Goal: Information Seeking & Learning: Learn about a topic

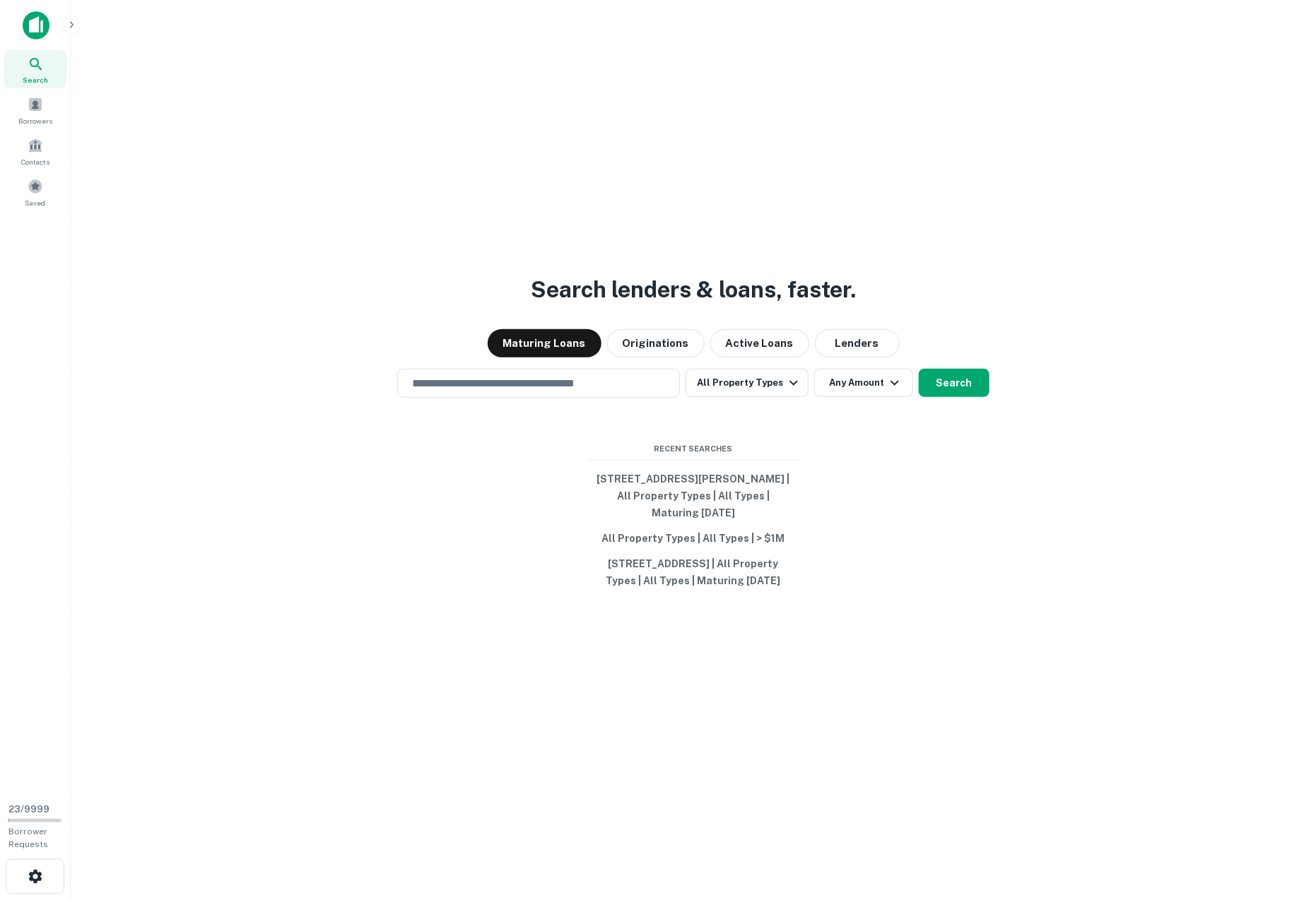
click at [532, 388] on div "​" at bounding box center [538, 384] width 283 height 29
click at [519, 383] on div "​" at bounding box center [538, 384] width 283 height 29
type input "**********"
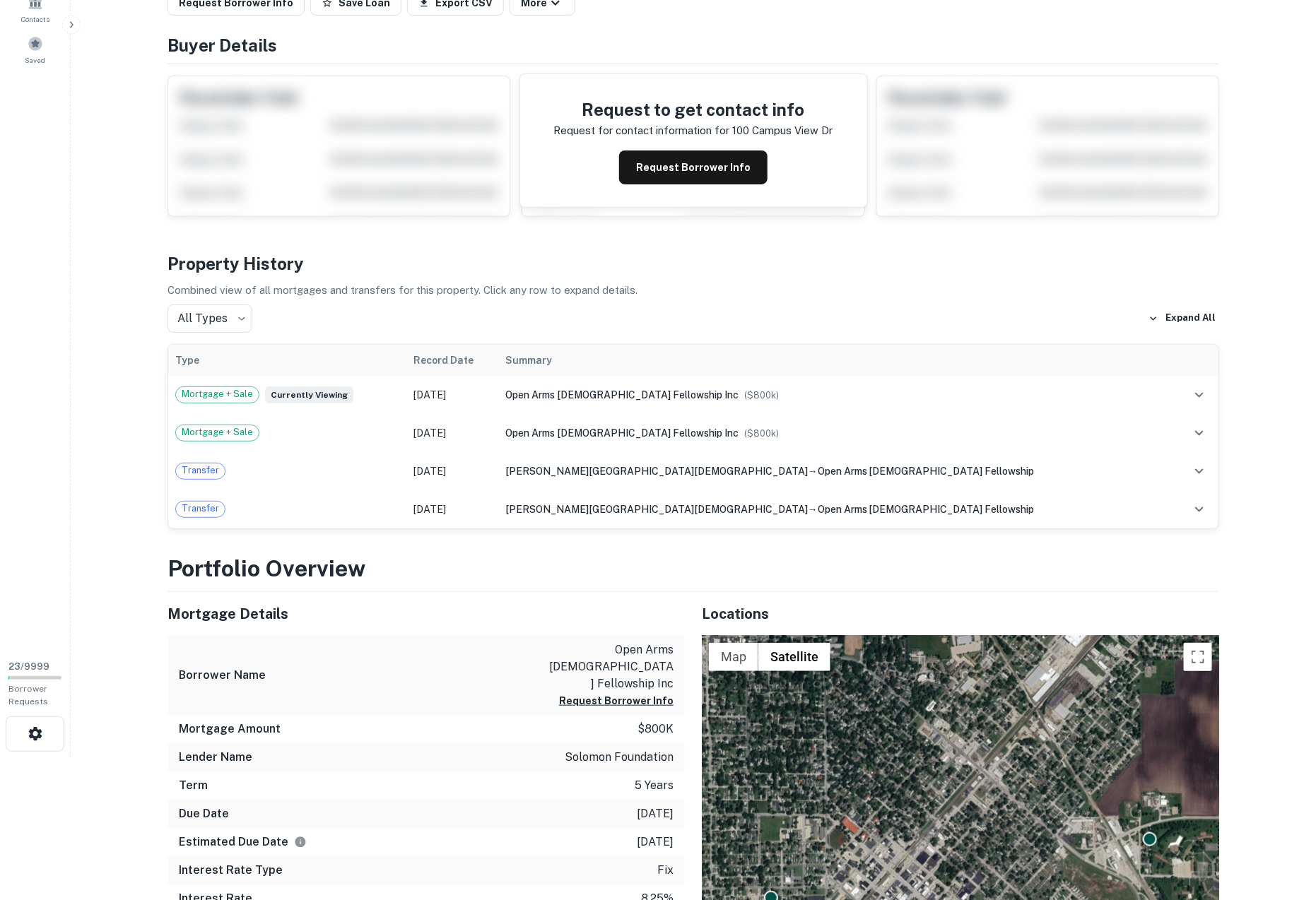
scroll to position [146, 0]
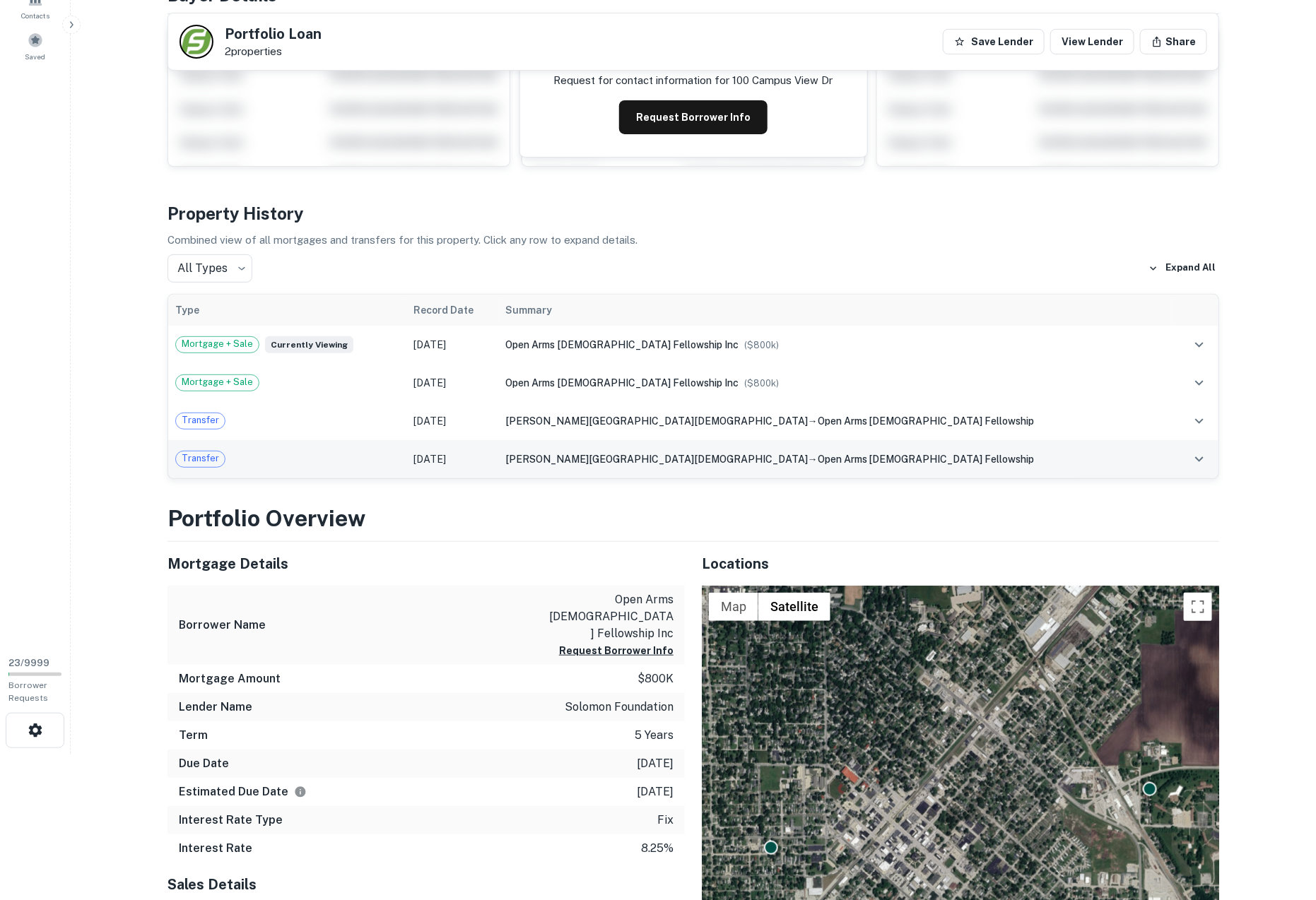
click at [817, 455] on span "open arms [DEMOGRAPHIC_DATA] fellowship" at bounding box center [926, 460] width 217 height 12
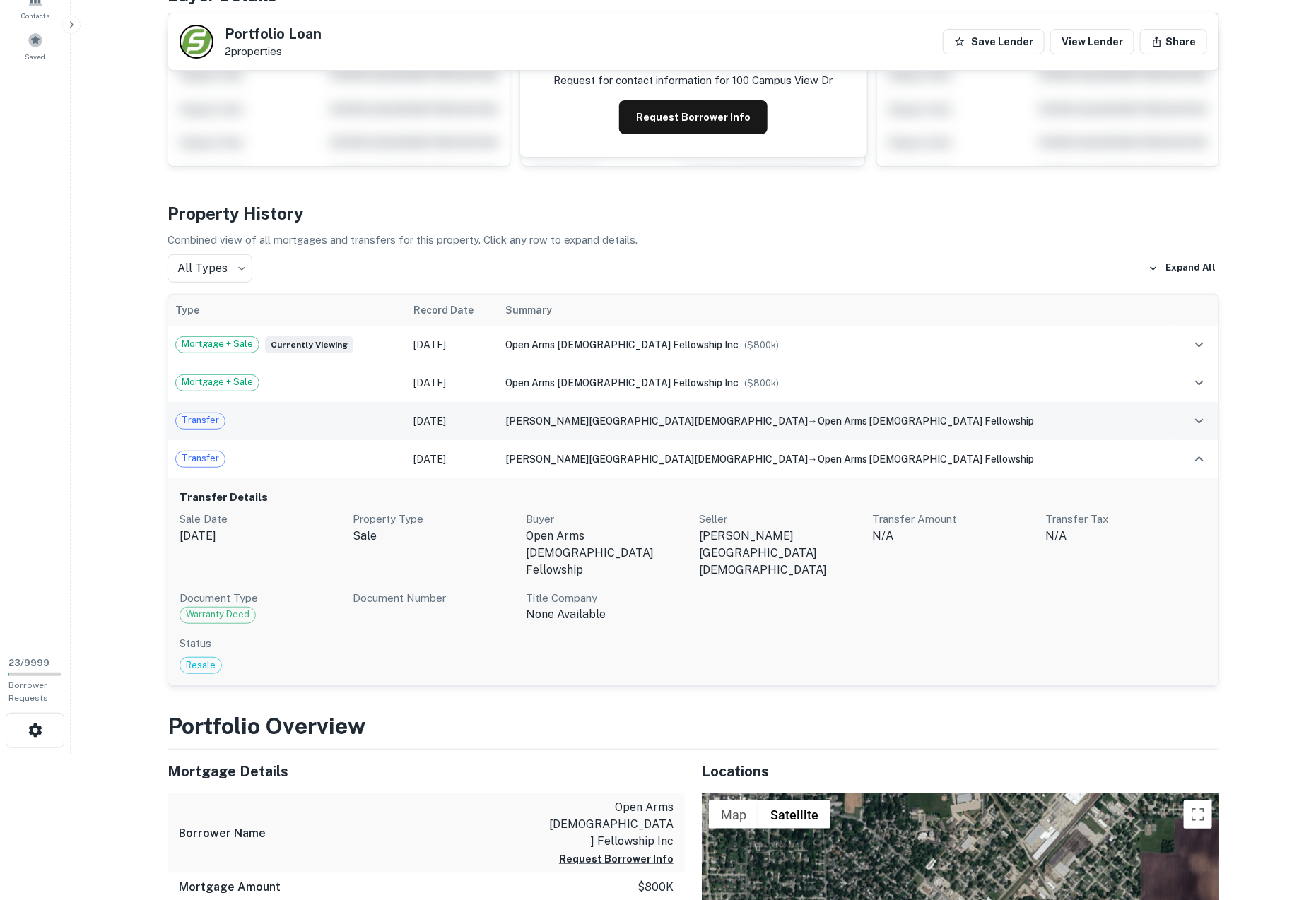
click at [817, 415] on span "open arms [DEMOGRAPHIC_DATA] fellowship" at bounding box center [926, 421] width 217 height 12
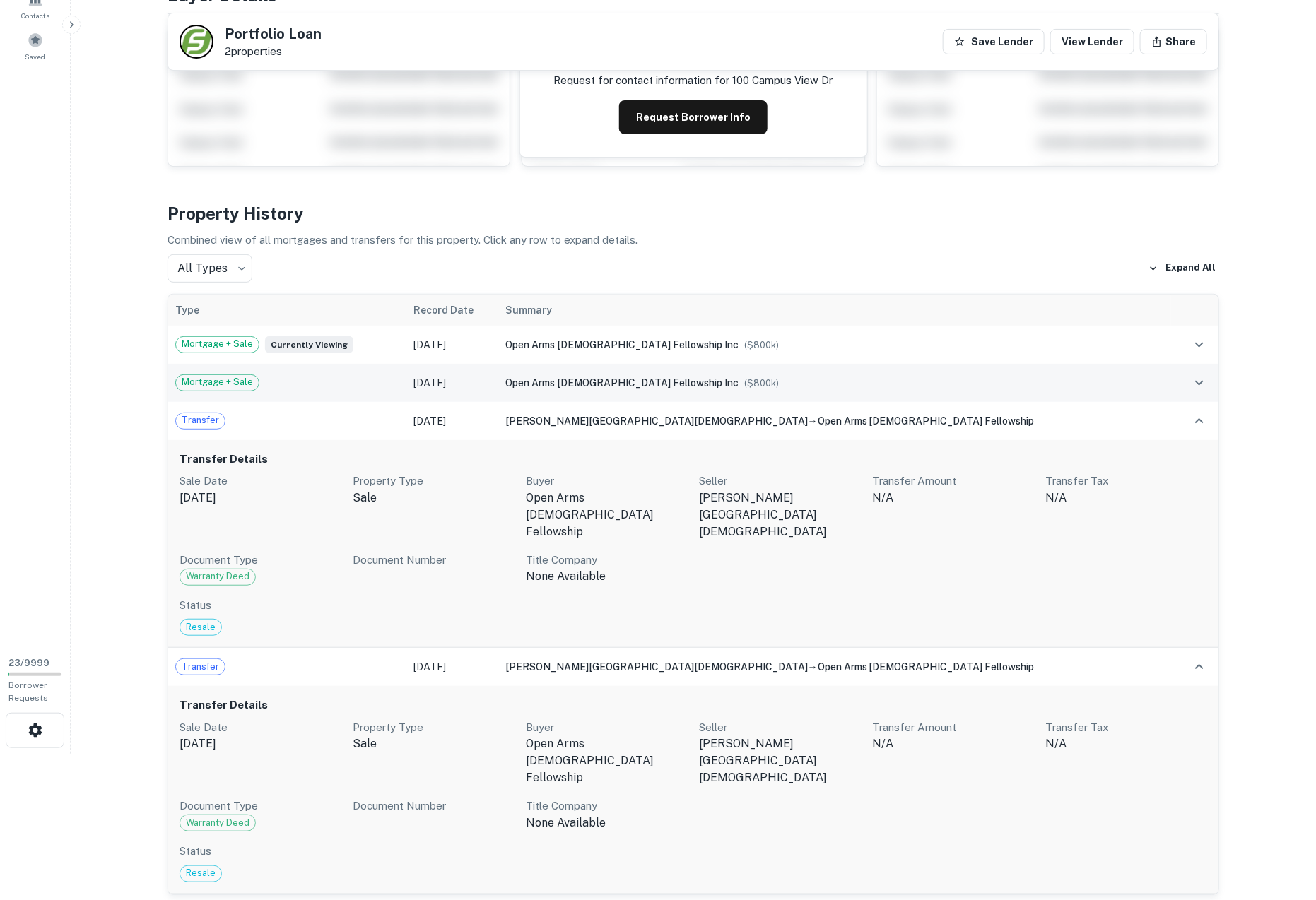
click at [738, 386] on span "open arms [DEMOGRAPHIC_DATA] fellowship inc" at bounding box center [622, 383] width 234 height 12
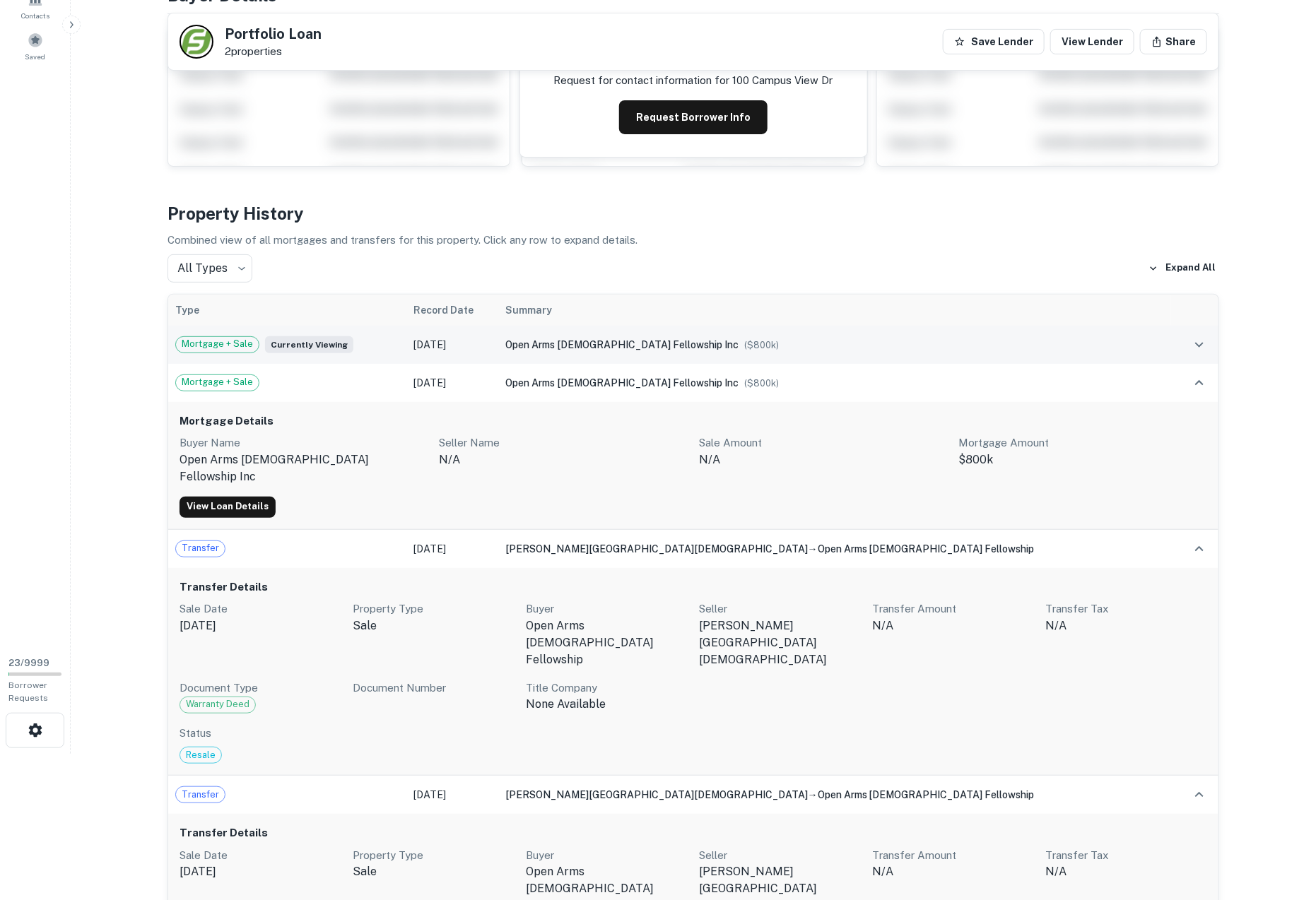
click at [738, 340] on span "open arms [DEMOGRAPHIC_DATA] fellowship inc" at bounding box center [622, 345] width 234 height 12
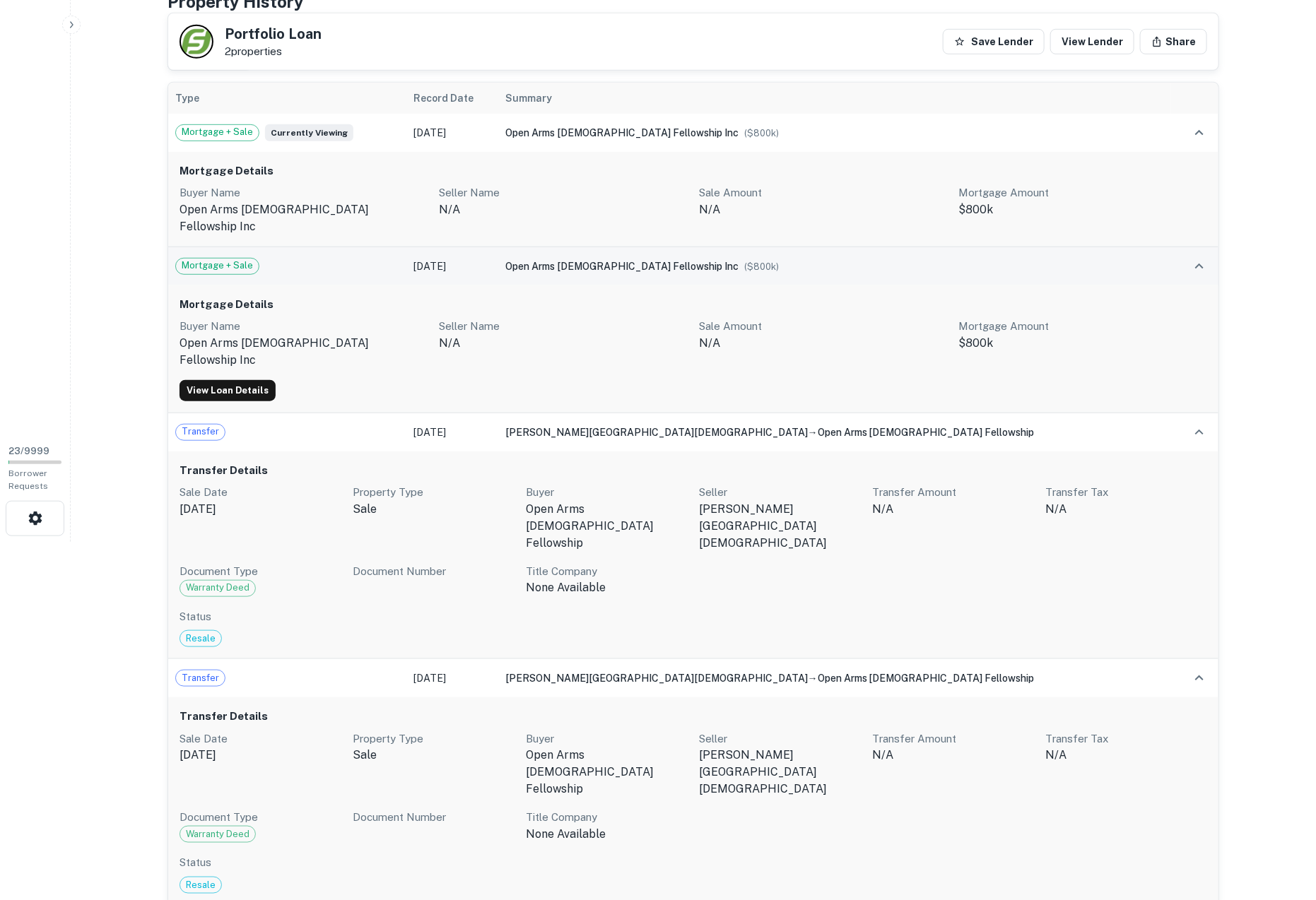
scroll to position [356, 0]
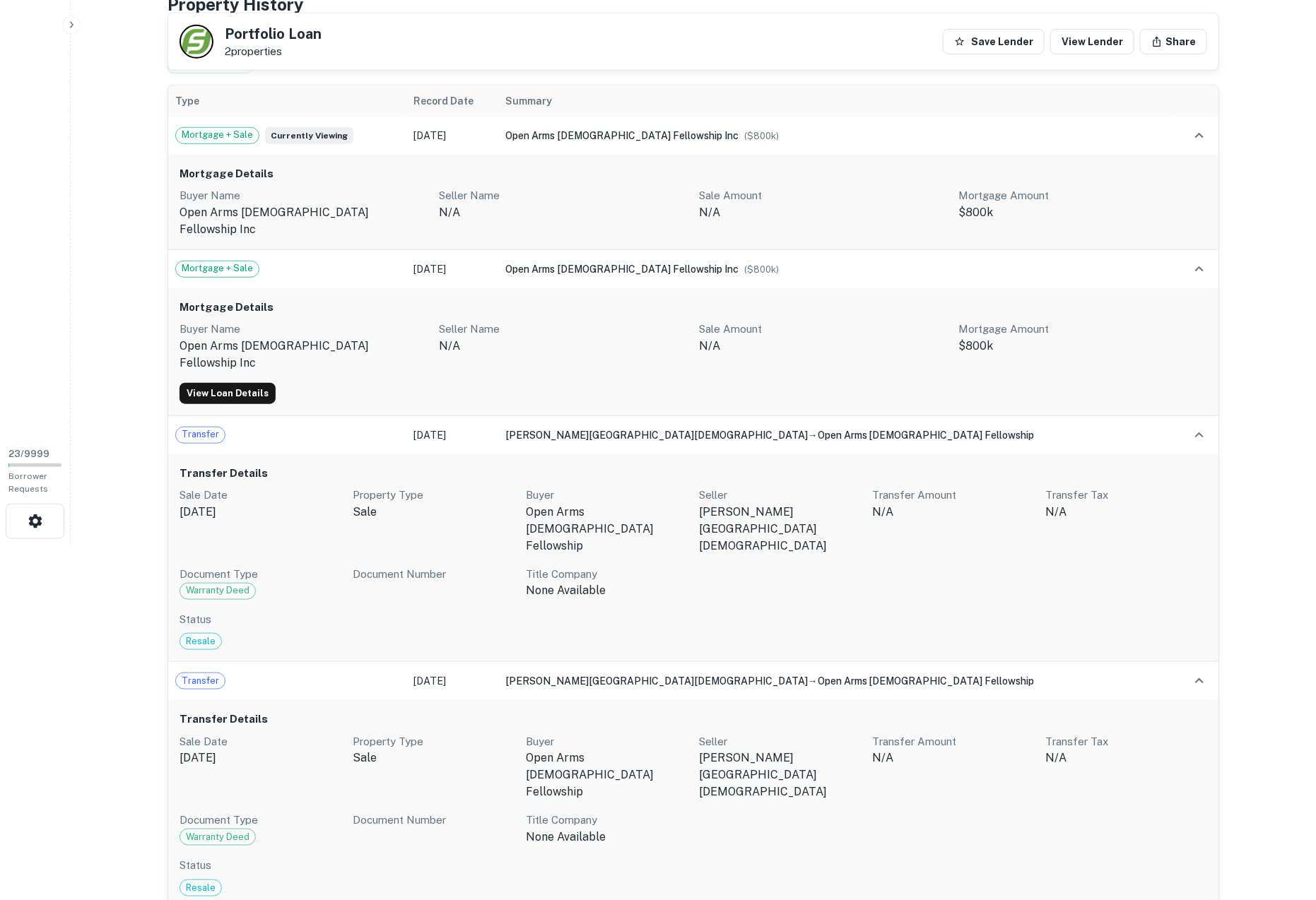
click at [275, 700] on div "Transfer Details Sale Date May 30, 2024 Property Type sale Buyer open arms chri…" at bounding box center [693, 804] width 1050 height 209
click at [279, 427] on div "Transfer" at bounding box center [286, 436] width 224 height 17
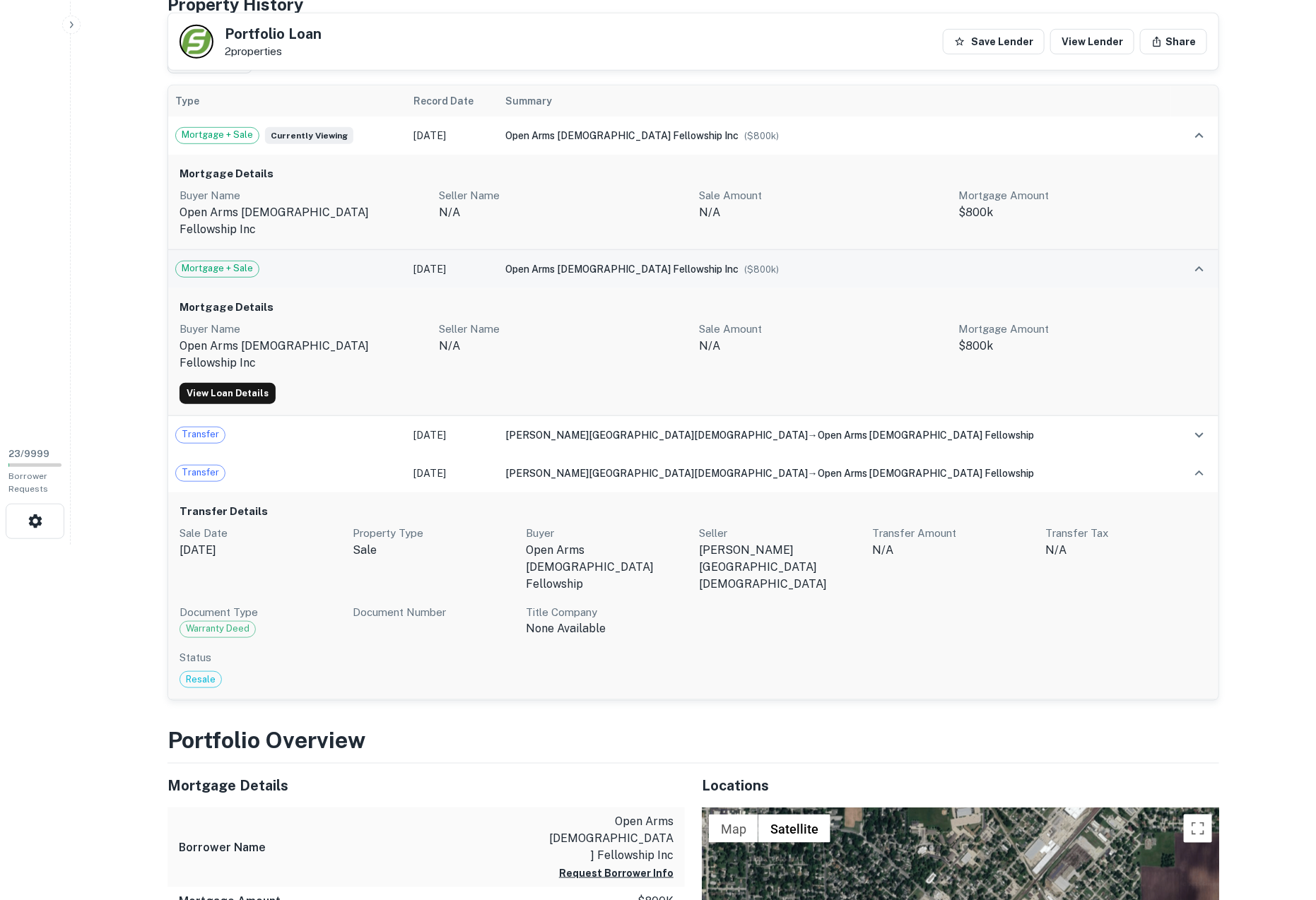
click at [279, 261] on div "Mortgage + Sale" at bounding box center [286, 269] width 224 height 17
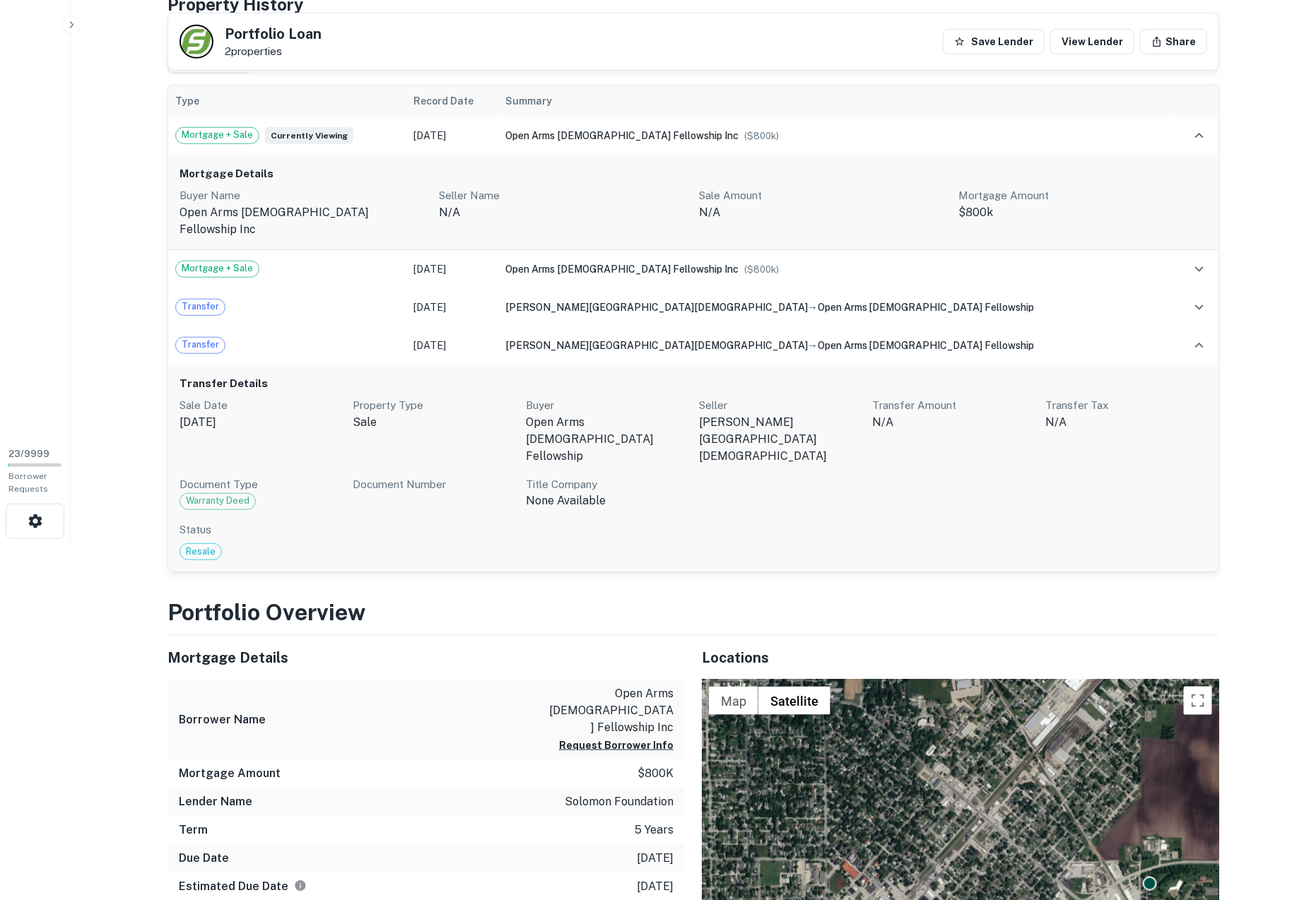
click at [279, 364] on div "Transfer Details Sale Date May 30, 2024 Property Type sale Buyer open arms chri…" at bounding box center [693, 468] width 1050 height 209
click at [359, 98] on th "Type" at bounding box center [287, 101] width 238 height 31
click at [329, 169] on h6 "Mortgage Details" at bounding box center [693, 174] width 1028 height 16
click at [296, 172] on h6 "Mortgage Details" at bounding box center [693, 174] width 1028 height 16
click at [377, 147] on td "Mortgage + Sale Currently viewing" at bounding box center [287, 136] width 238 height 38
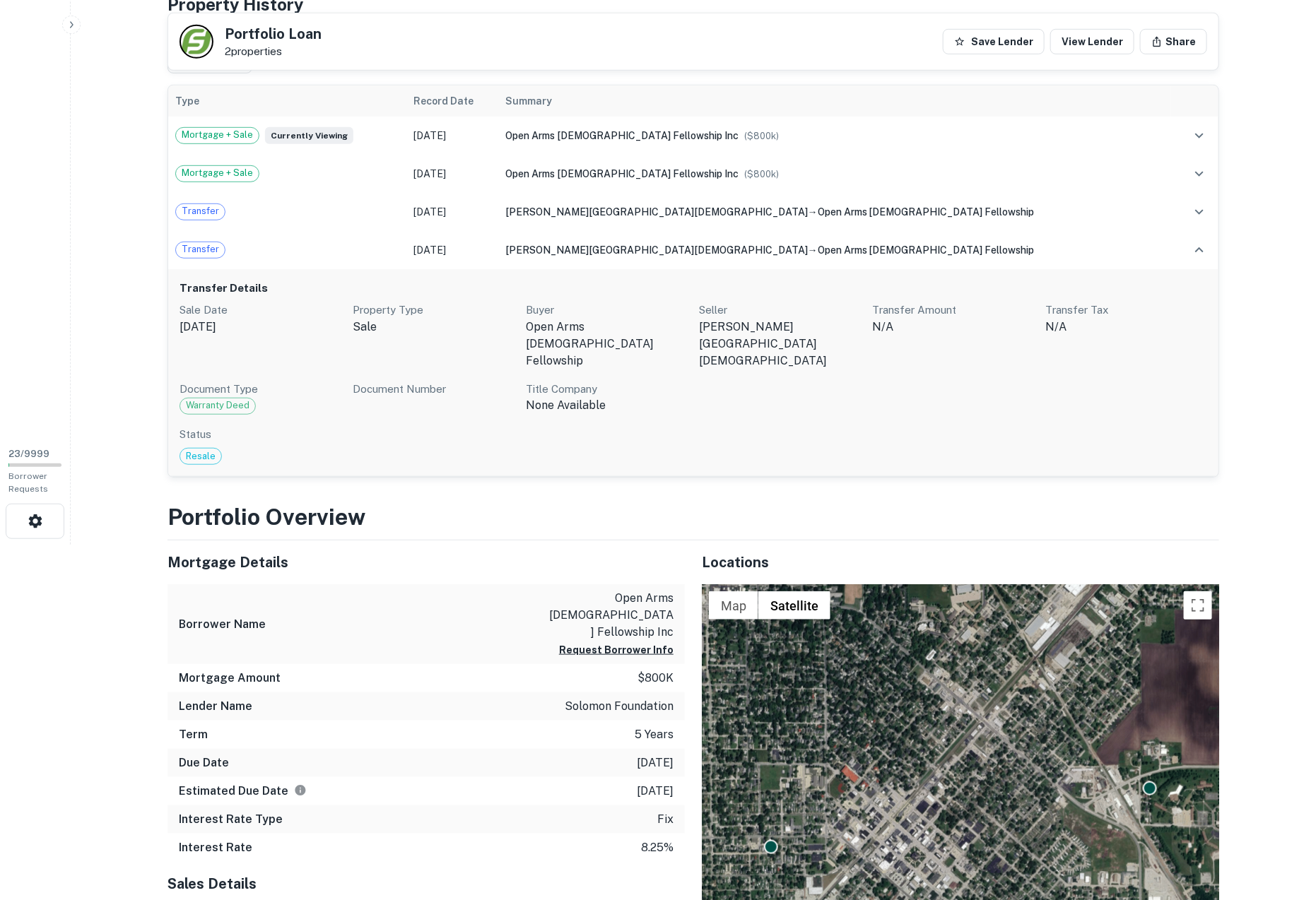
click at [332, 288] on h6 "Transfer Details" at bounding box center [693, 288] width 1028 height 16
click at [330, 262] on td "Transfer" at bounding box center [287, 250] width 238 height 38
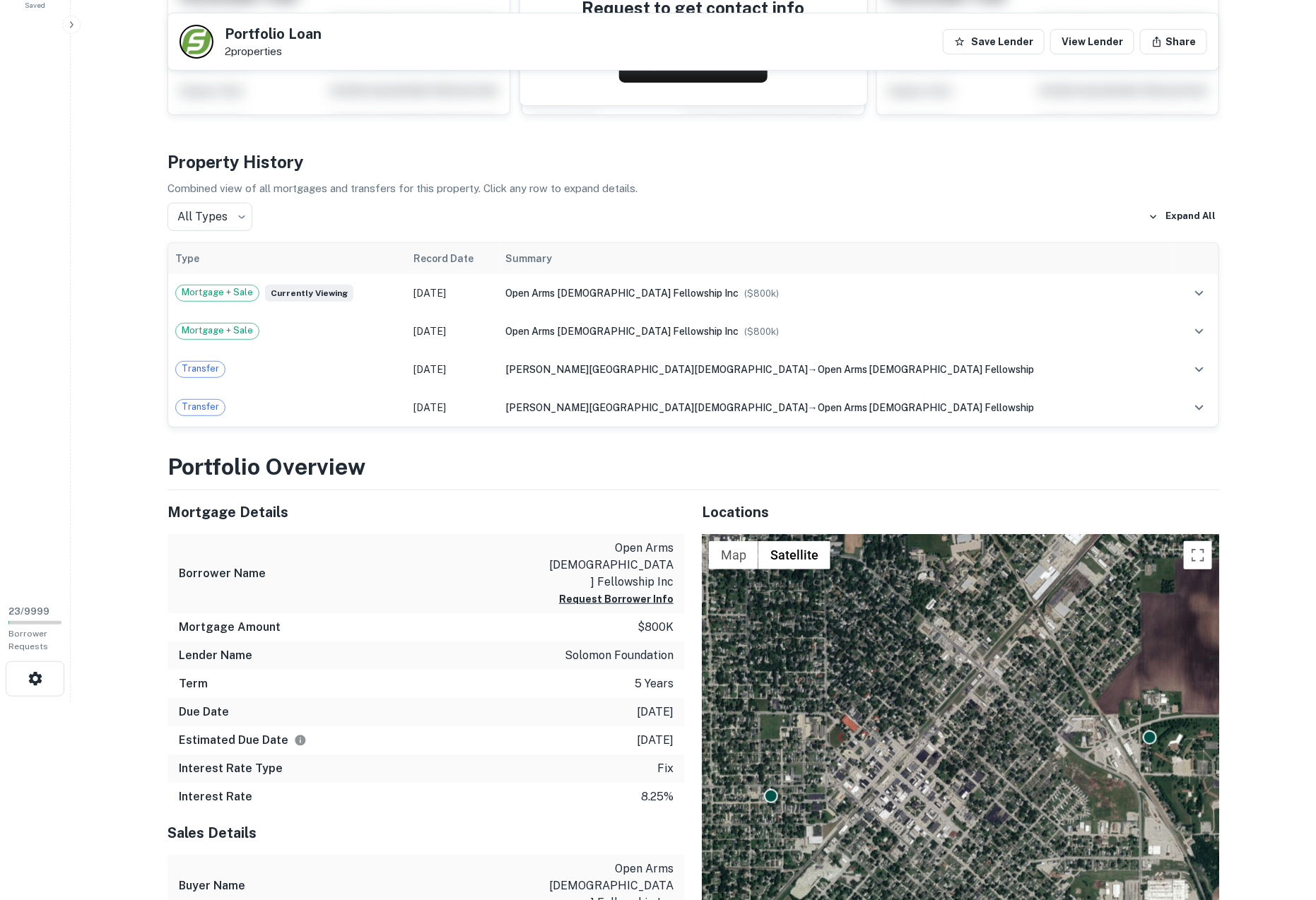
scroll to position [186, 0]
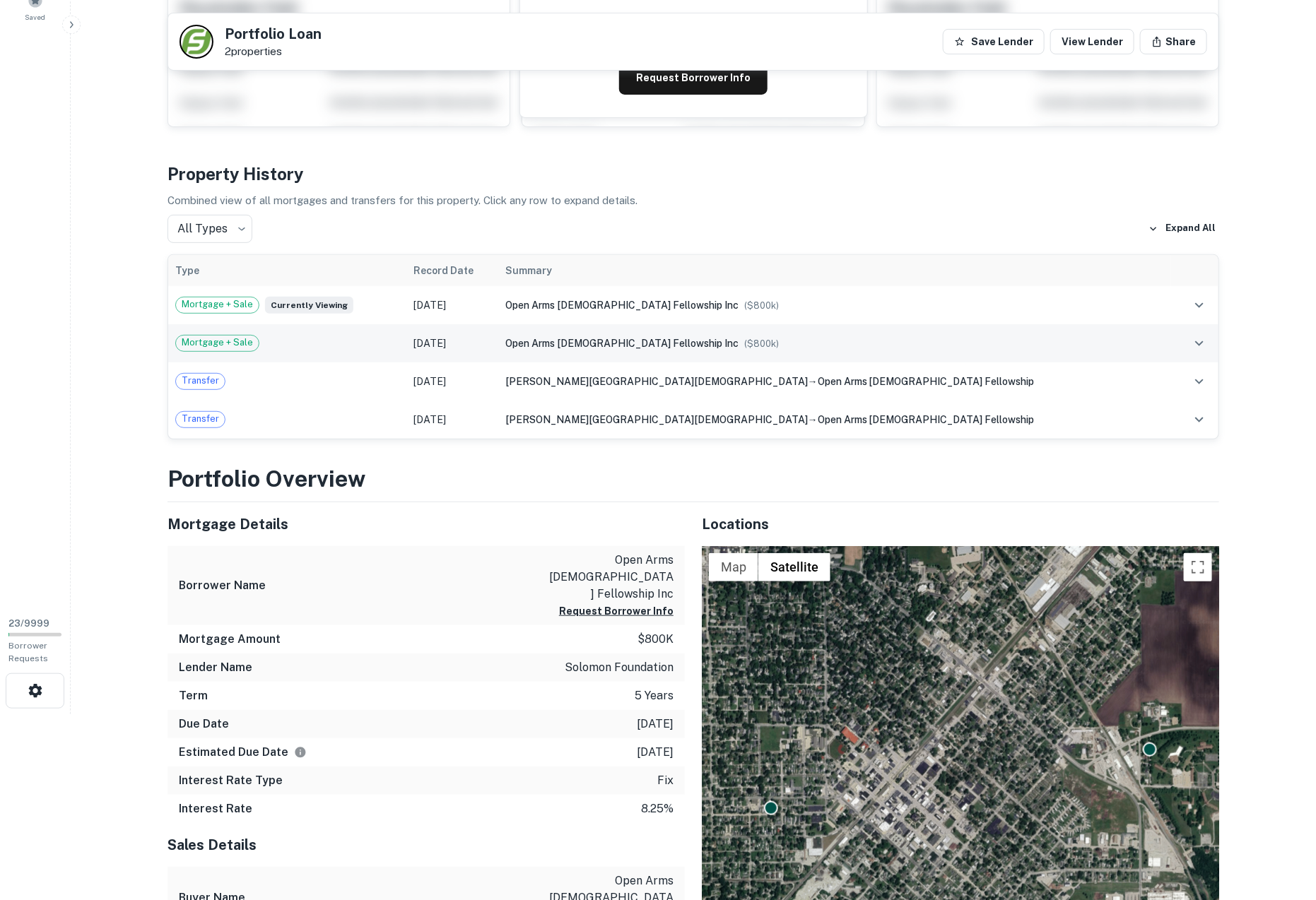
click at [663, 338] on span "open arms [DEMOGRAPHIC_DATA] fellowship inc" at bounding box center [622, 343] width 234 height 12
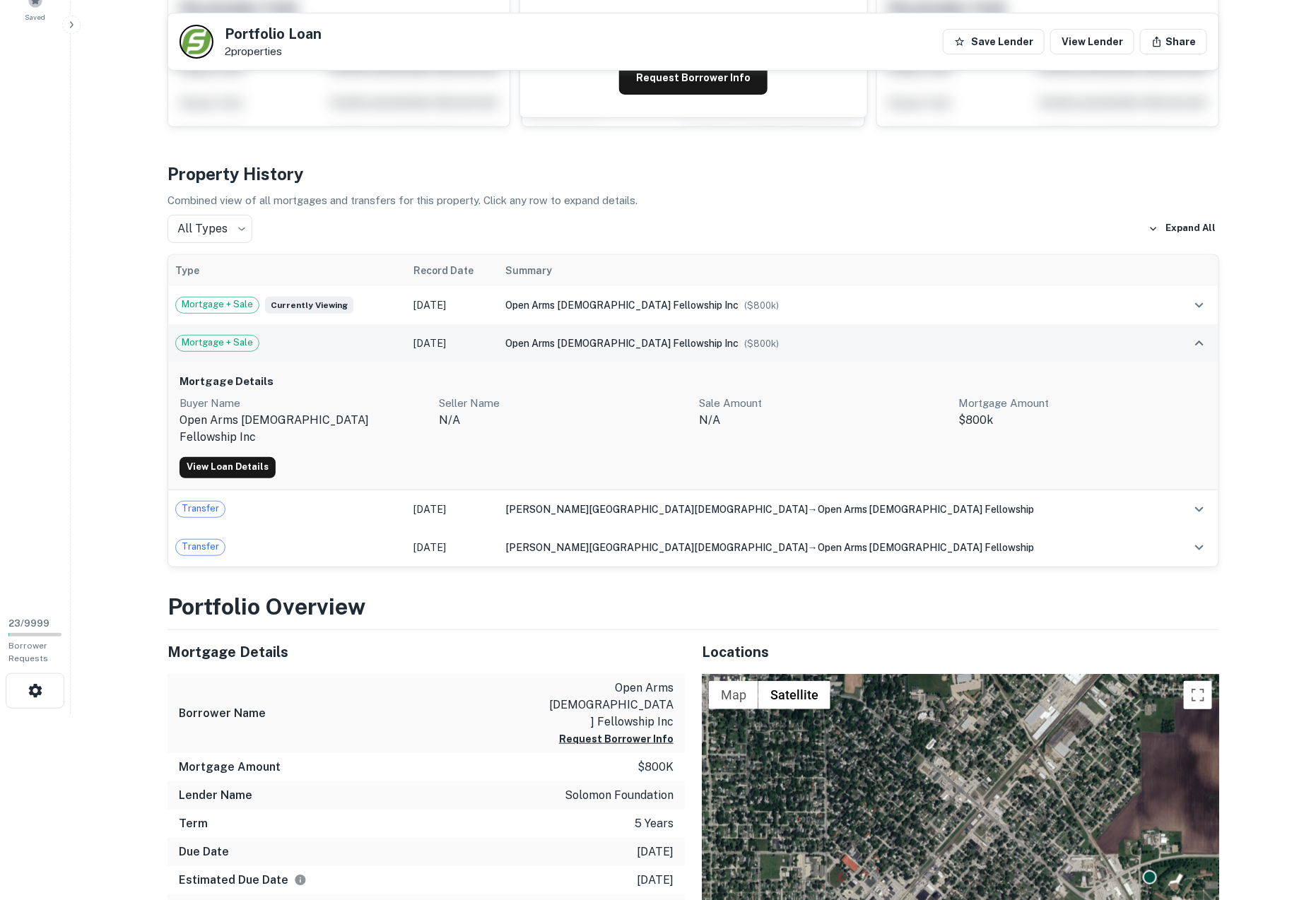
click at [663, 338] on span "open arms [DEMOGRAPHIC_DATA] fellowship inc" at bounding box center [622, 343] width 234 height 12
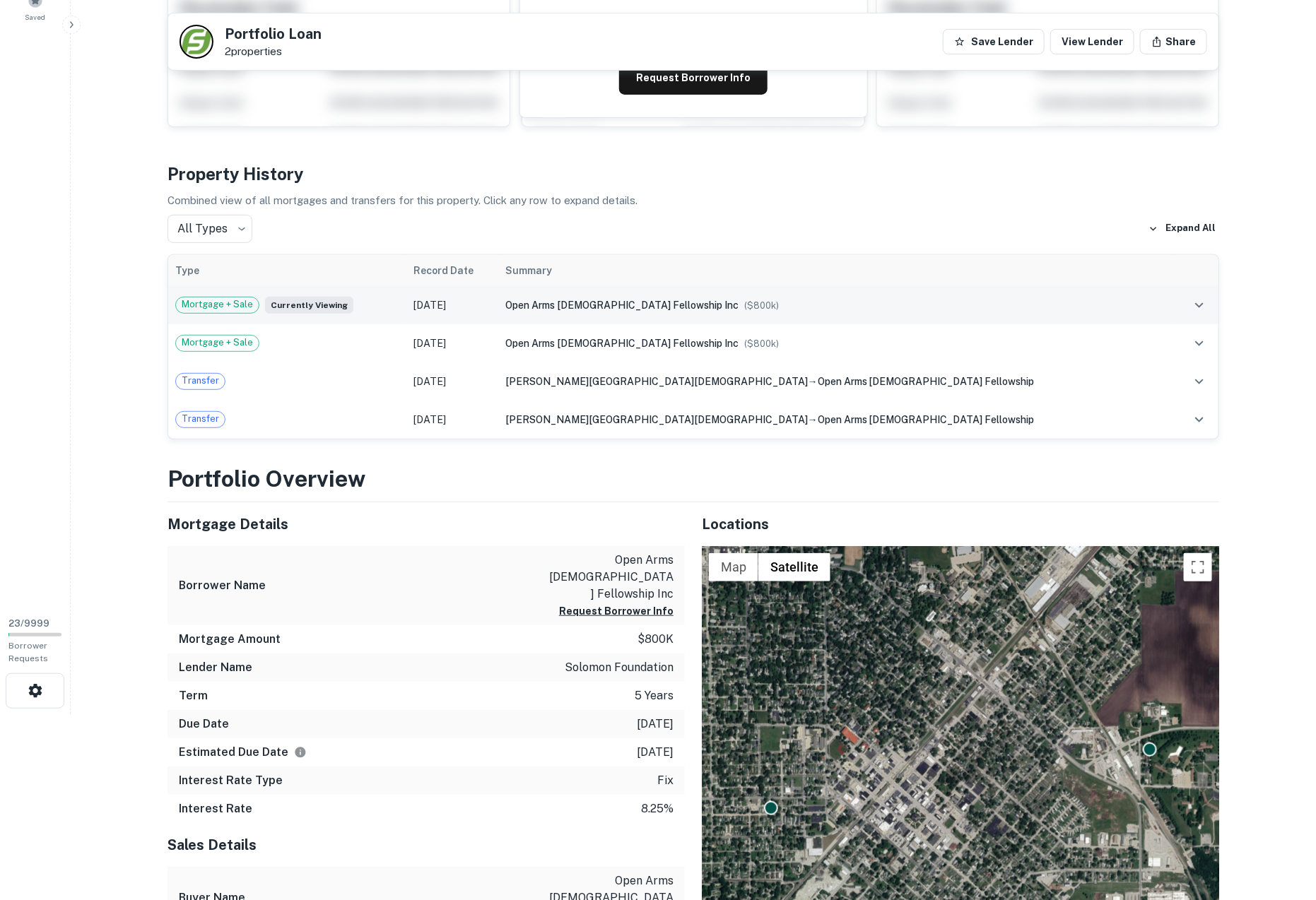
click at [663, 300] on span "open arms [DEMOGRAPHIC_DATA] fellowship inc" at bounding box center [622, 306] width 234 height 12
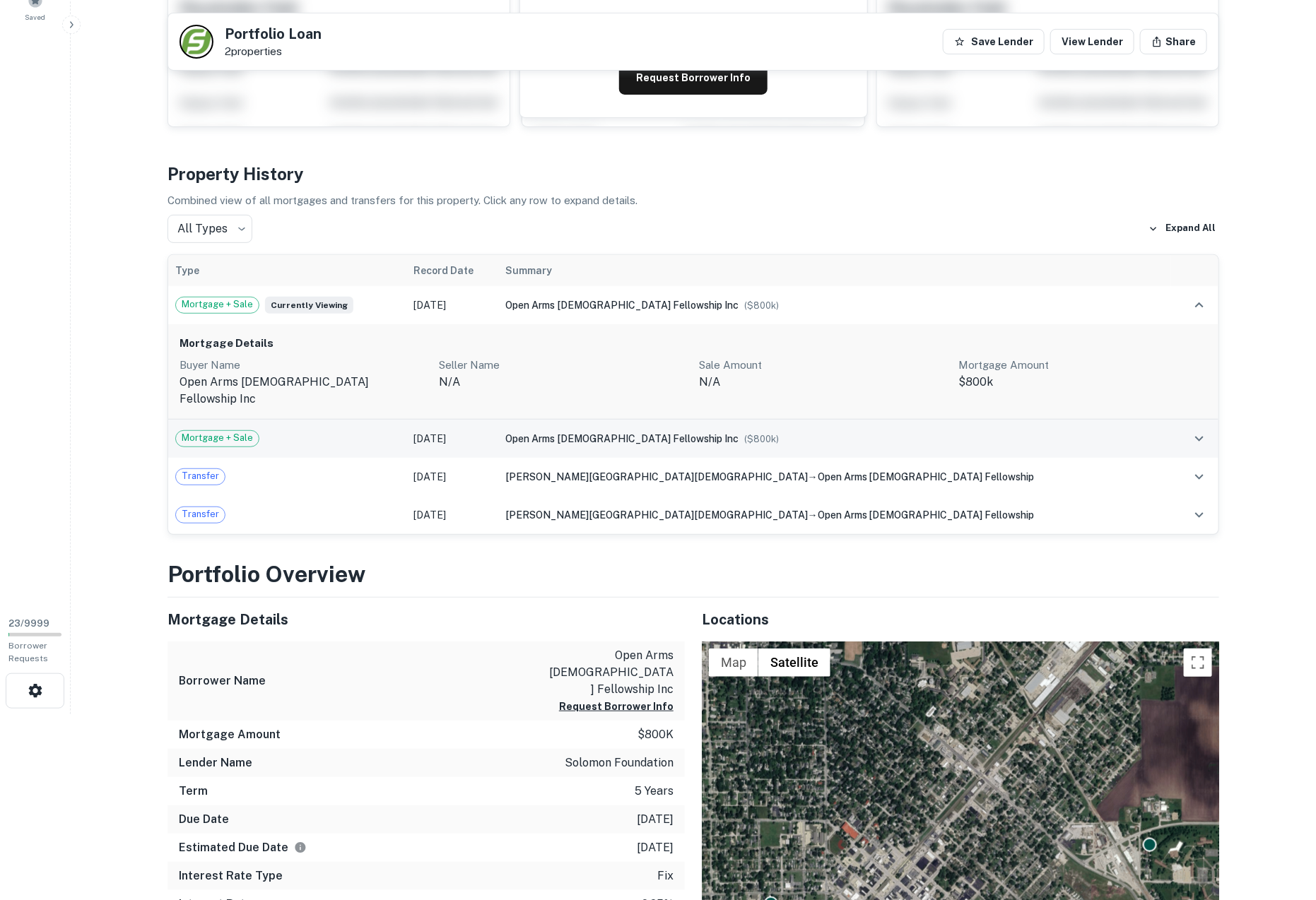
click at [633, 434] on span "open arms [DEMOGRAPHIC_DATA] fellowship inc" at bounding box center [622, 439] width 234 height 12
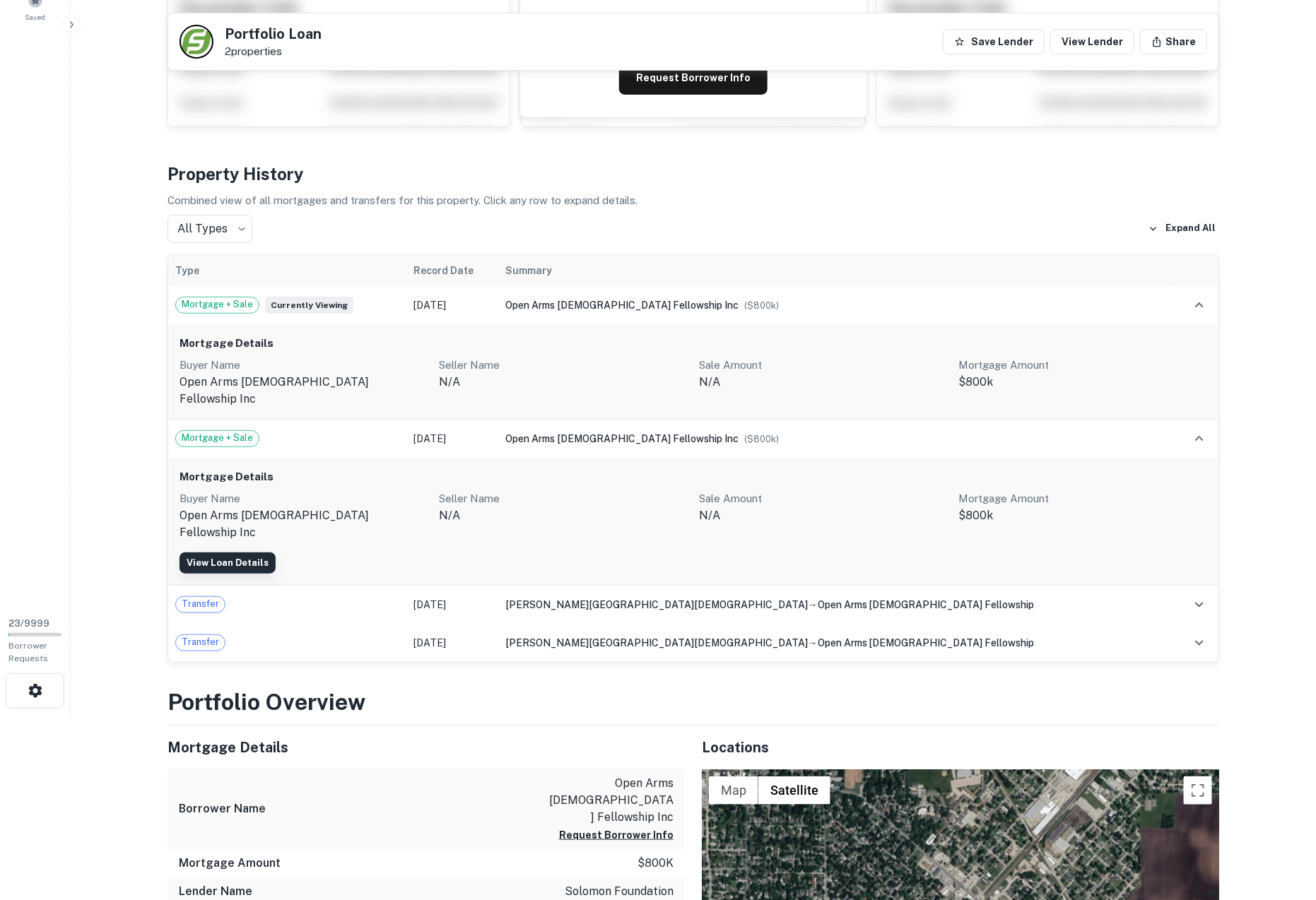
click at [250, 553] on link "View Loan Details" at bounding box center [228, 563] width 96 height 21
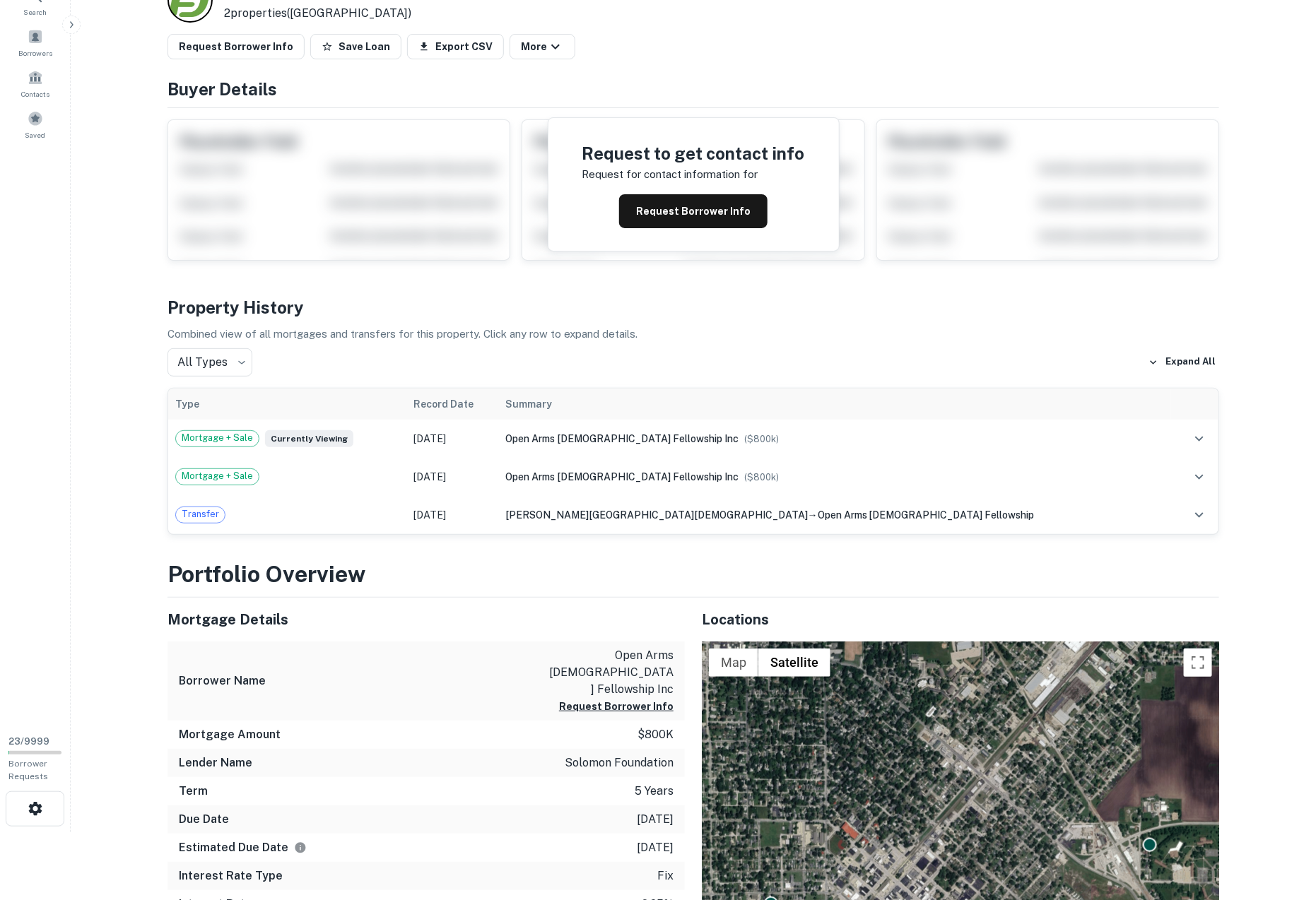
scroll to position [69, 0]
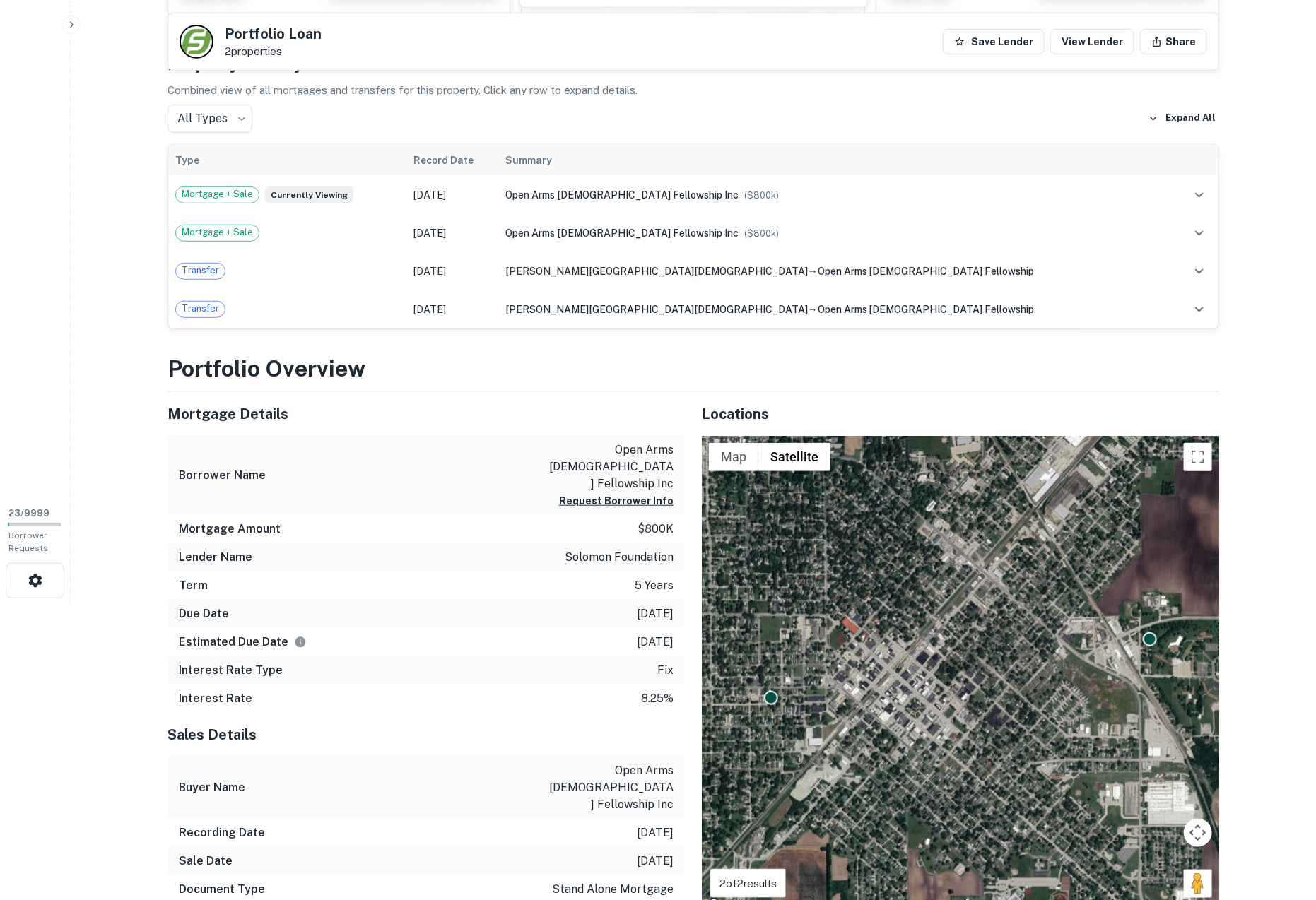
scroll to position [295, 0]
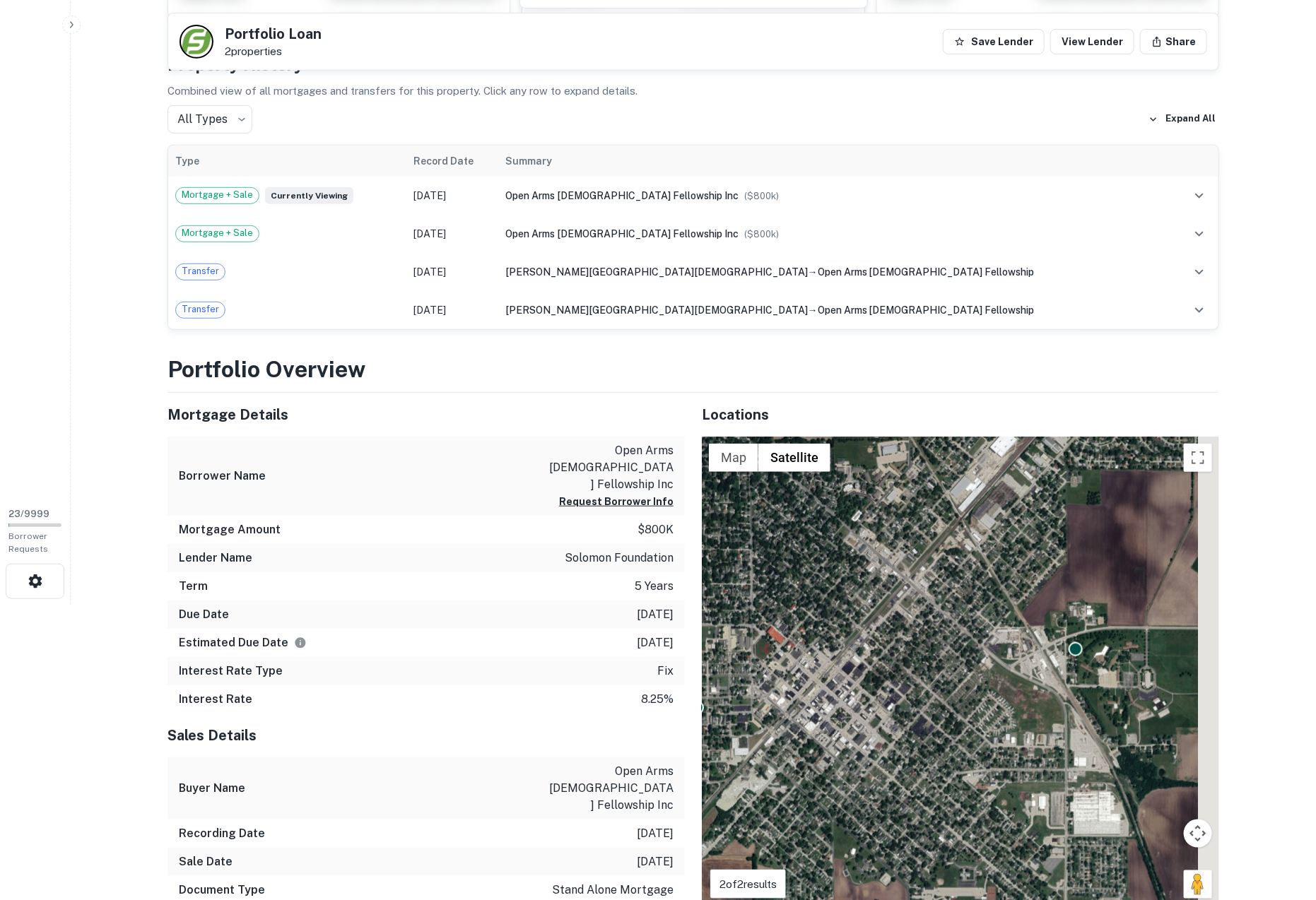
drag, startPoint x: 1121, startPoint y: 635, endPoint x: 1041, endPoint y: 644, distance: 80.5
click at [1041, 644] on div "To activate drag with keyboard, press Alt + Enter. Once in keyboard drag state,…" at bounding box center [960, 676] width 517 height 480
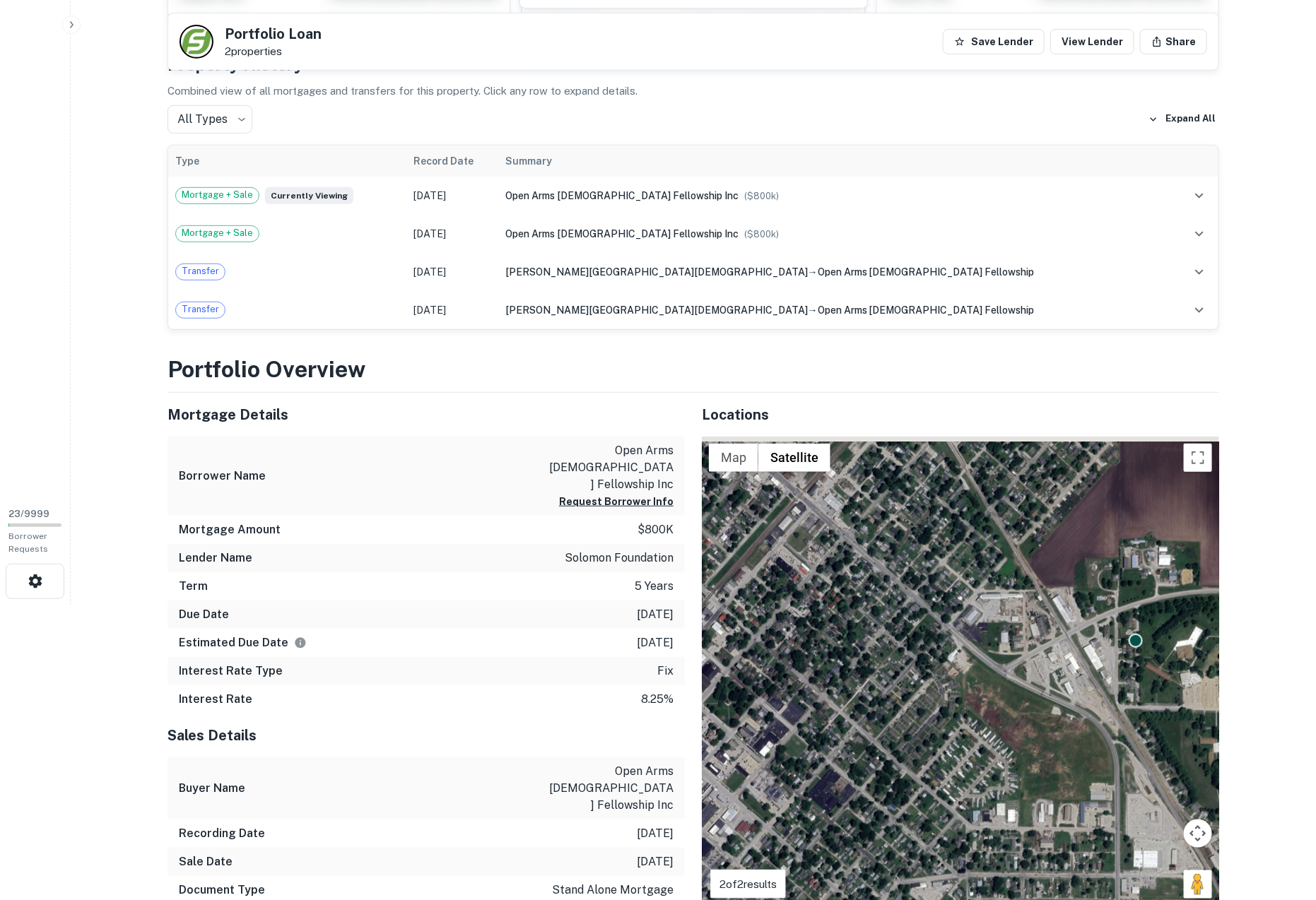
drag, startPoint x: 959, startPoint y: 703, endPoint x: 1271, endPoint y: 679, distance: 312.9
click at [1265, 605] on html "Search Borrowers Contacts Saved 23 / 9999 Borrower Requests Back to search Port…" at bounding box center [658, 155] width 1316 height 900
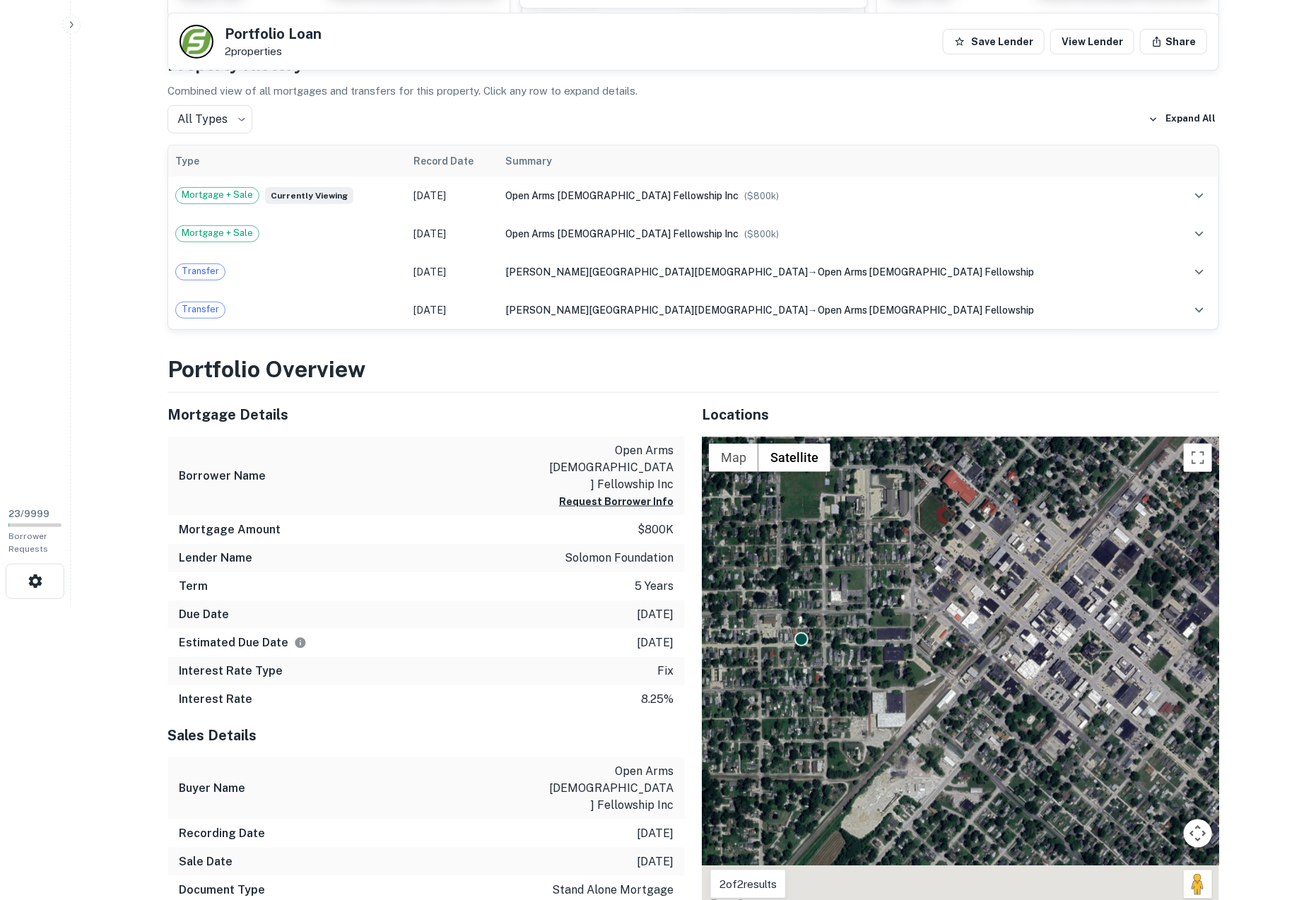
drag, startPoint x: 1051, startPoint y: 765, endPoint x: 1053, endPoint y: 665, distance: 100.0
click at [1053, 665] on div "To activate drag with keyboard, press Alt + Enter. Once in keyboard drag state,…" at bounding box center [960, 676] width 517 height 480
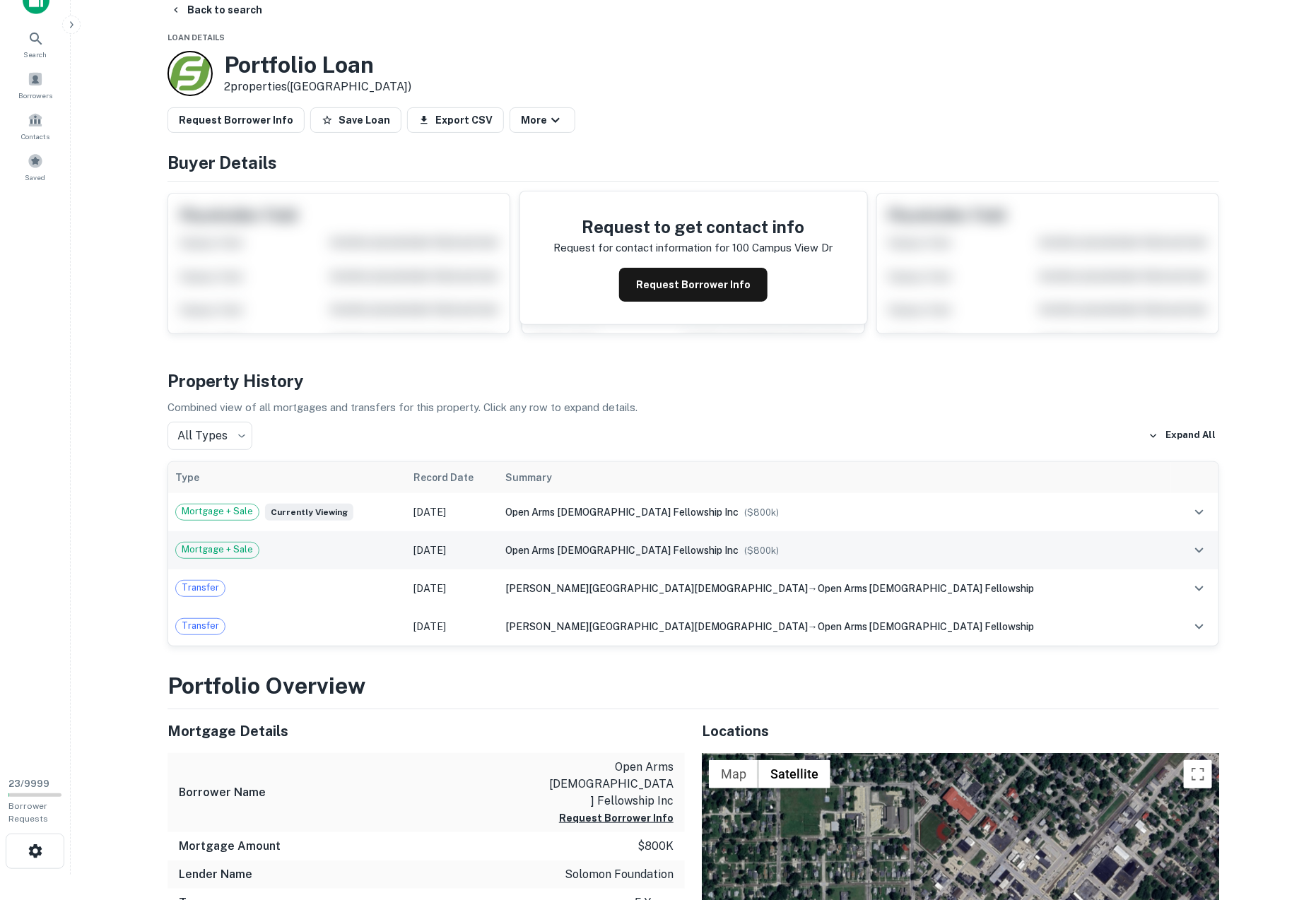
scroll to position [0, 0]
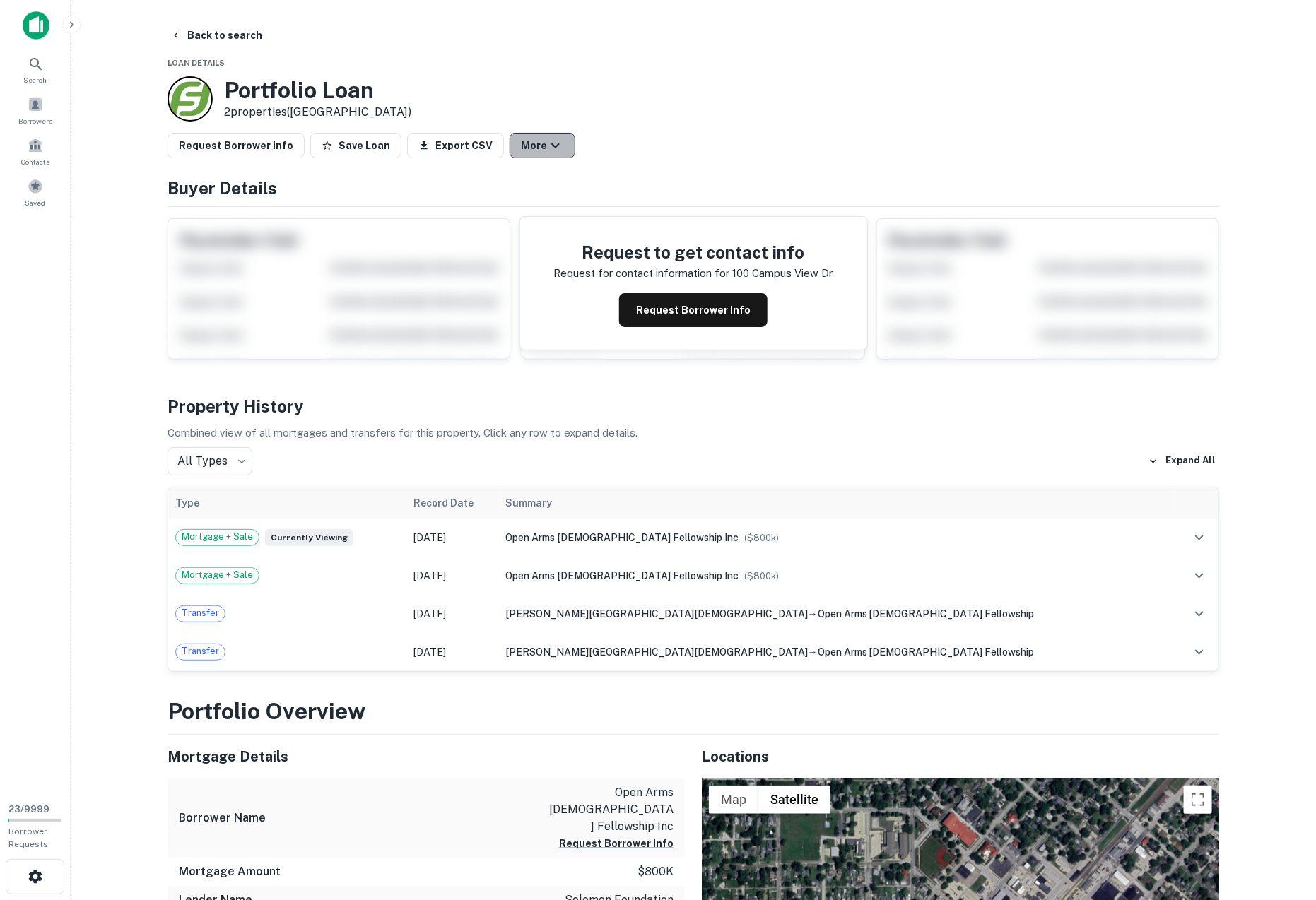
click at [521, 148] on button "More" at bounding box center [542, 145] width 65 height 25
click at [671, 136] on div at bounding box center [658, 450] width 1316 height 900
click at [337, 156] on button "Save Loan" at bounding box center [356, 145] width 91 height 25
click at [118, 280] on main "Back to search Loan Details Portfolio Loan 2 properties (IL) Request Borrower I…" at bounding box center [692, 450] width 1245 height 900
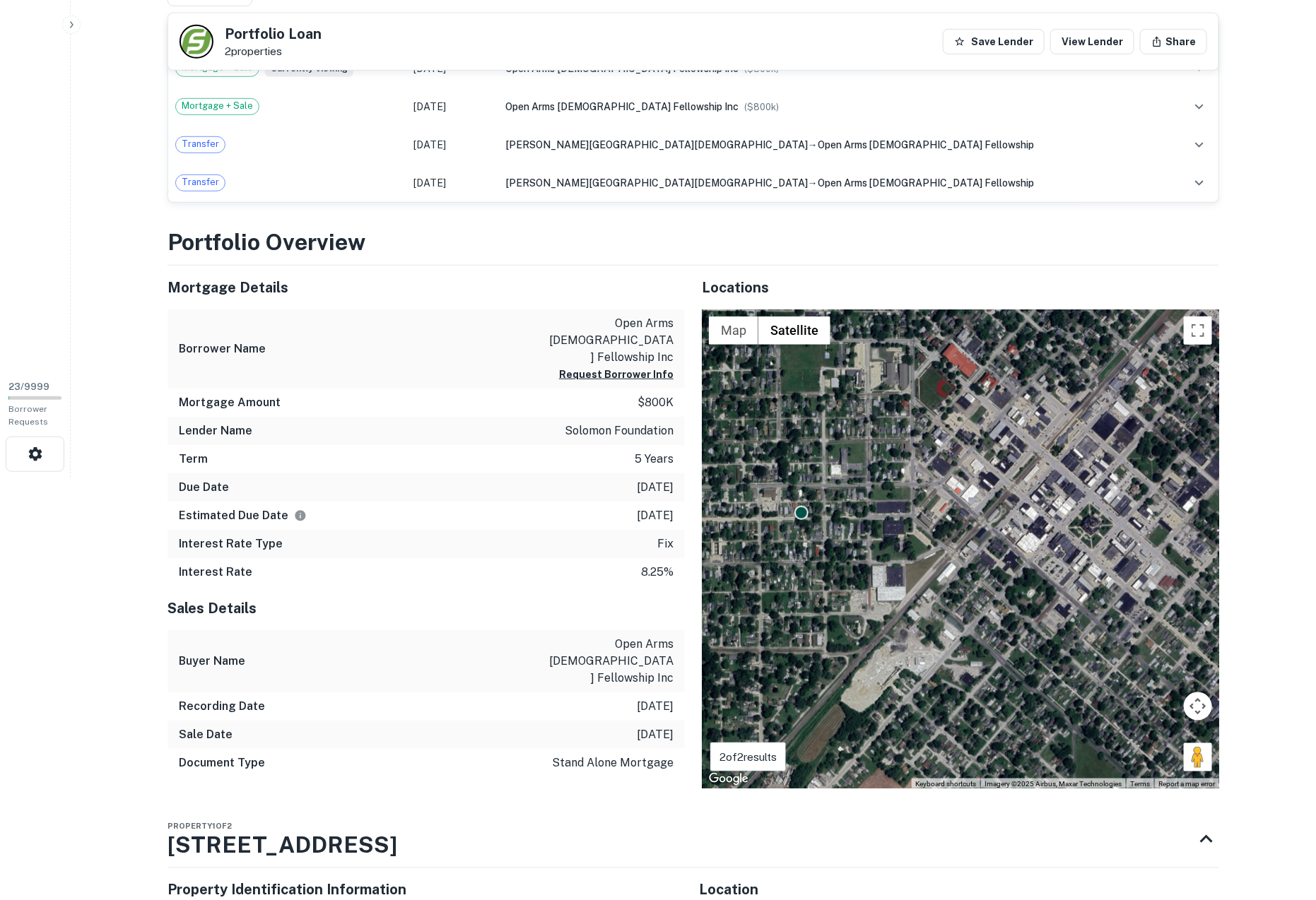
scroll to position [426, 0]
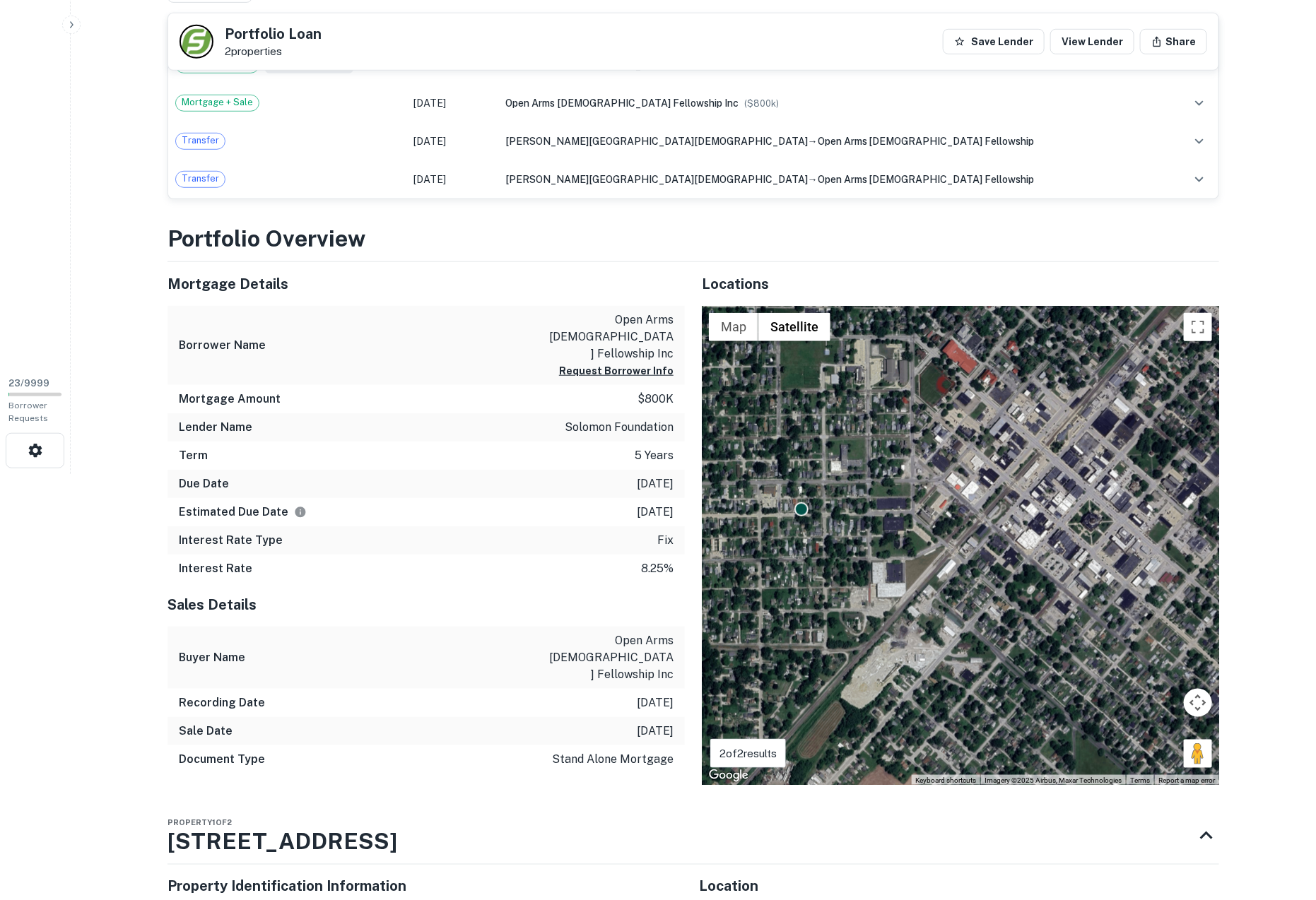
click at [185, 280] on h5 "Mortgage Details" at bounding box center [426, 284] width 517 height 21
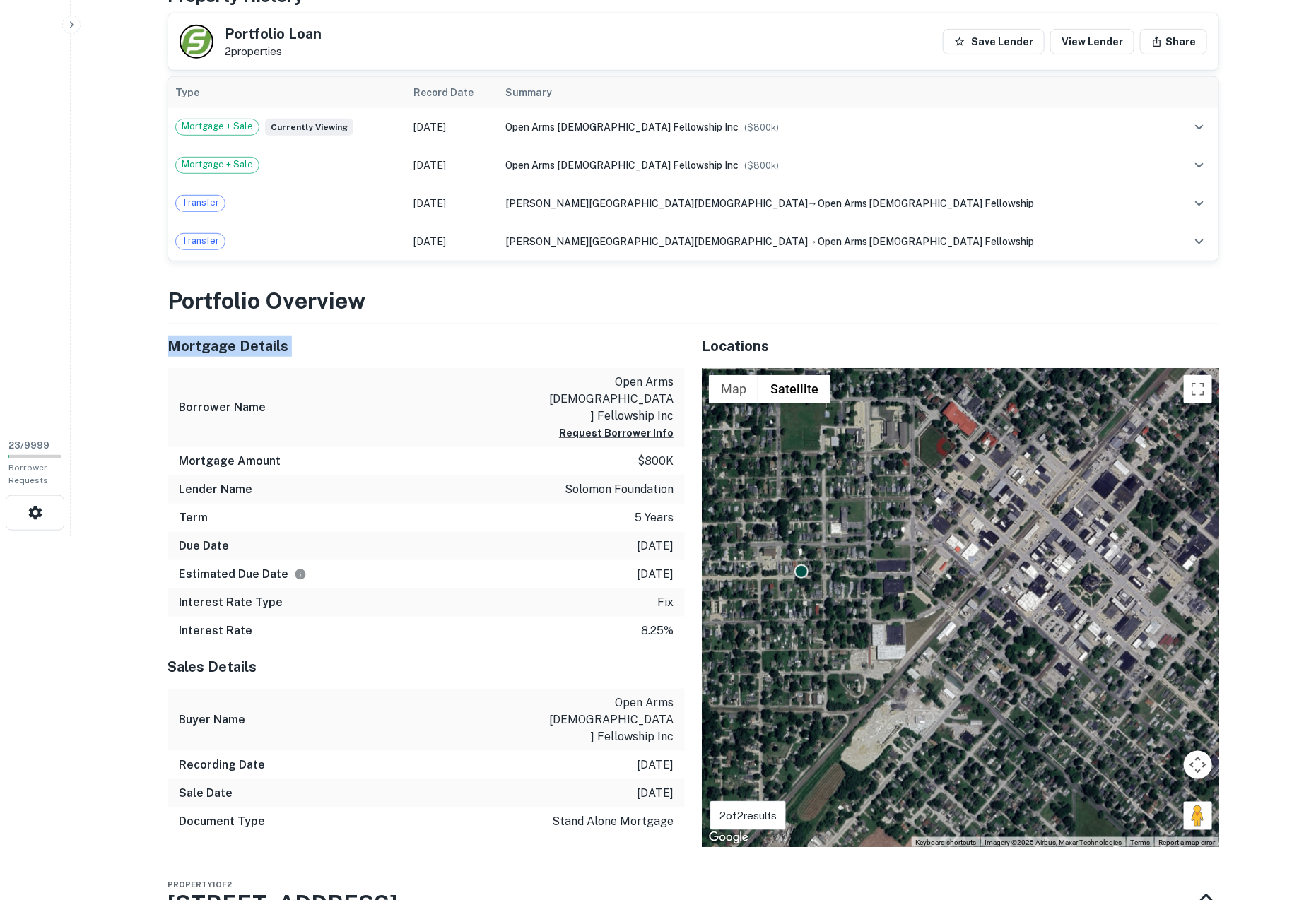
scroll to position [368, 0]
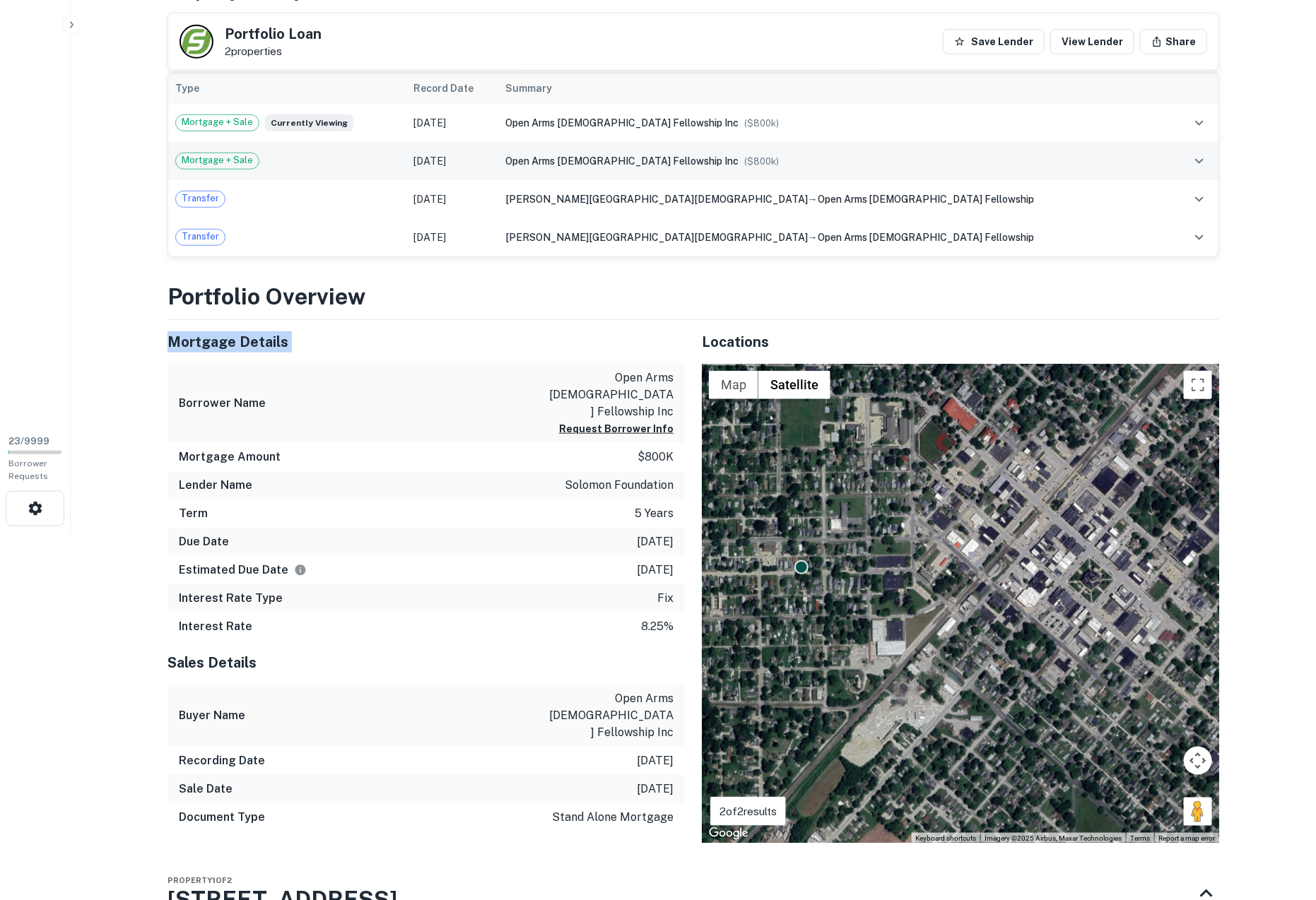
click at [268, 173] on td "Mortgage + Sale" at bounding box center [287, 162] width 238 height 38
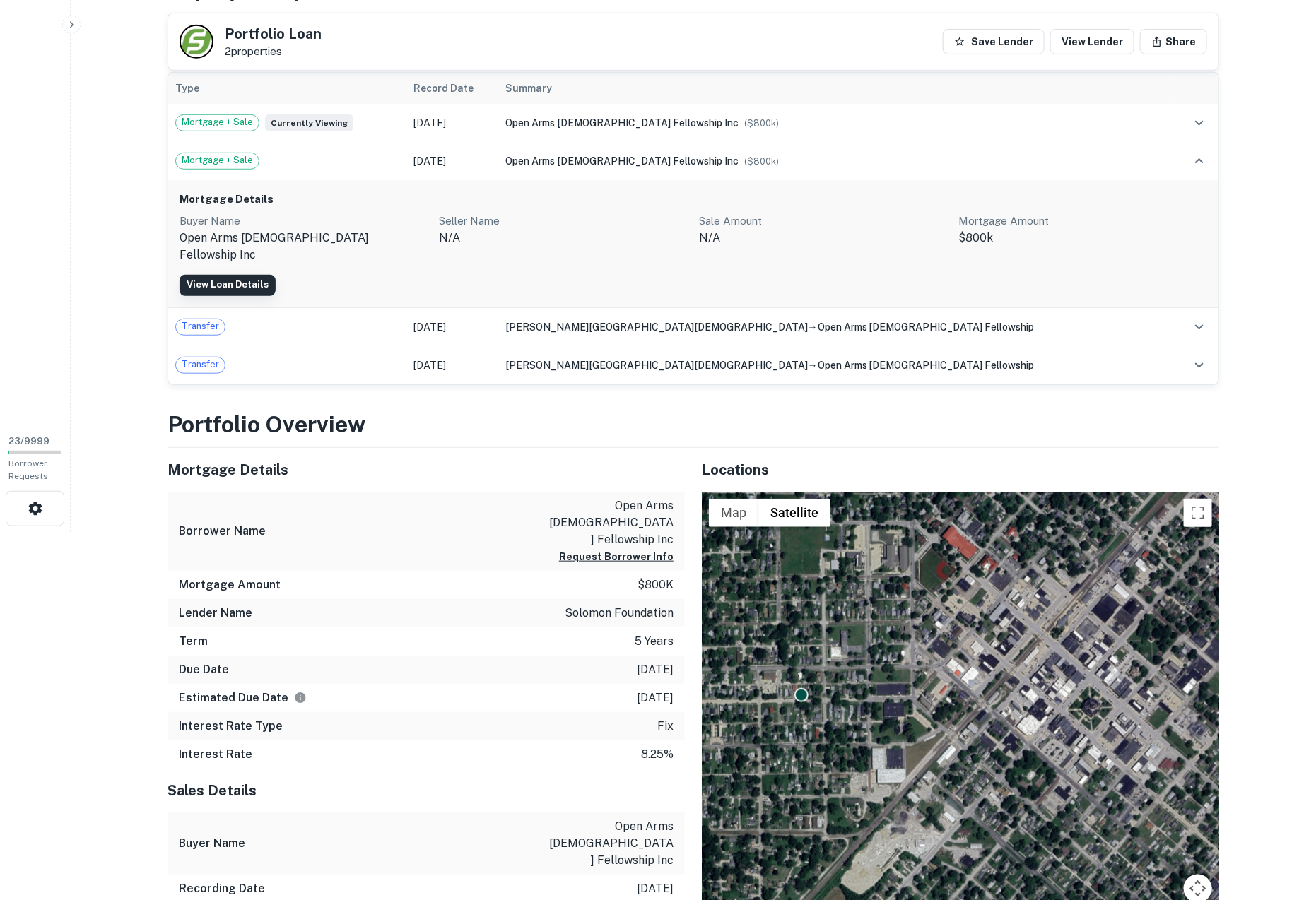
click at [234, 275] on link "View Loan Details" at bounding box center [228, 286] width 96 height 21
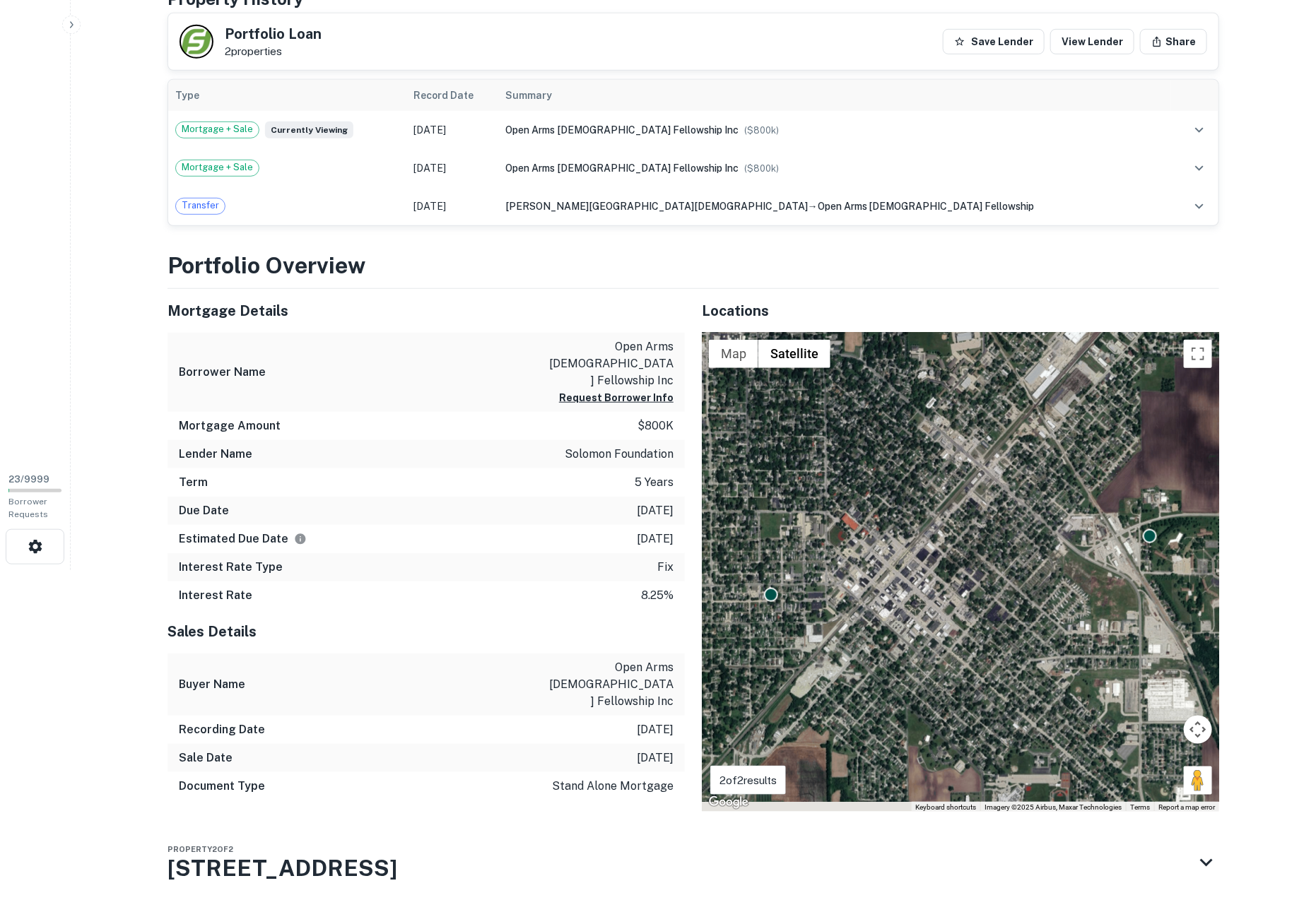
scroll to position [338, 0]
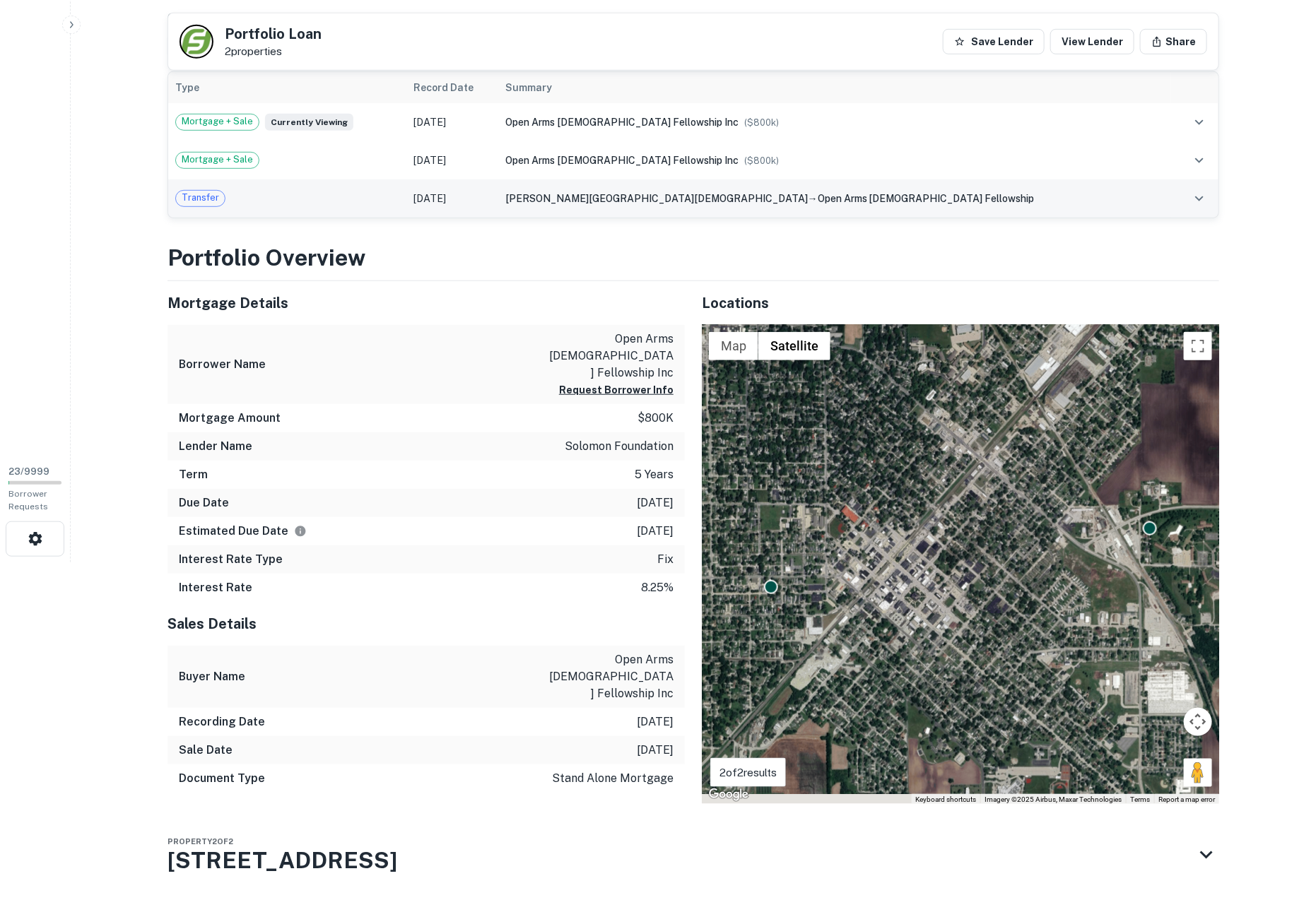
click at [282, 199] on div "Transfer" at bounding box center [286, 199] width 224 height 17
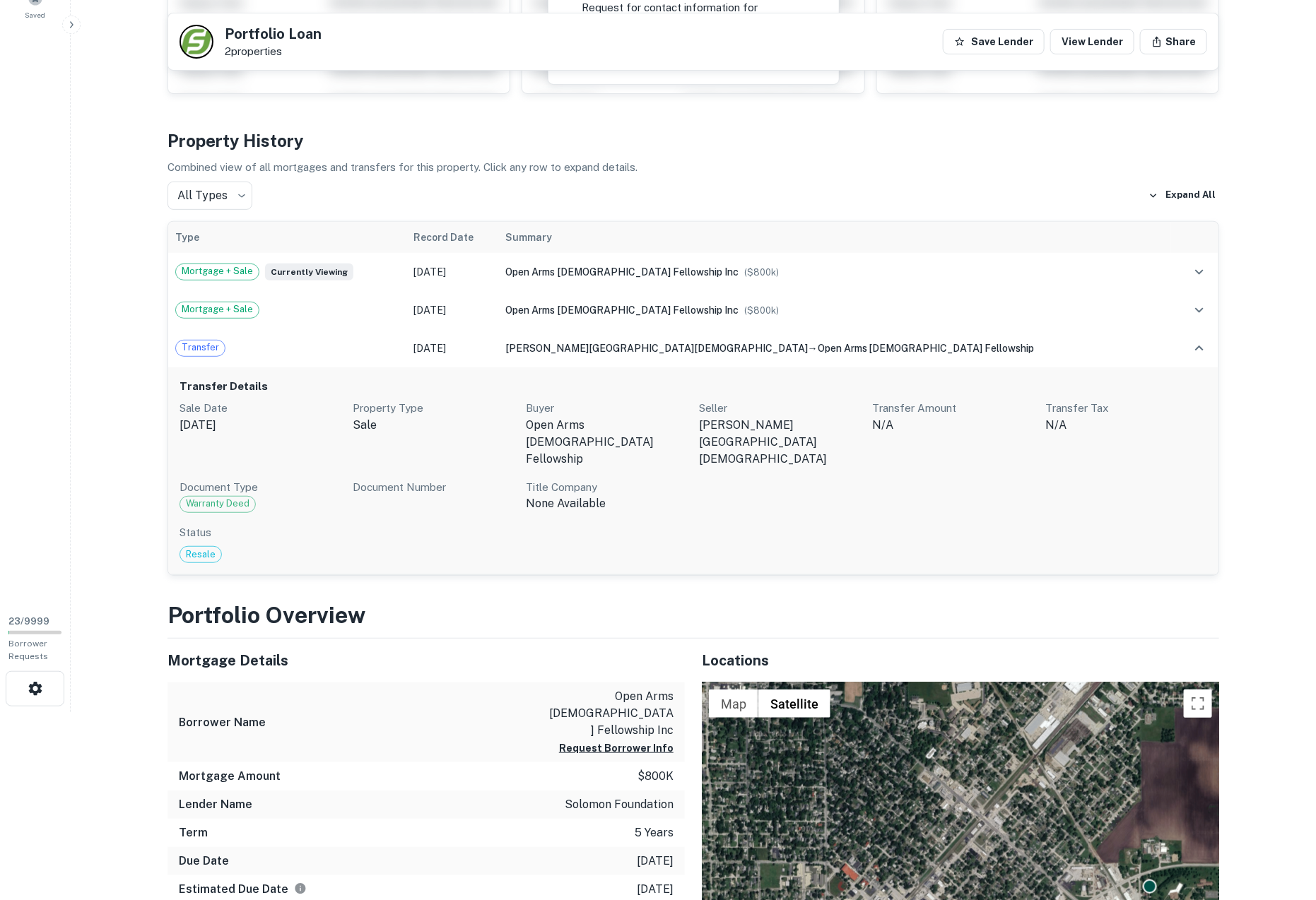
scroll to position [188, 0]
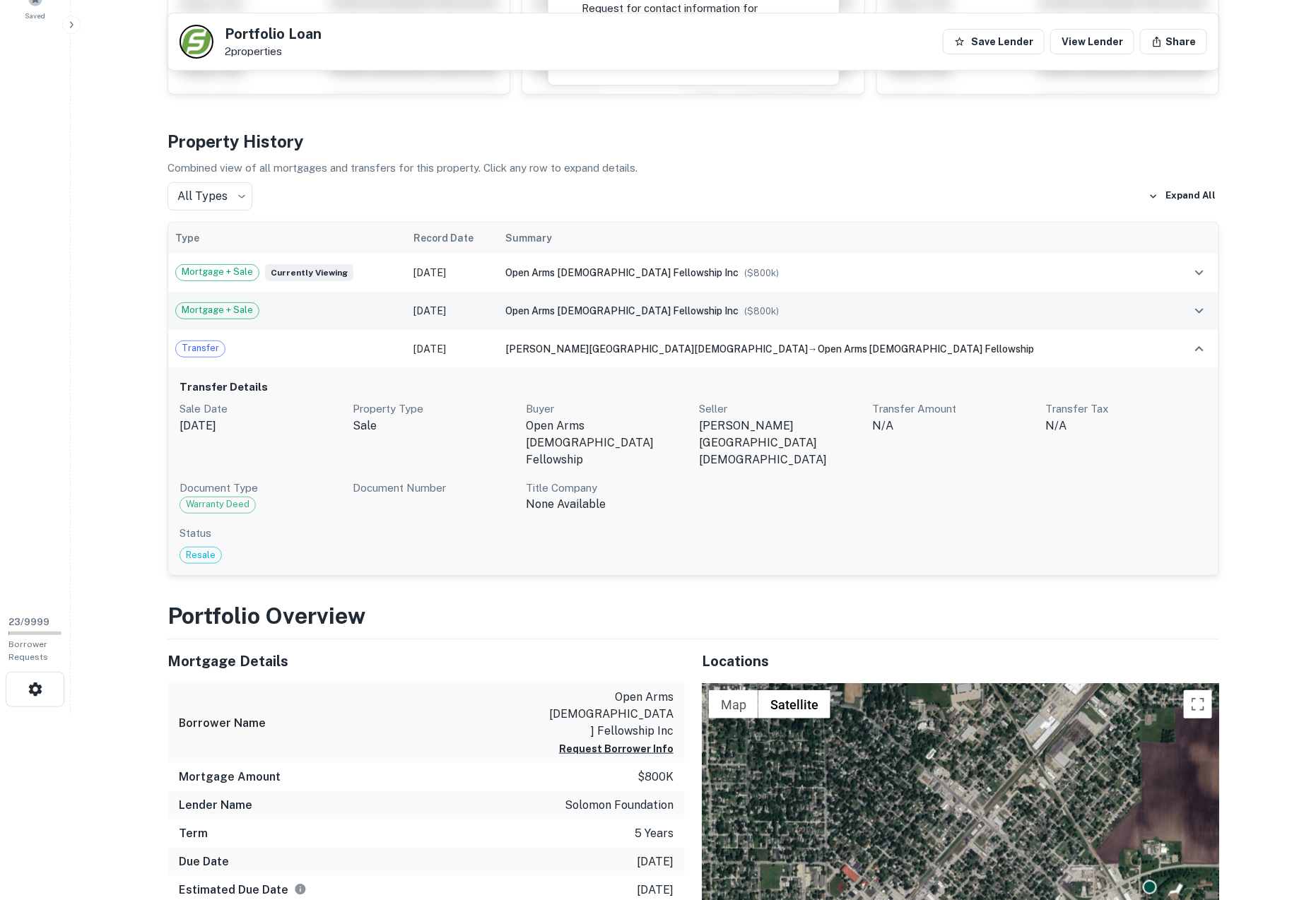
click at [270, 321] on td "Mortgage + Sale" at bounding box center [287, 312] width 238 height 38
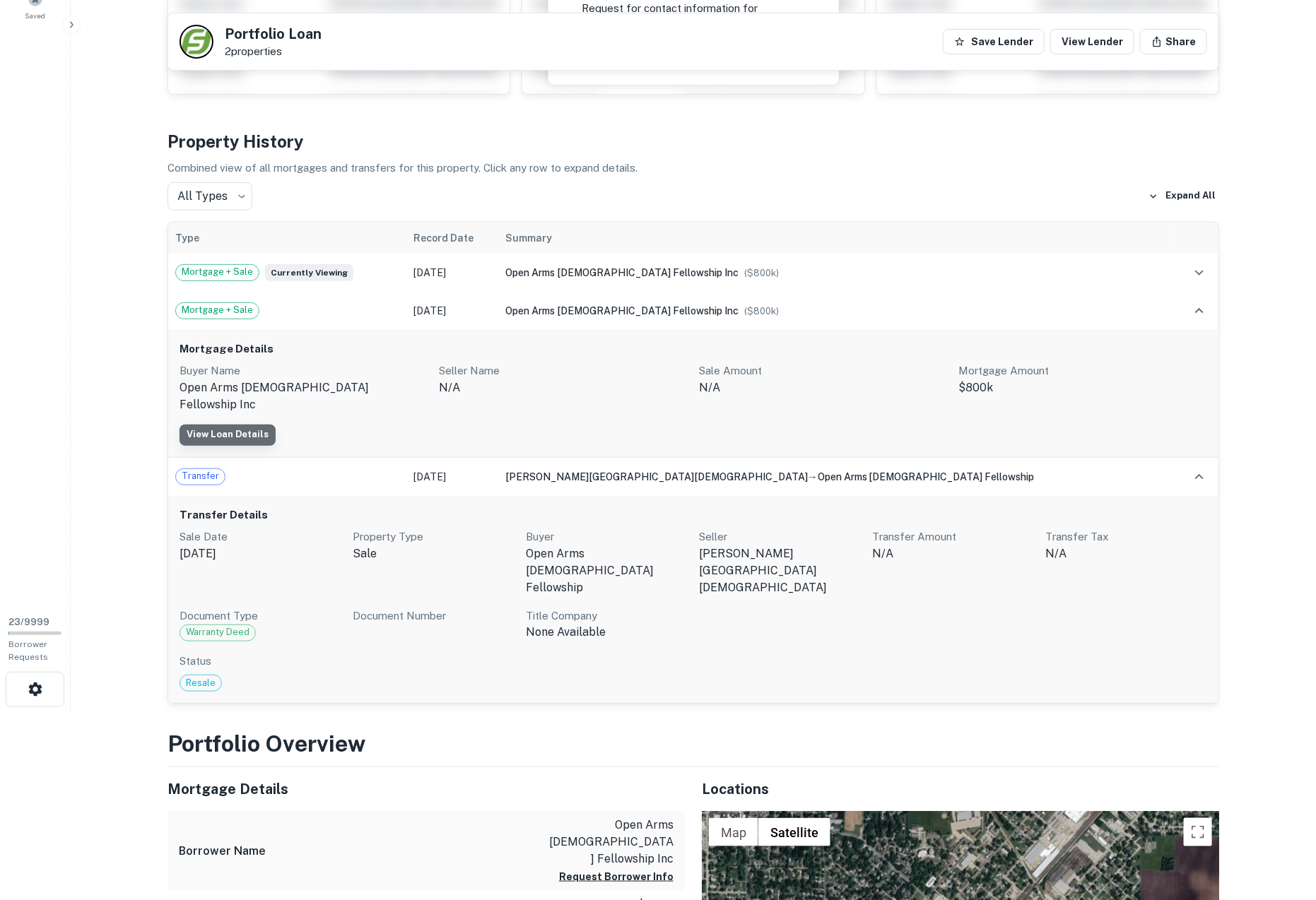
click at [234, 425] on link "View Loan Details" at bounding box center [228, 436] width 96 height 21
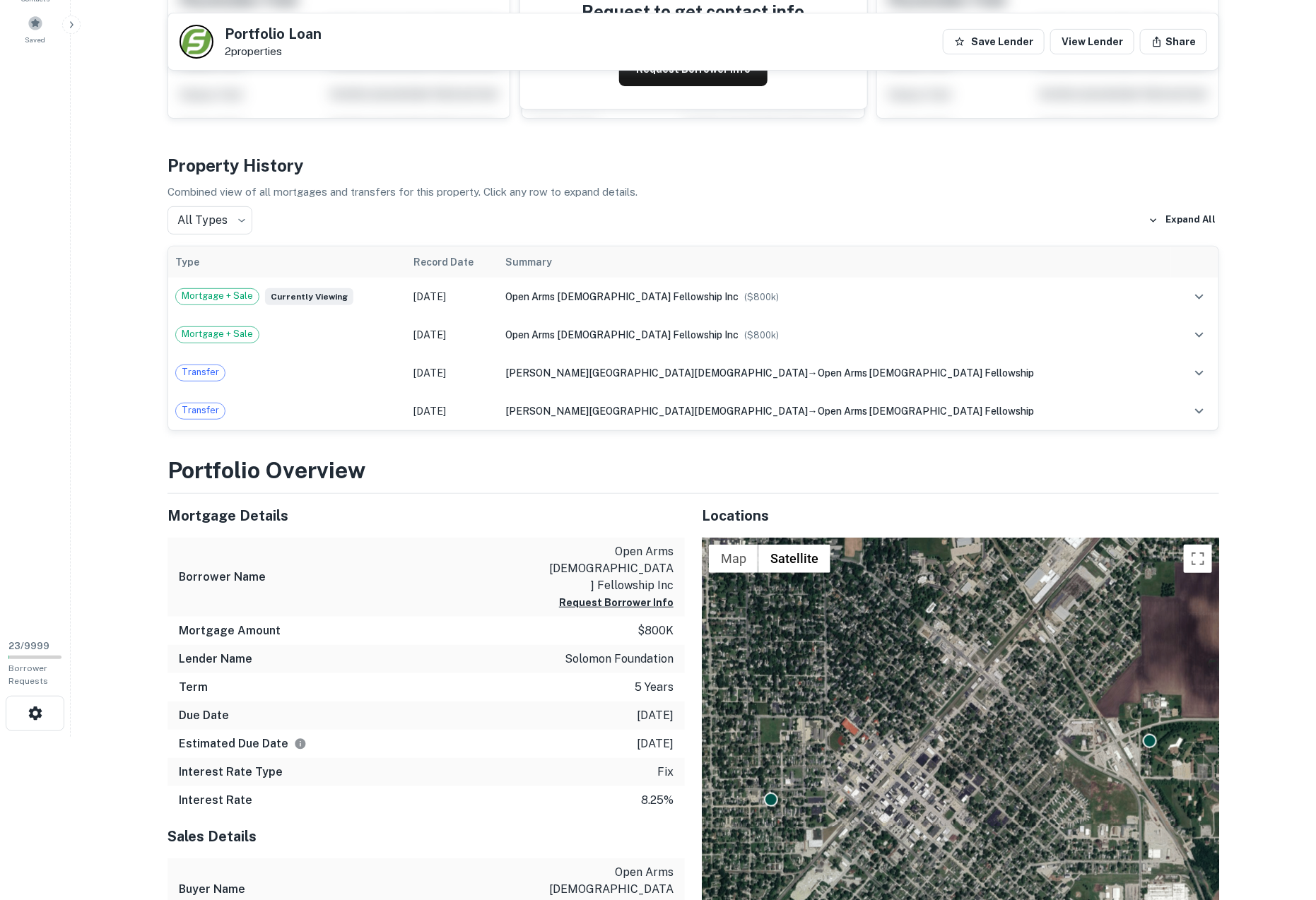
scroll to position [55, 0]
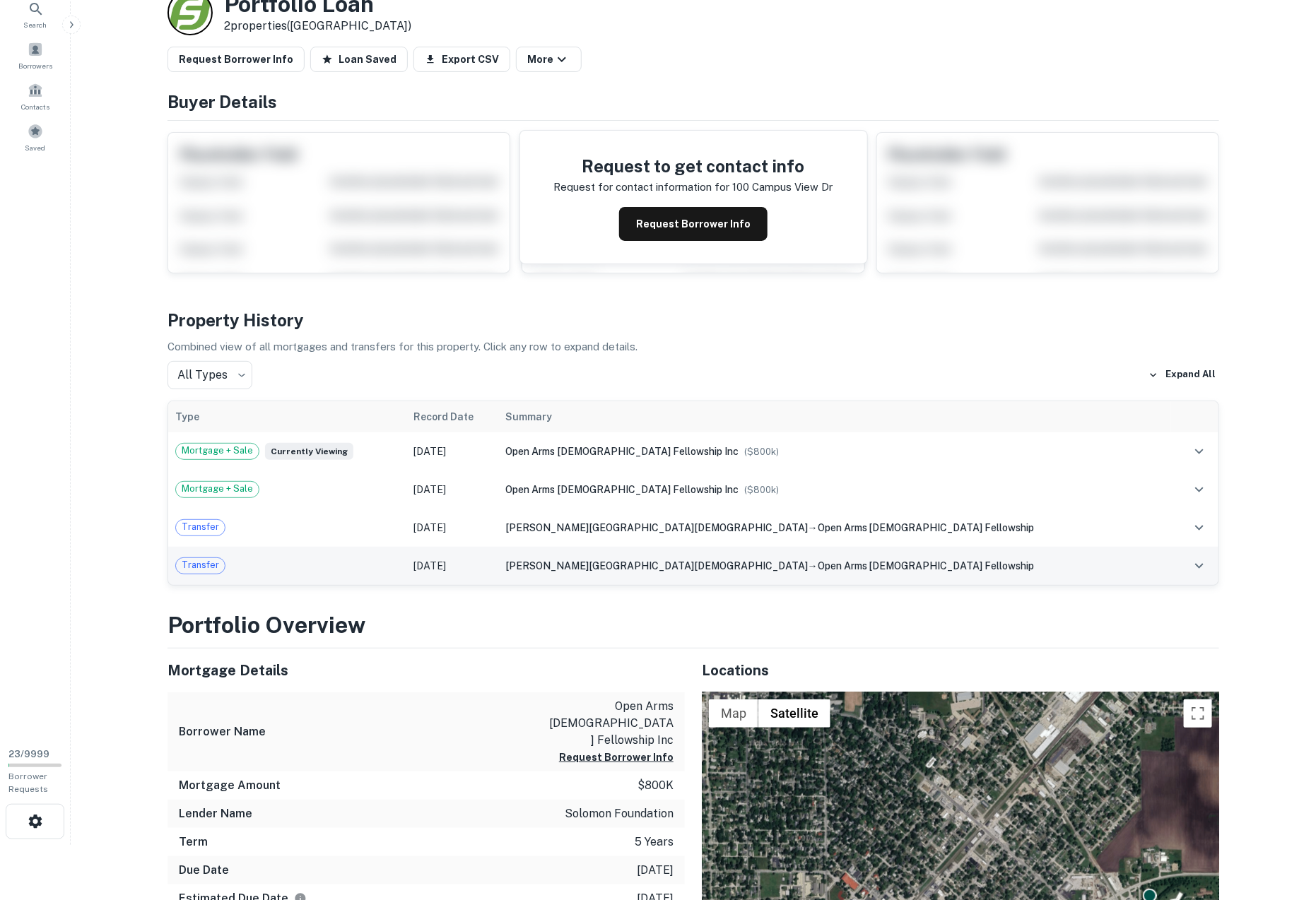
click at [261, 562] on div "Transfer" at bounding box center [286, 566] width 224 height 17
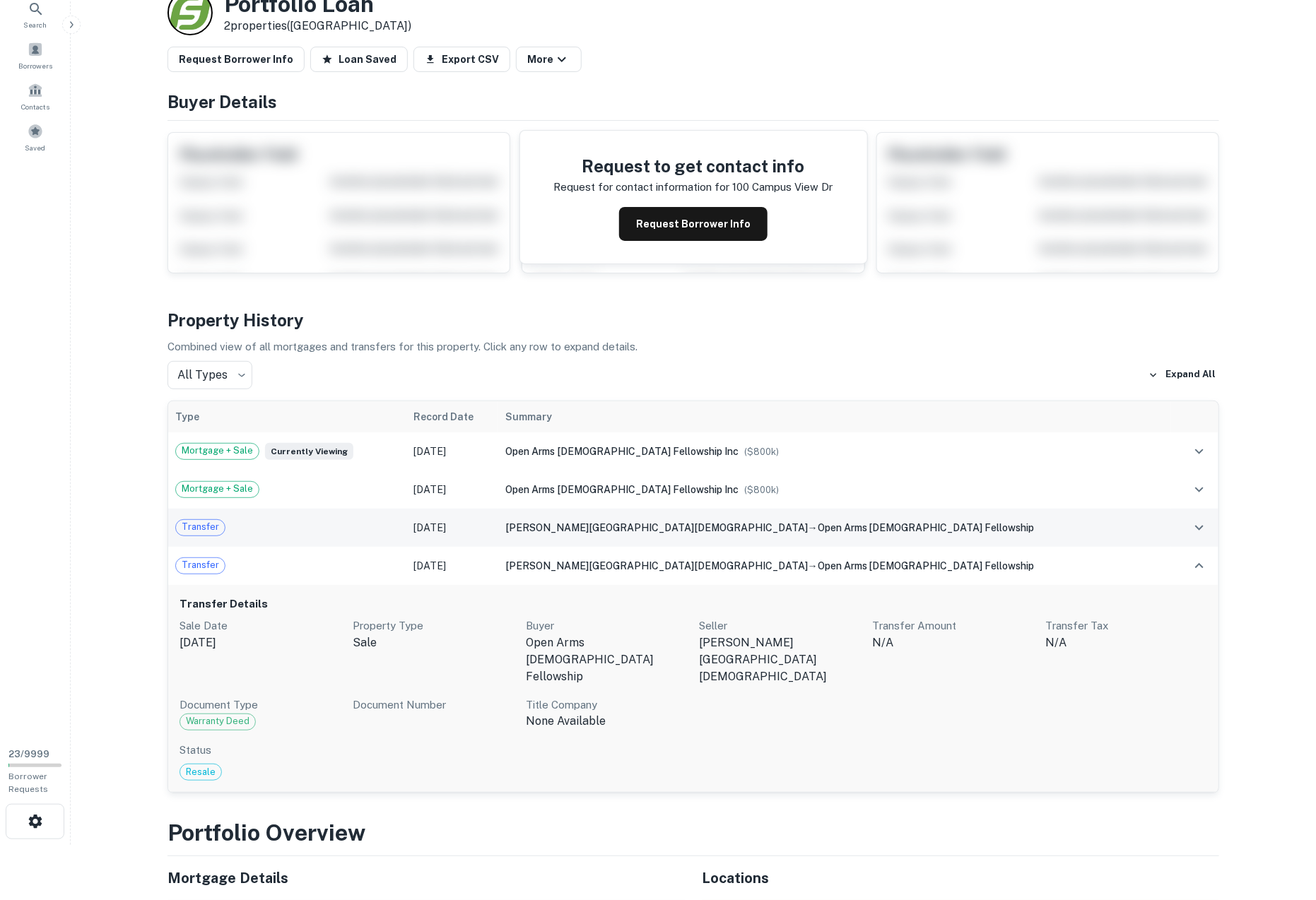
click at [289, 539] on td "Transfer" at bounding box center [287, 528] width 238 height 38
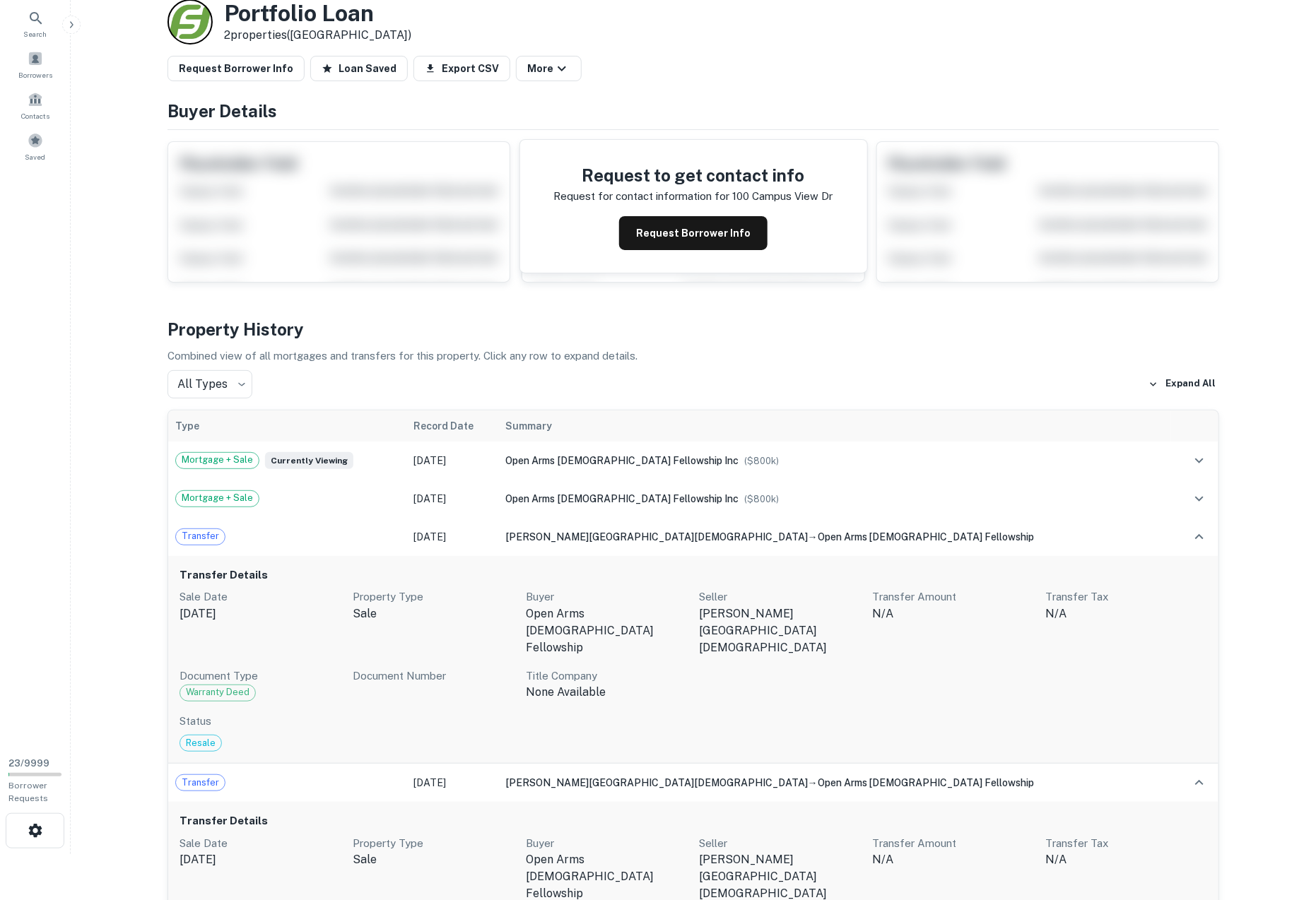
scroll to position [47, 0]
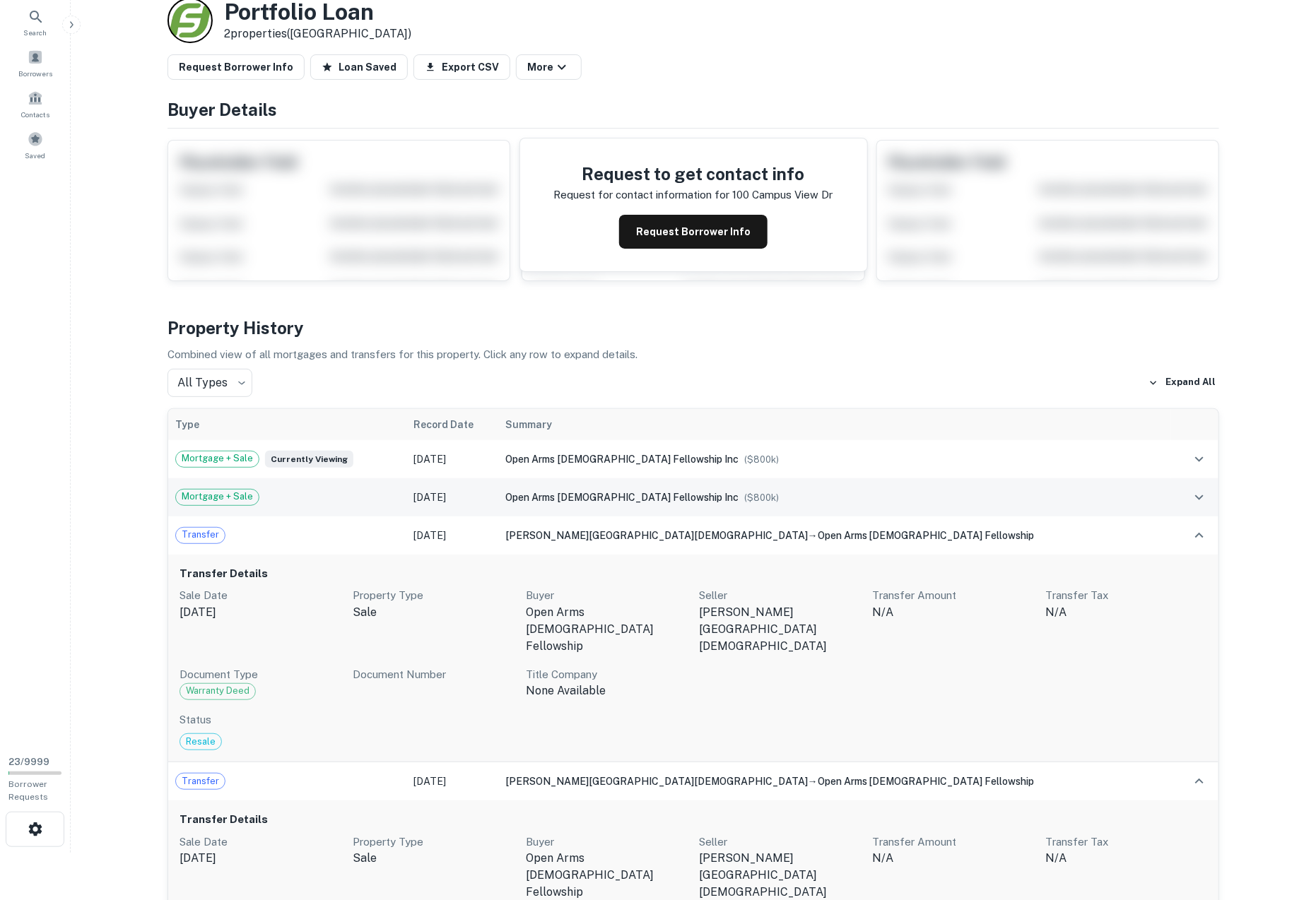
click at [283, 500] on div "Mortgage + Sale" at bounding box center [286, 498] width 224 height 17
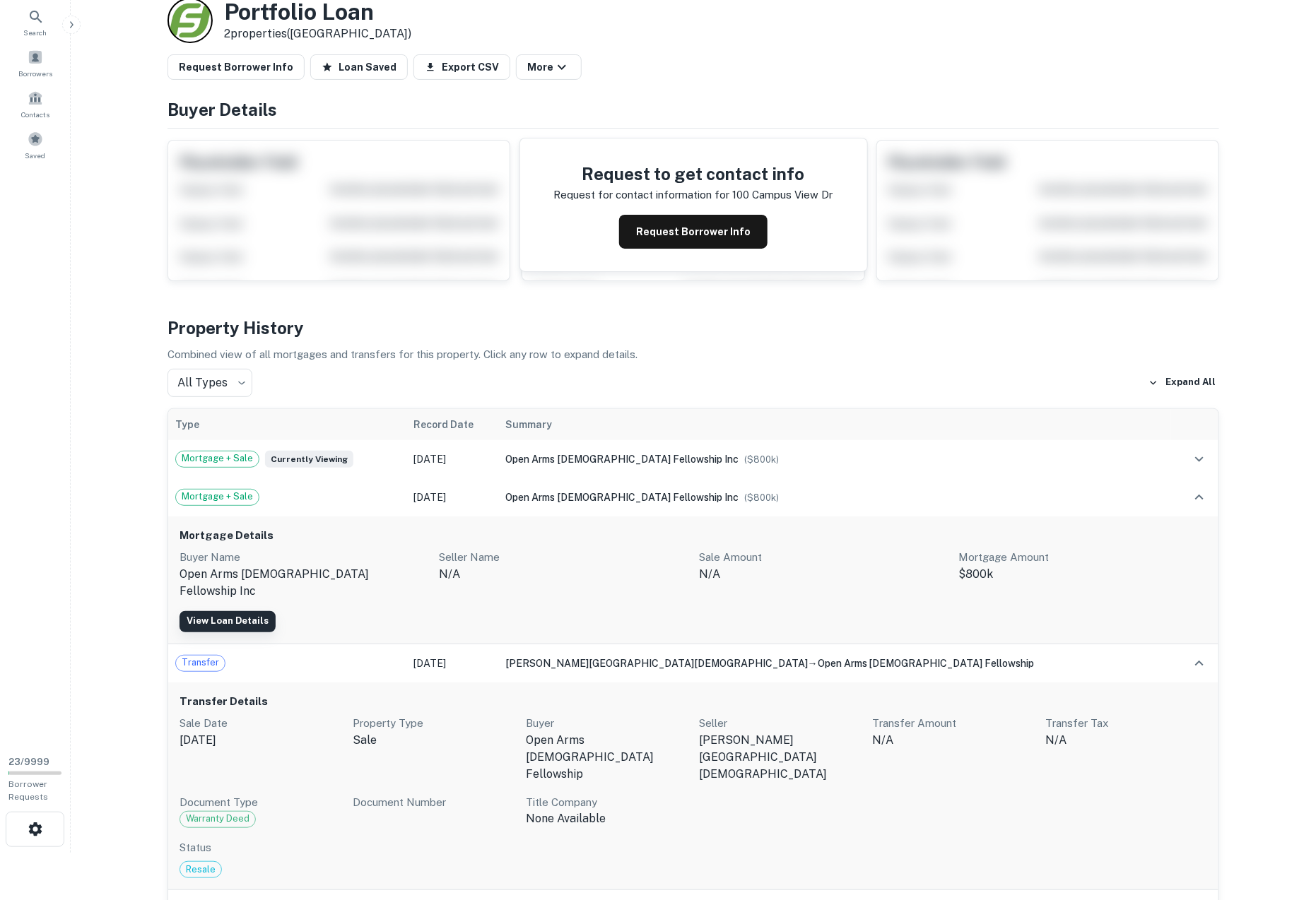
click at [237, 612] on link "View Loan Details" at bounding box center [228, 622] width 96 height 21
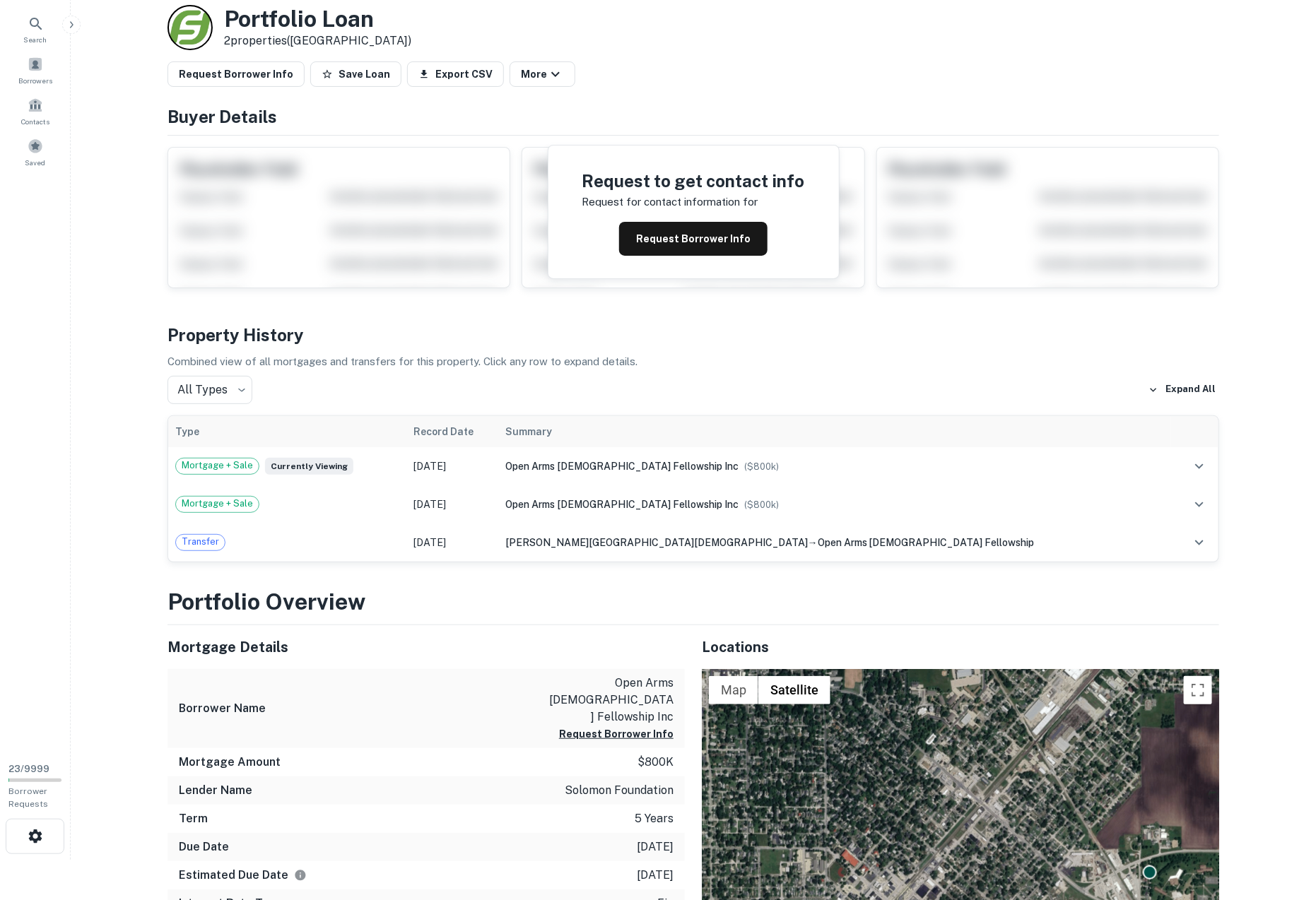
scroll to position [43, 0]
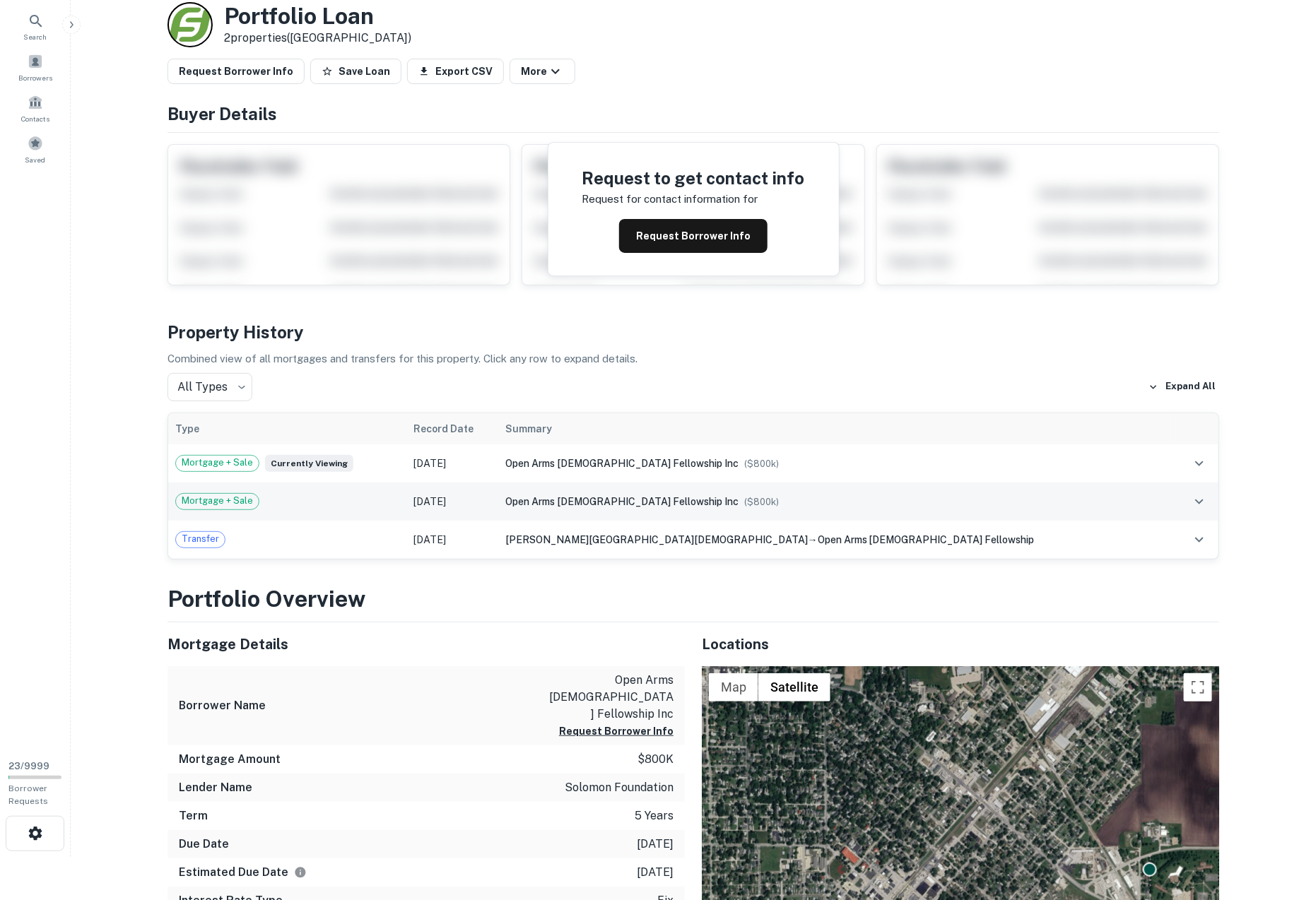
click at [252, 506] on span "Mortgage + Sale" at bounding box center [217, 501] width 83 height 14
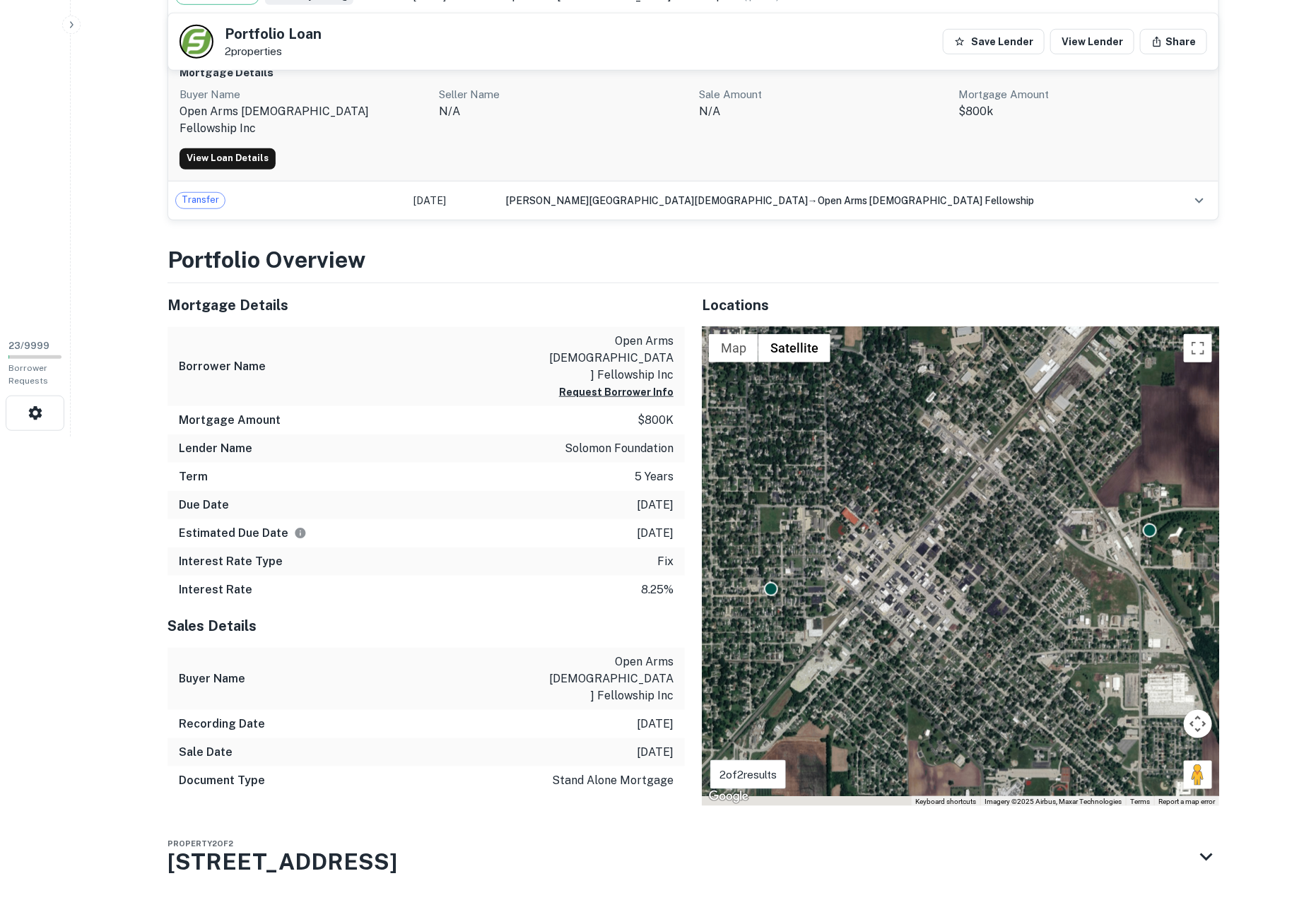
scroll to position [464, 0]
click at [264, 828] on div "Property 2 of 2 100 Campus View Dr" at bounding box center [282, 856] width 230 height 57
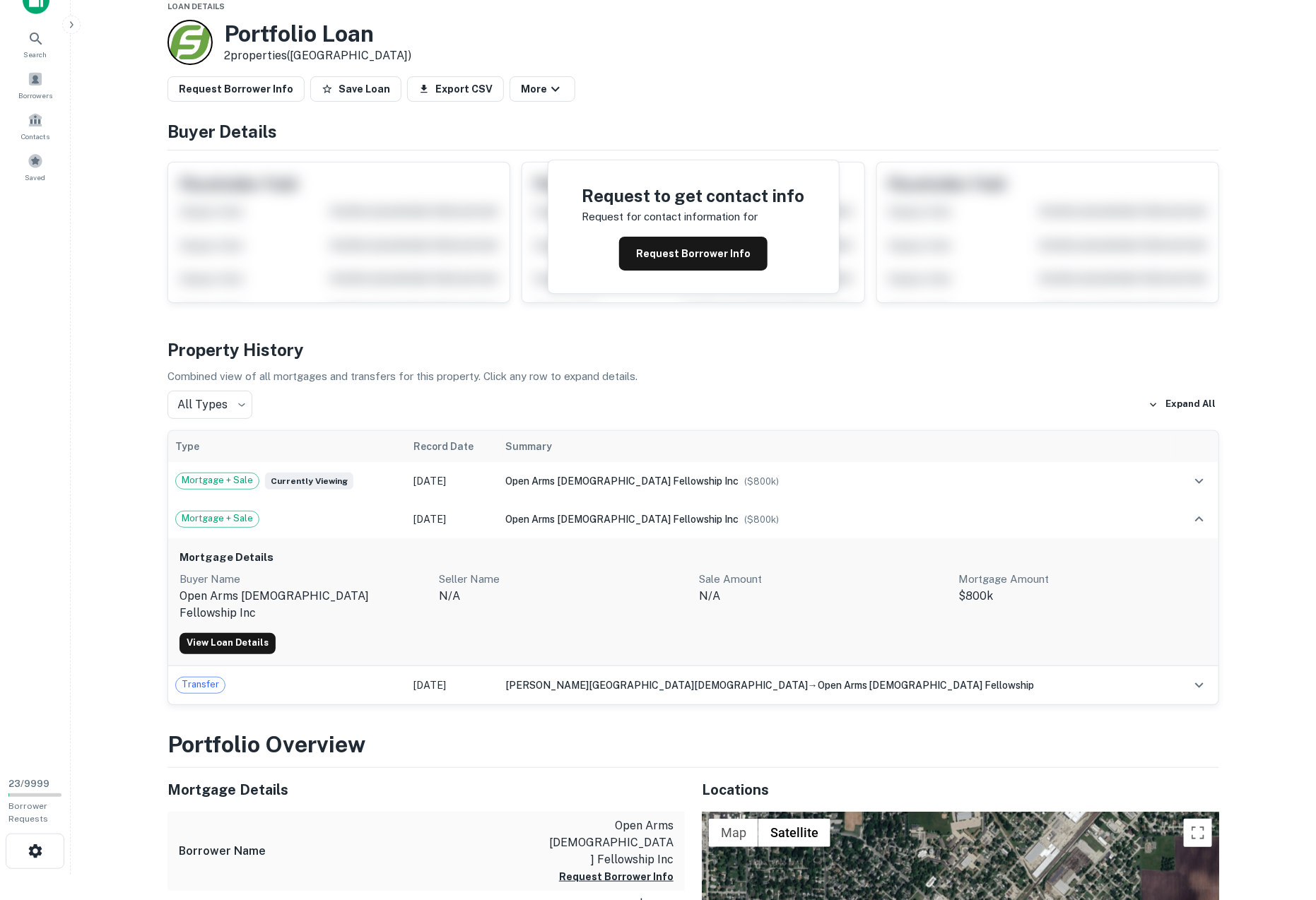
scroll to position [0, 0]
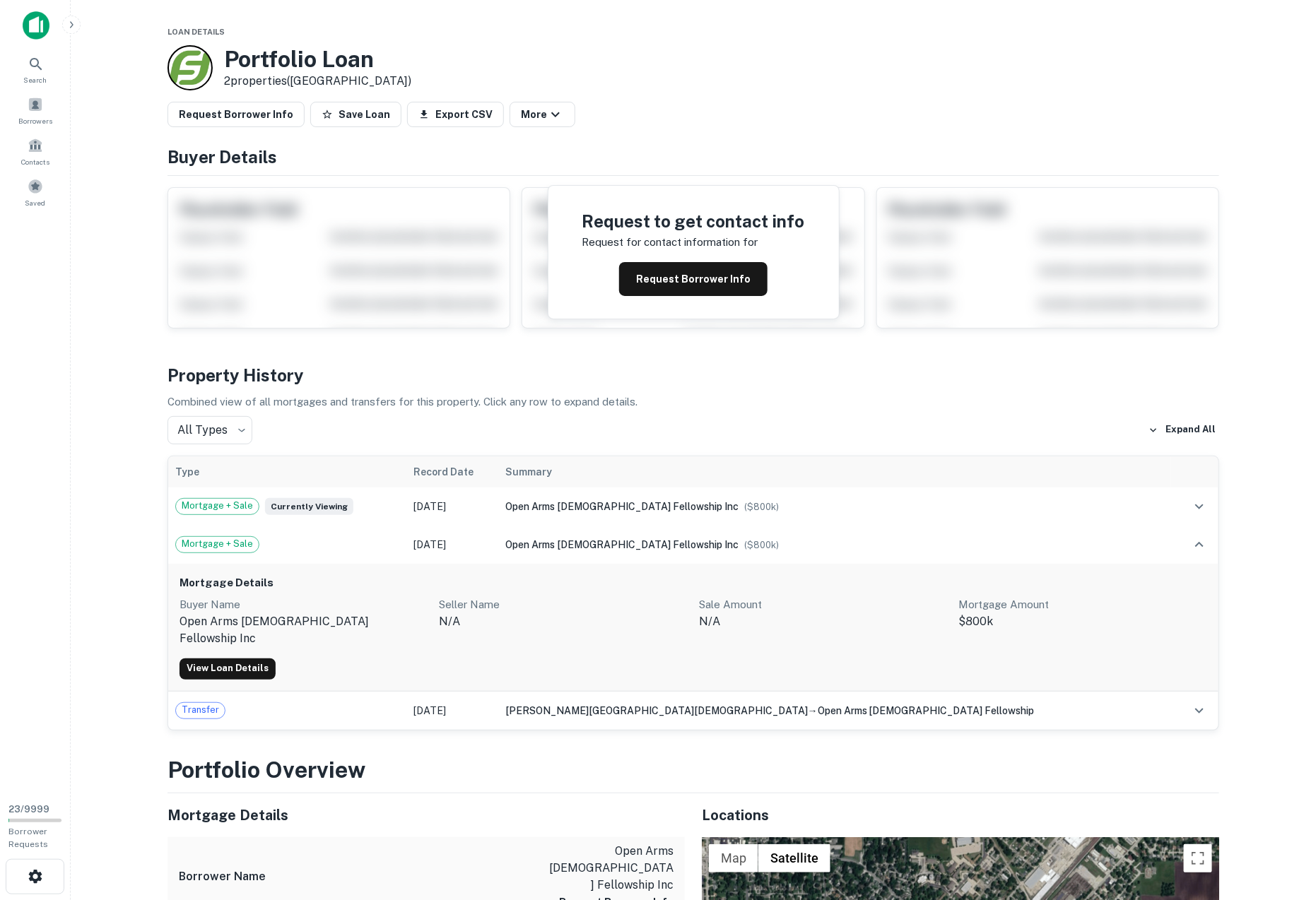
click at [205, 586] on h6 "Mortgage Details" at bounding box center [693, 583] width 1028 height 16
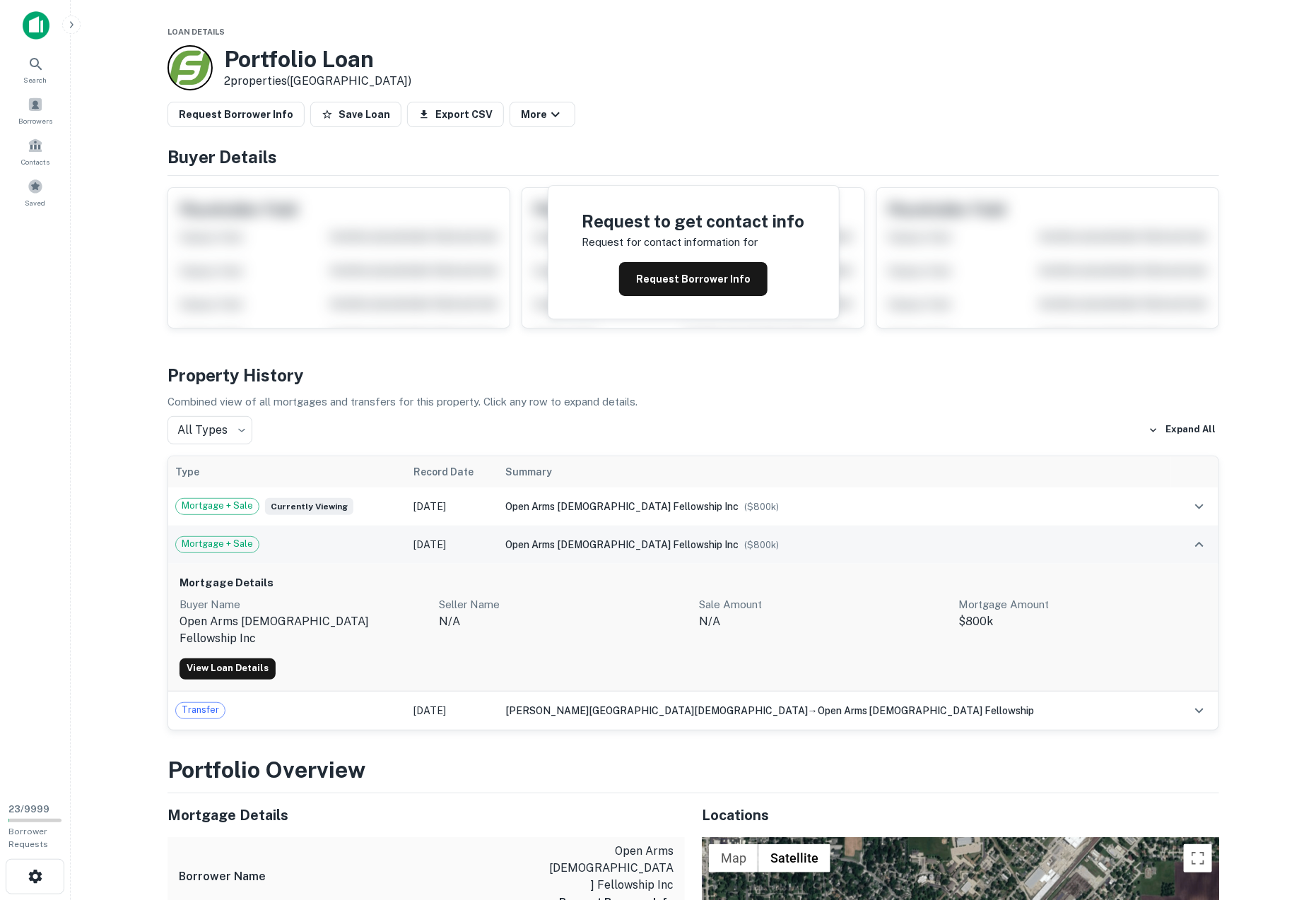
click at [1199, 543] on icon "expand row" at bounding box center [1199, 545] width 17 height 17
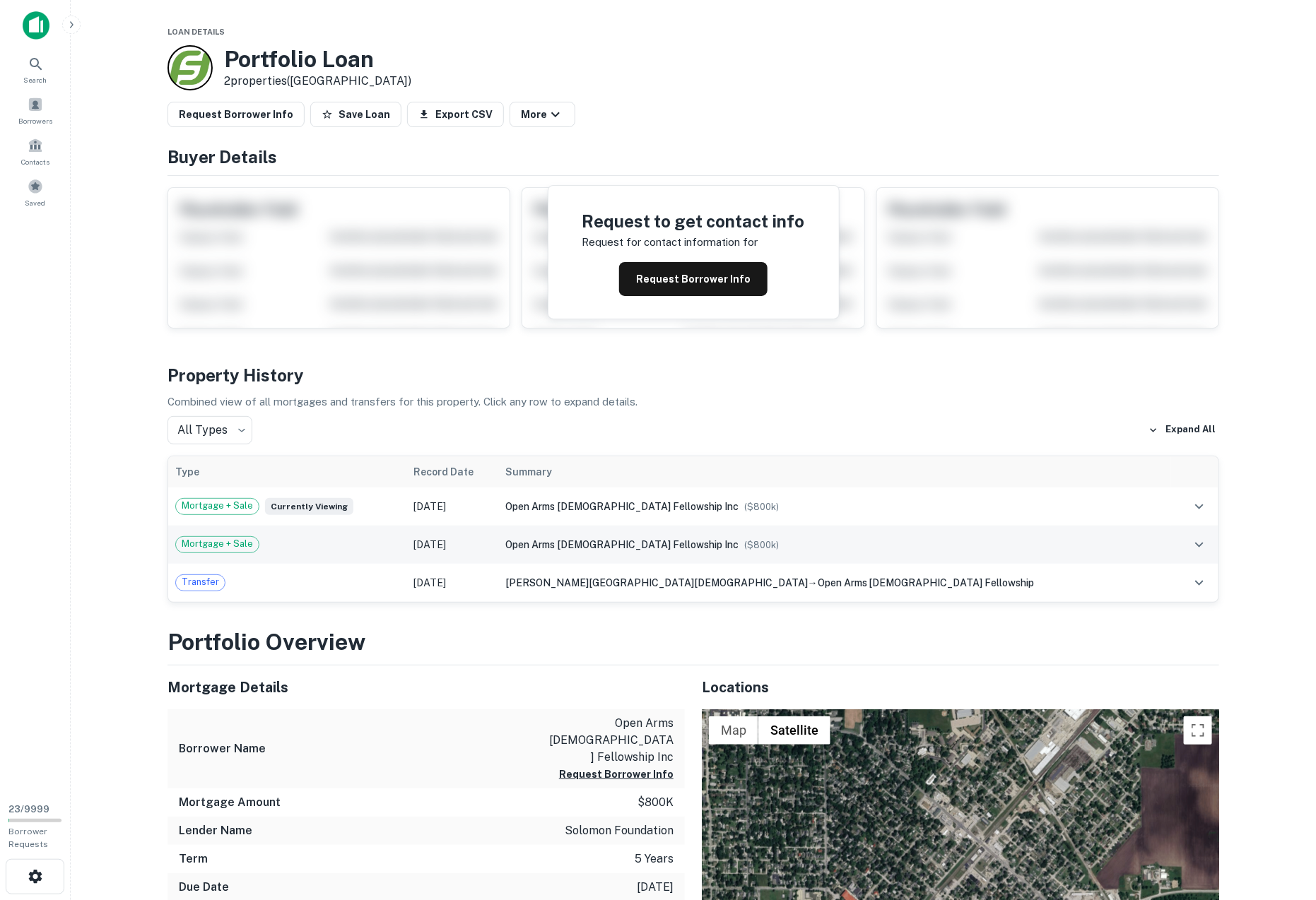
click at [139, 535] on main "Loan Details Portfolio Loan 2 properties (IL) Request Borrower Info Save Loan E…" at bounding box center [692, 450] width 1245 height 900
click at [41, 108] on span at bounding box center [36, 105] width 15 height 15
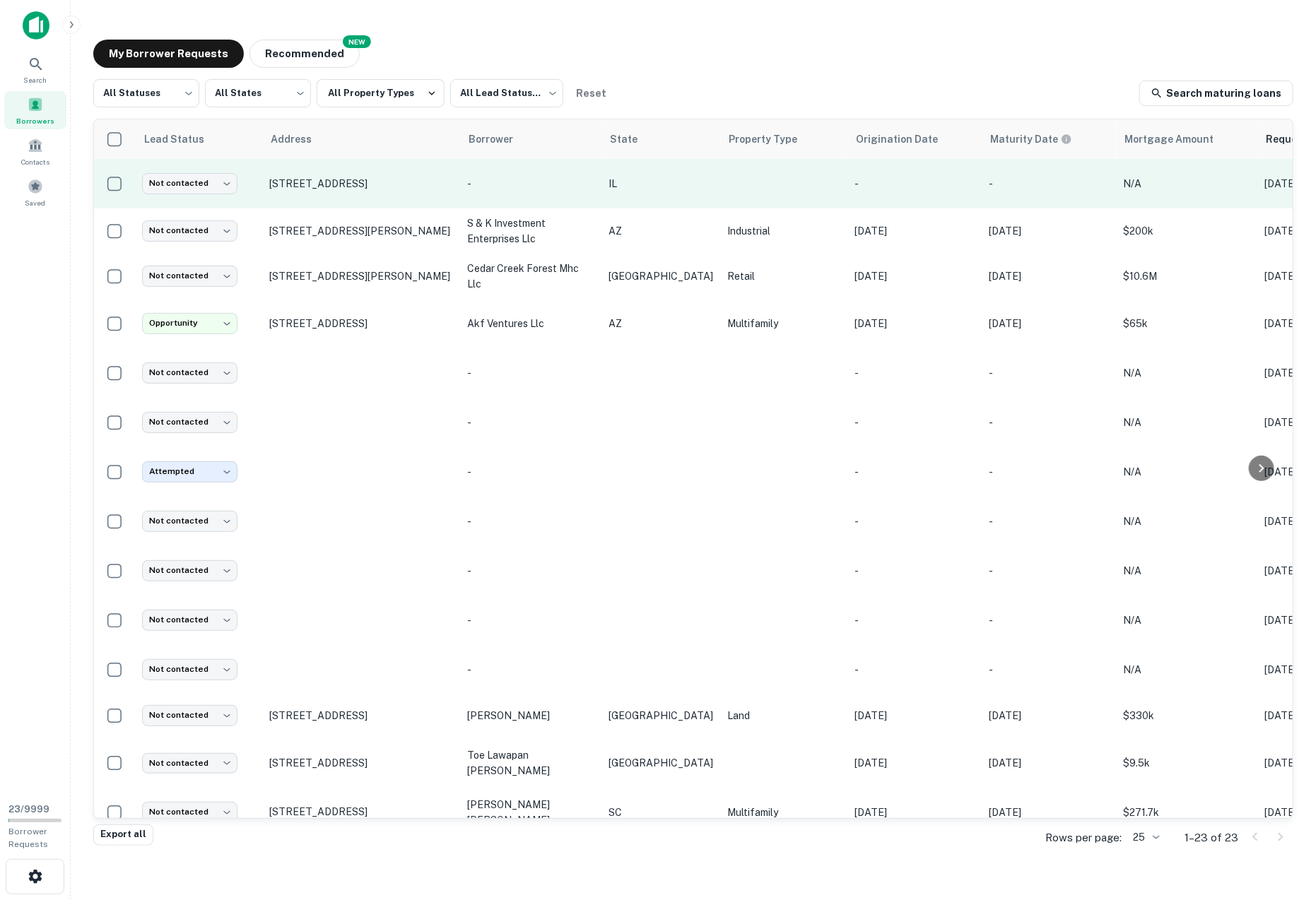
click at [305, 183] on p "158 N Edison Ave, Elgin, IL, 60123" at bounding box center [360, 183] width 184 height 12
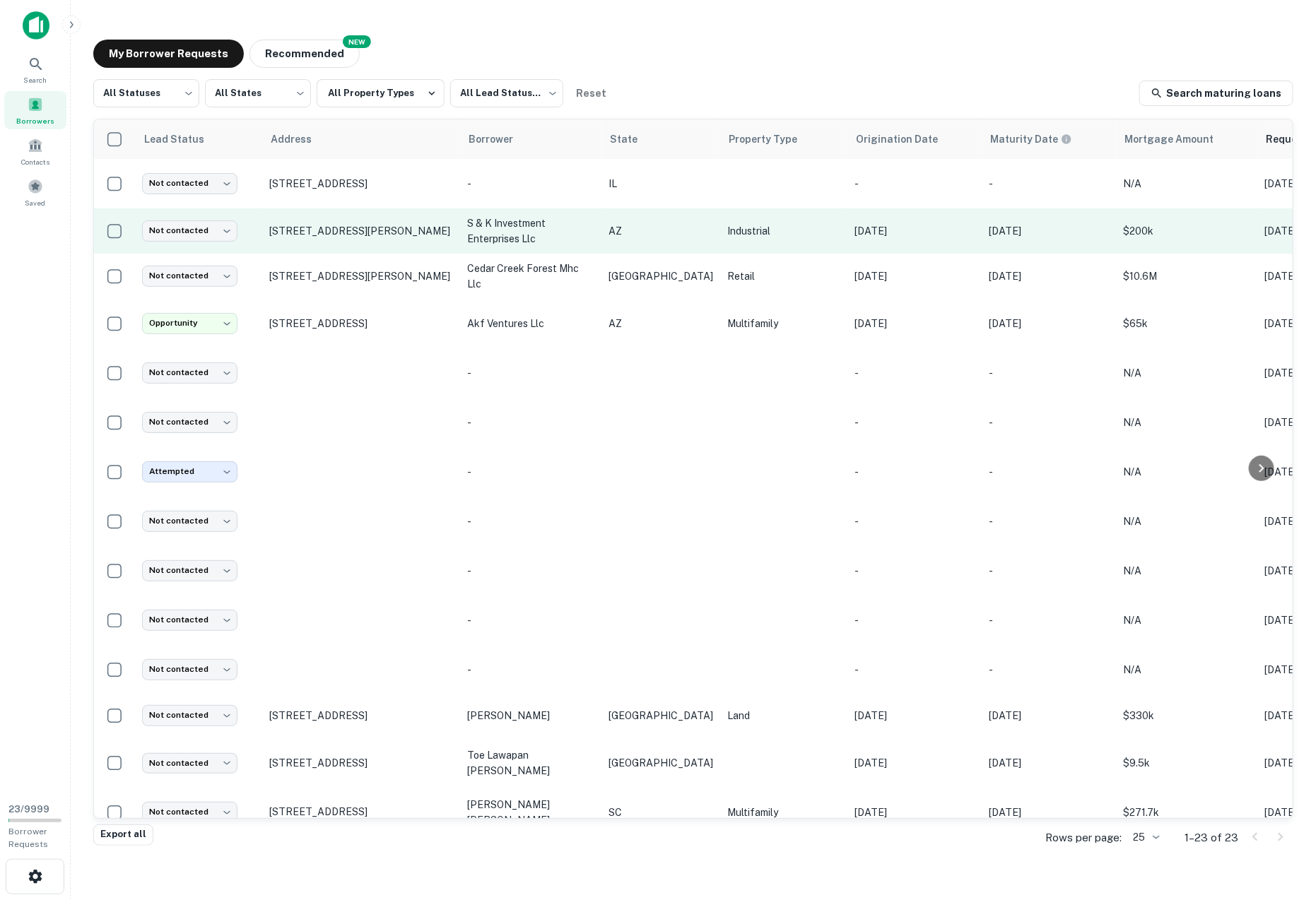
click at [486, 226] on p "s & k investment enterprises llc" at bounding box center [531, 231] width 127 height 31
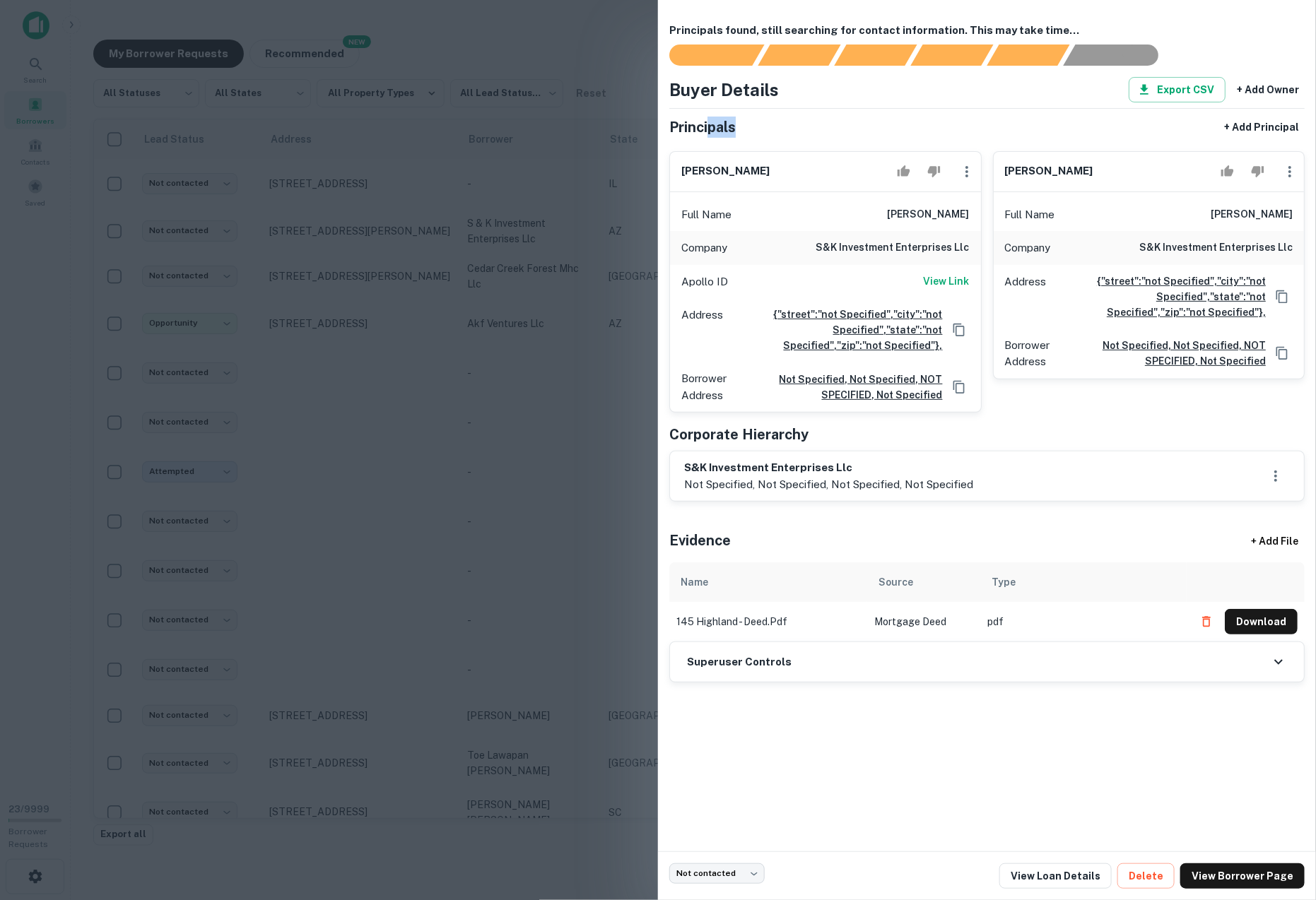
drag, startPoint x: 708, startPoint y: 131, endPoint x: 781, endPoint y: 131, distance: 73.0
click at [781, 131] on div "Principals + Add Principal" at bounding box center [986, 127] width 635 height 25
click at [695, 128] on h5 "Principals" at bounding box center [702, 127] width 66 height 21
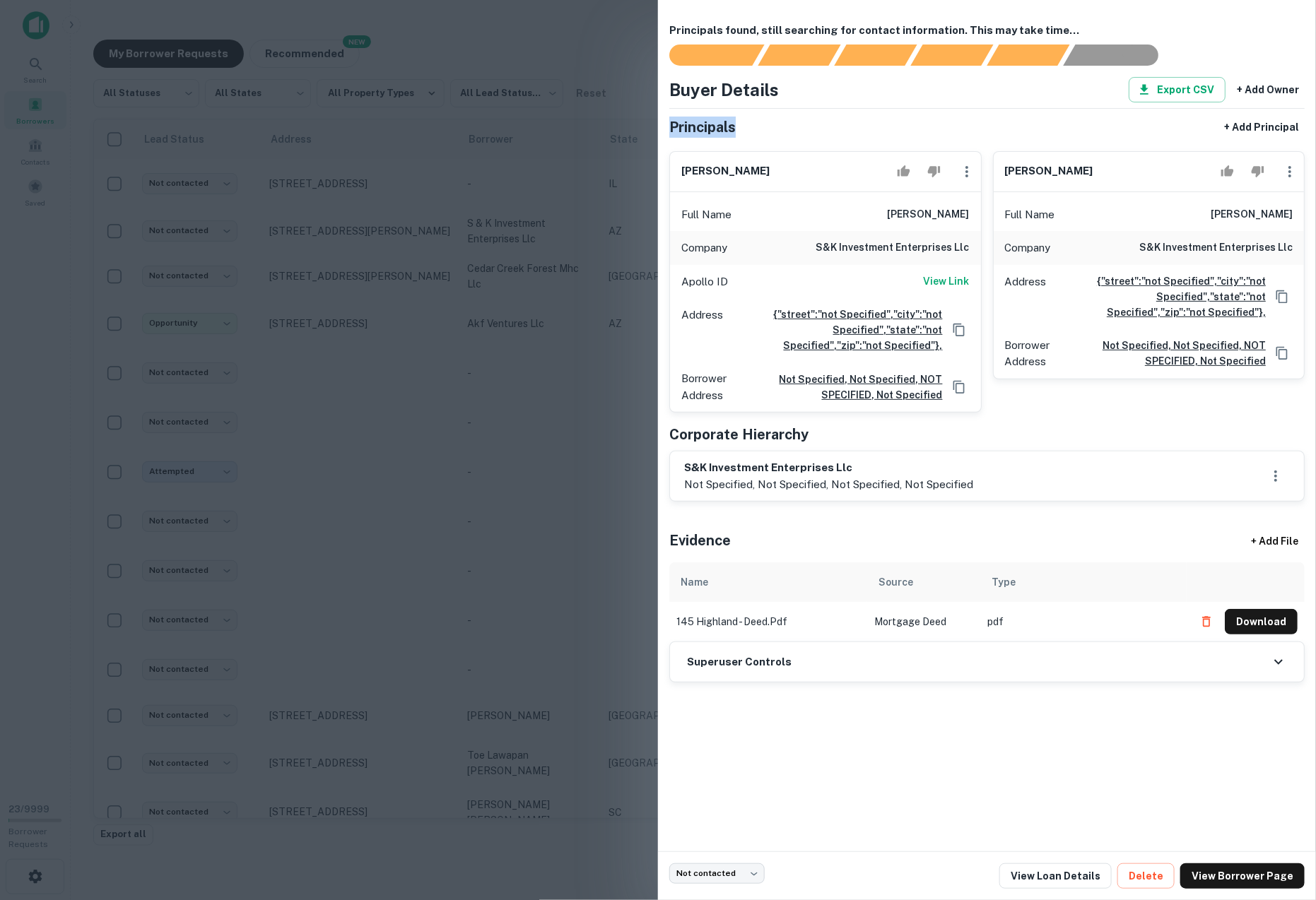
copy h5 "Principals"
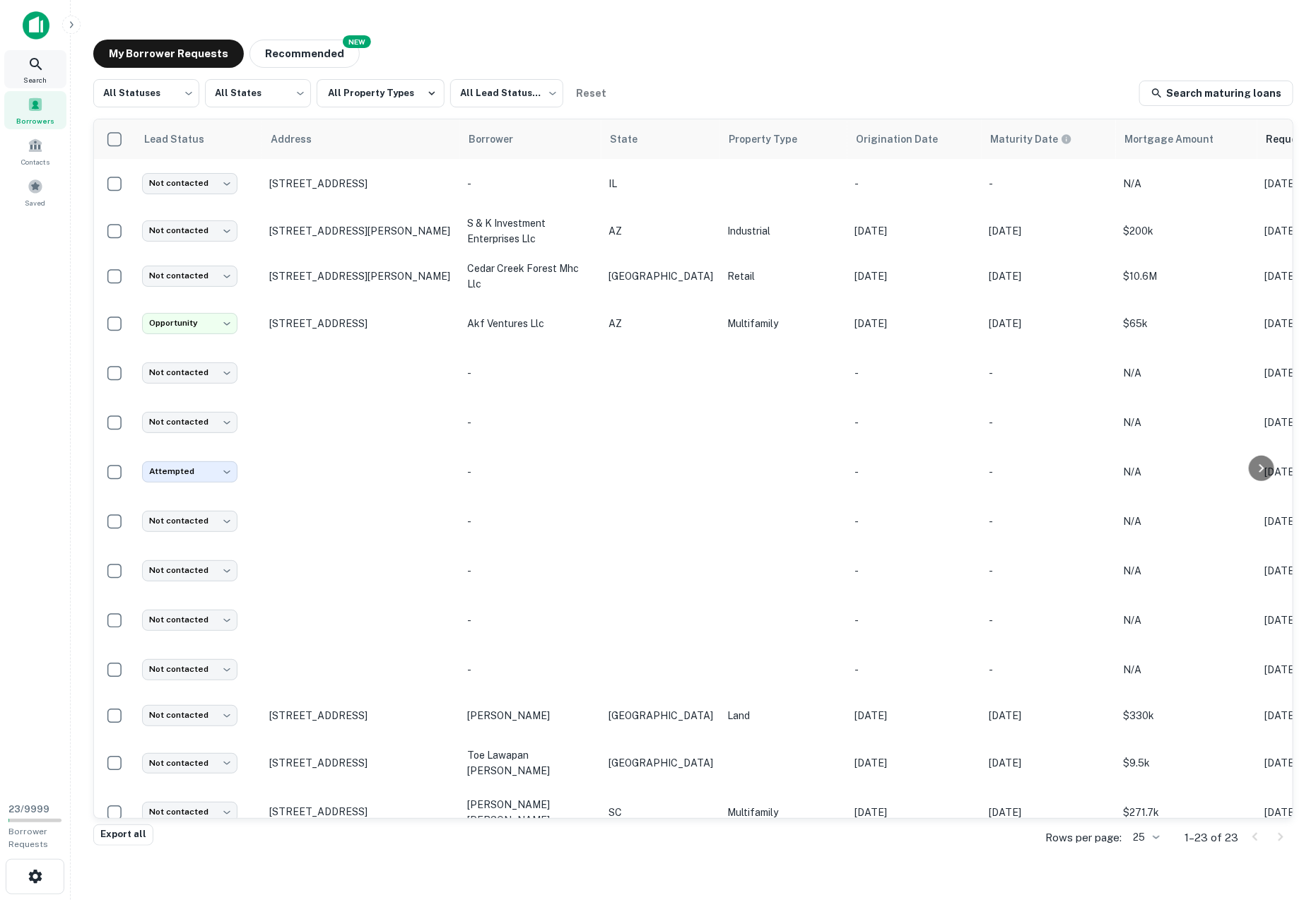
click at [28, 62] on icon at bounding box center [37, 64] width 17 height 17
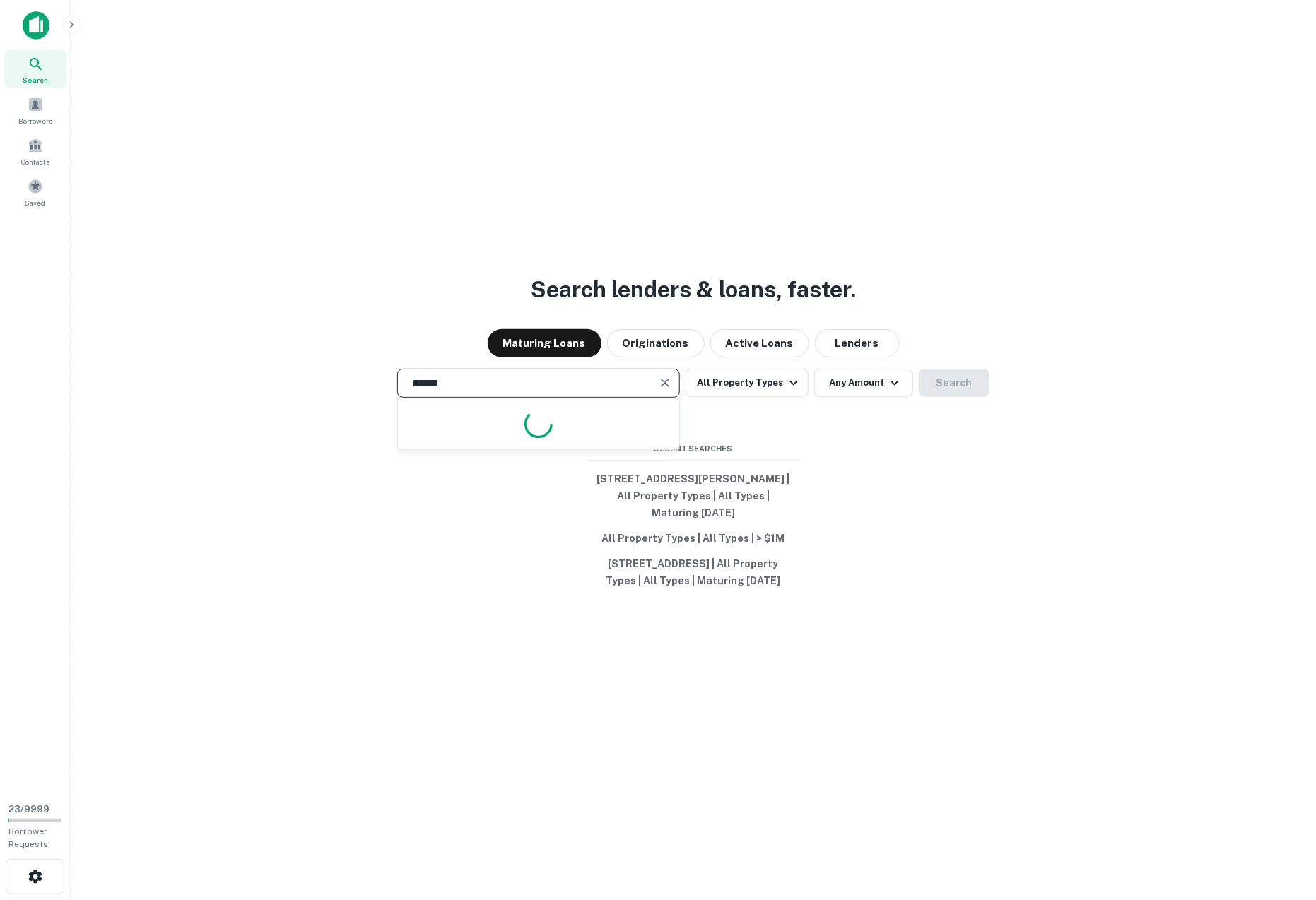
type input "*******"
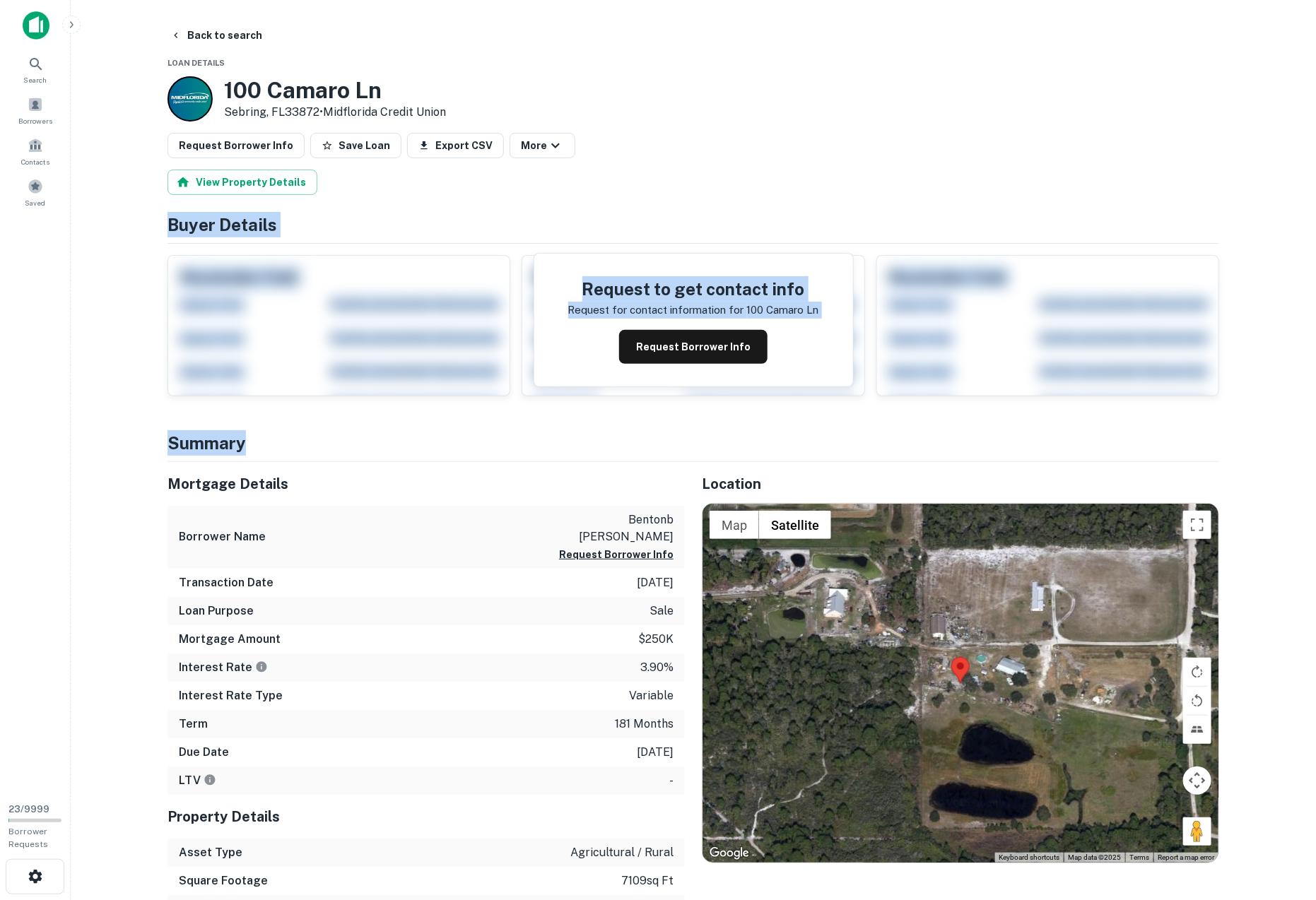
drag, startPoint x: 149, startPoint y: 217, endPoint x: 308, endPoint y: 434, distance: 269.0
click at [308, 434] on main "Back to search Loan Details 100 Camaro Ln Sebring, FL33872 • Midflorida Credit …" at bounding box center [692, 450] width 1245 height 900
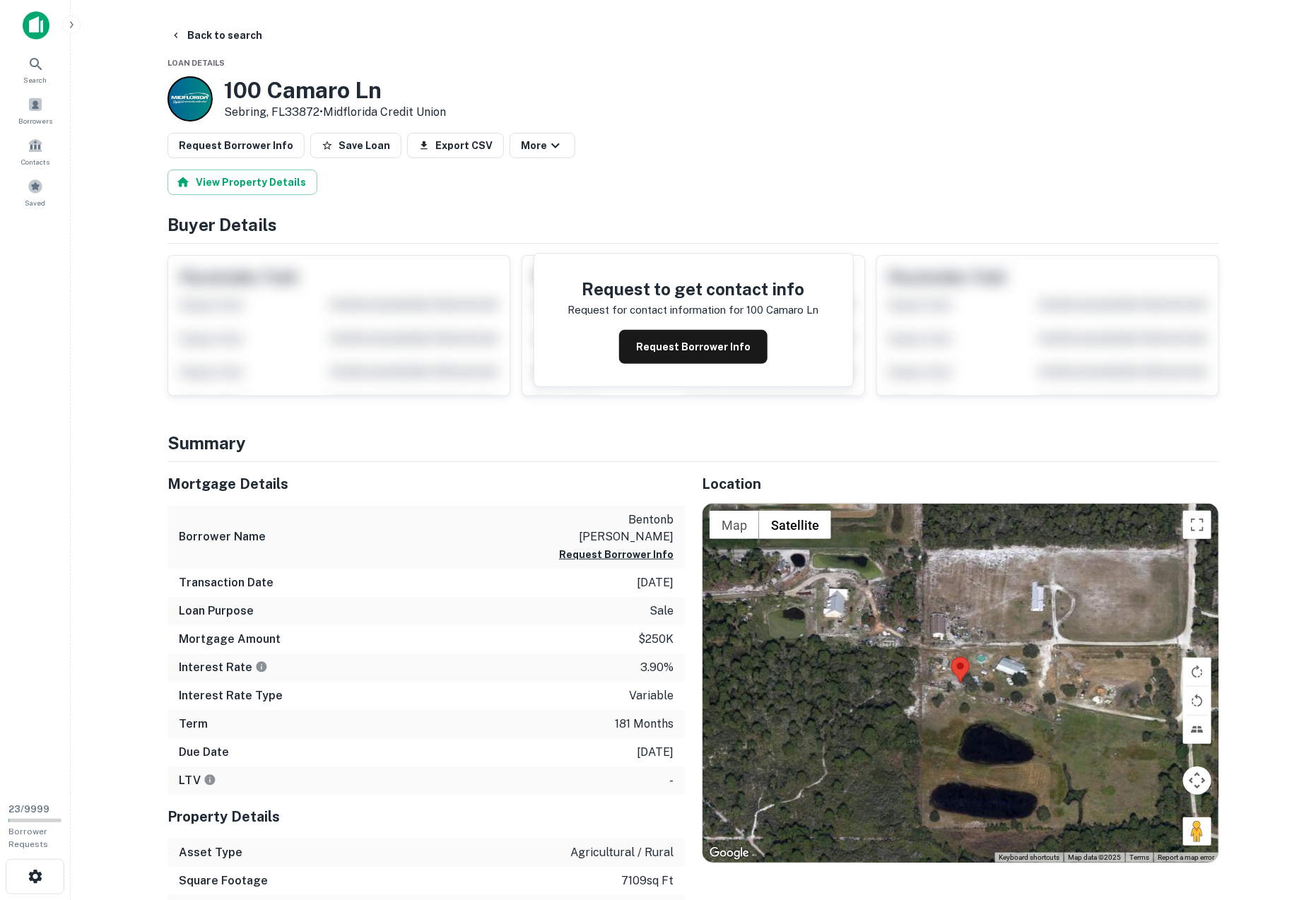
click at [140, 462] on main "Back to search Loan Details 100 Camaro Ln Sebring, FL33872 • Midflorida Credit …" at bounding box center [692, 450] width 1245 height 900
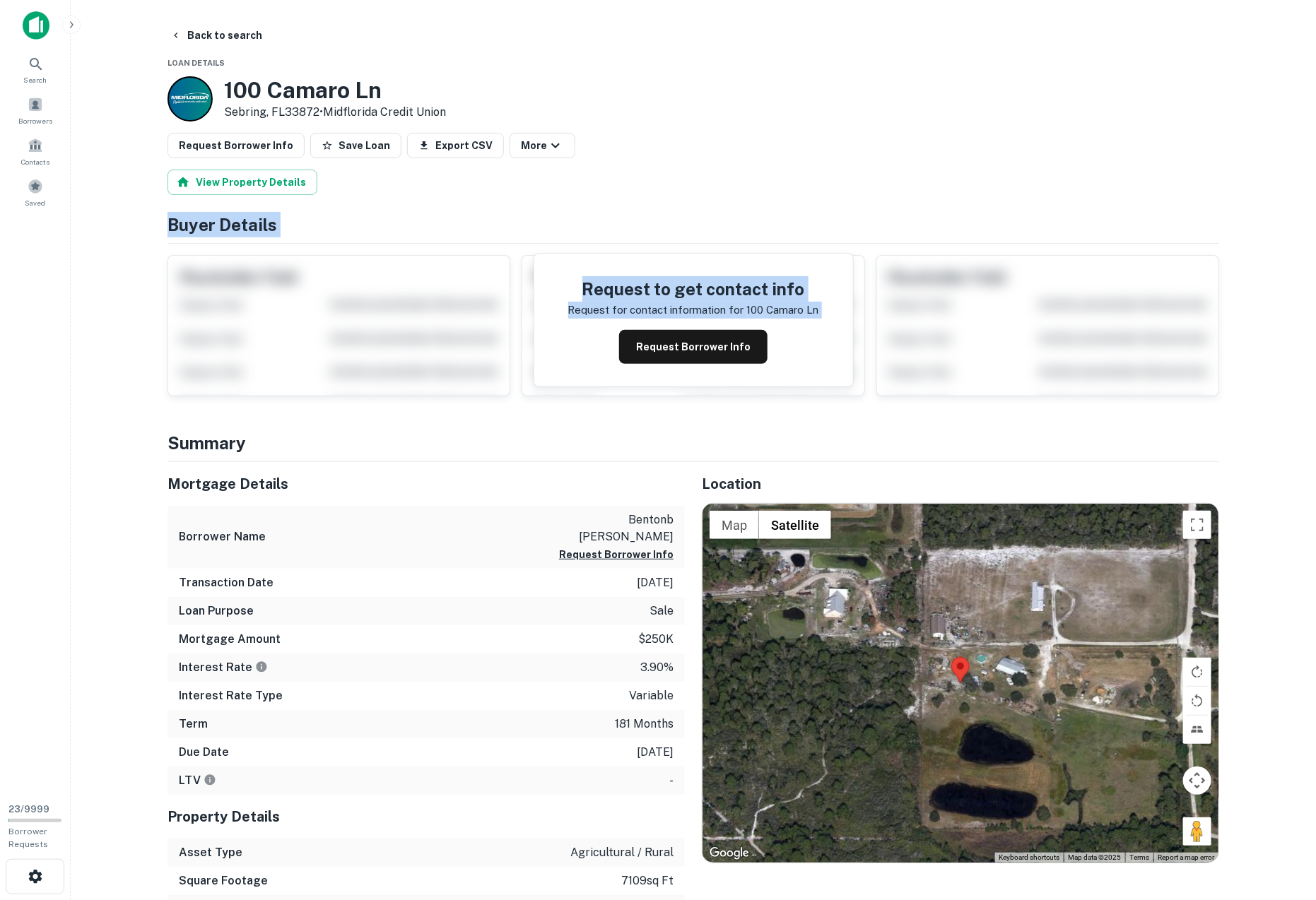
drag, startPoint x: 172, startPoint y: 217, endPoint x: 301, endPoint y: 397, distance: 221.5
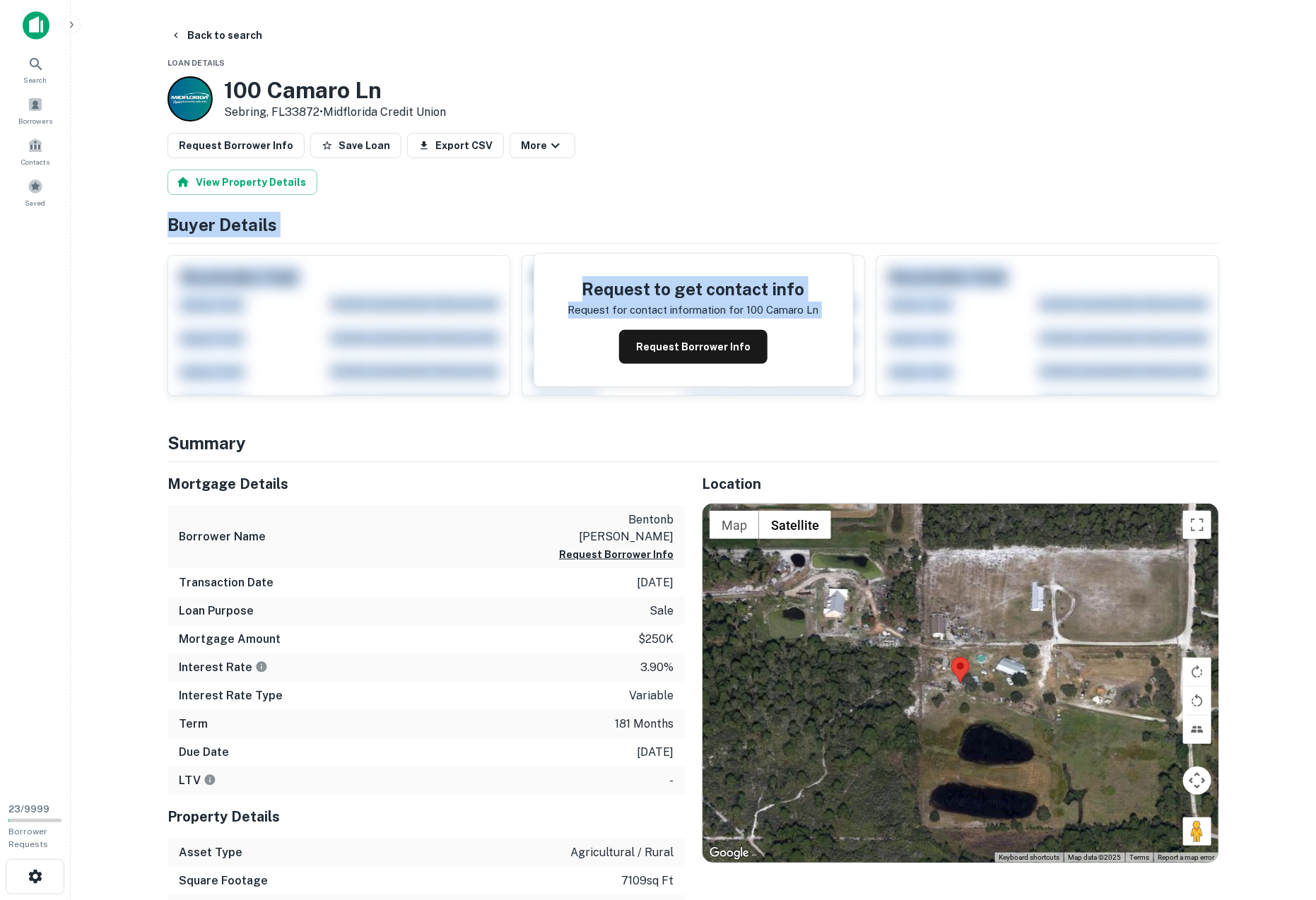
click at [148, 455] on main "Back to search Loan Details 100 Camaro Ln Sebring, FL33872 • Midflorida Credit …" at bounding box center [692, 450] width 1245 height 900
click at [208, 225] on h4 "Buyer Details" at bounding box center [693, 224] width 1052 height 25
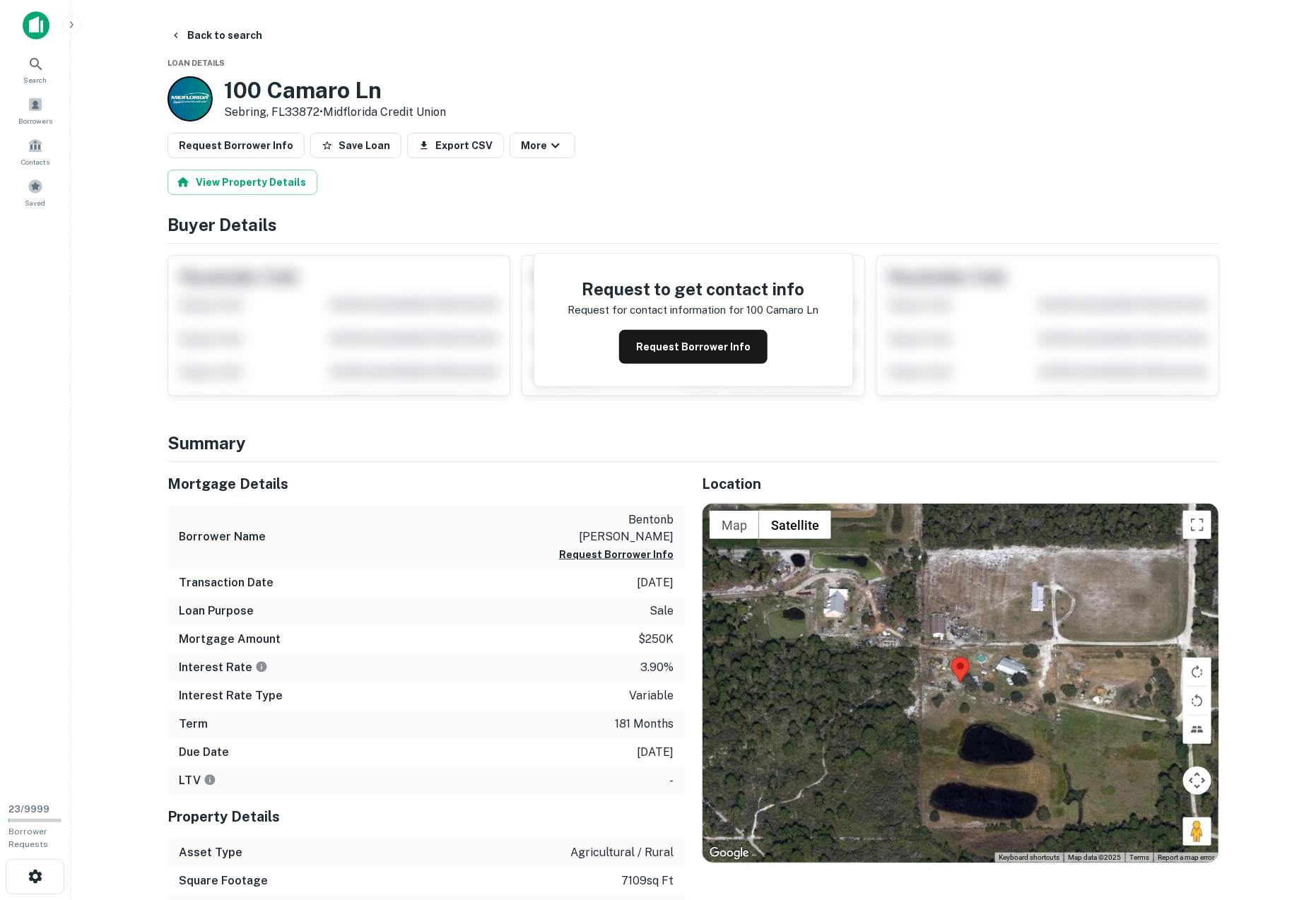
click at [132, 264] on main "Back to search Loan Details 100 Camaro Ln Sebring, FL33872 • Midflorida Credit …" at bounding box center [692, 450] width 1245 height 900
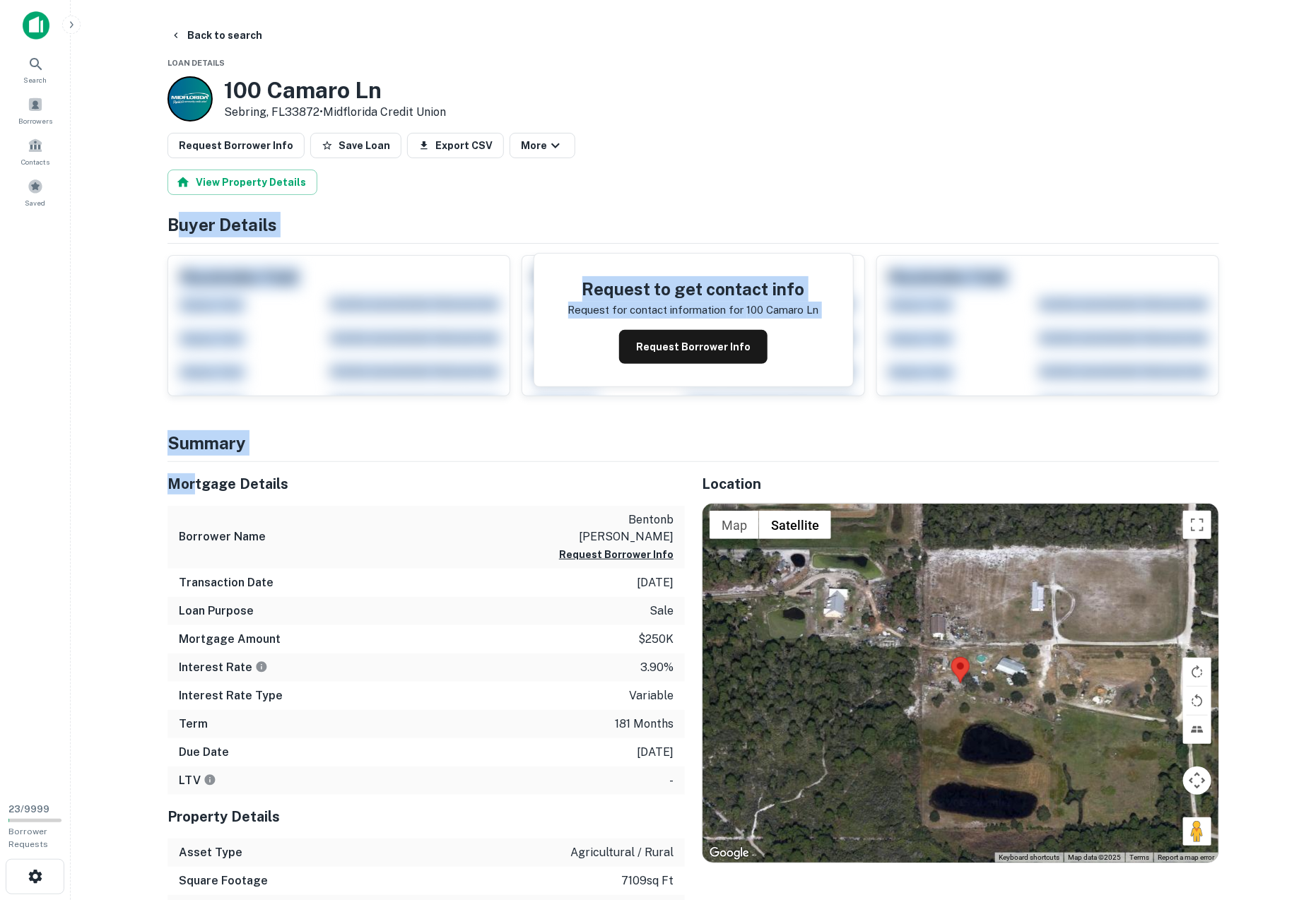
drag, startPoint x: 175, startPoint y: 217, endPoint x: 192, endPoint y: 490, distance: 273.5
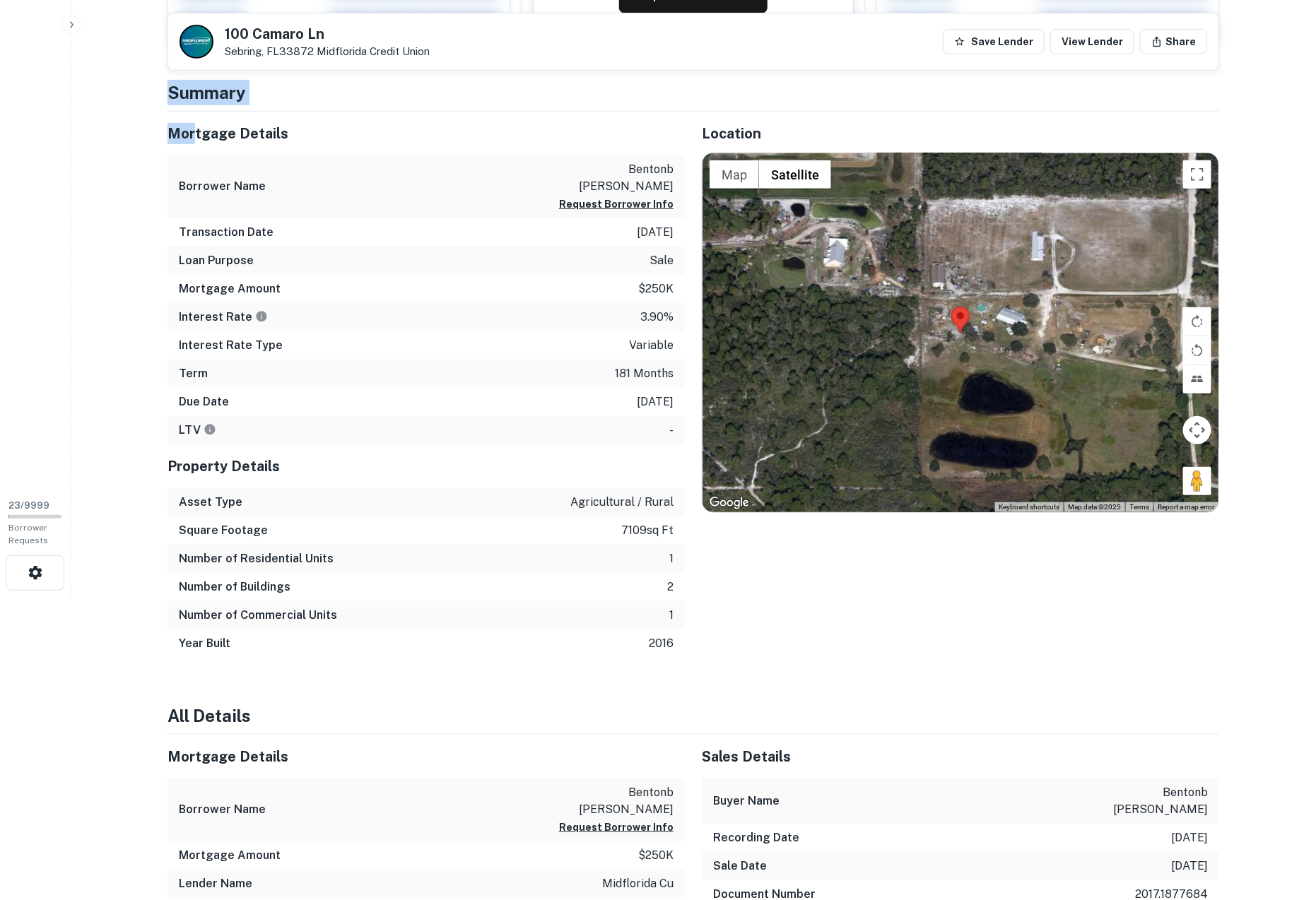
scroll to position [288, 0]
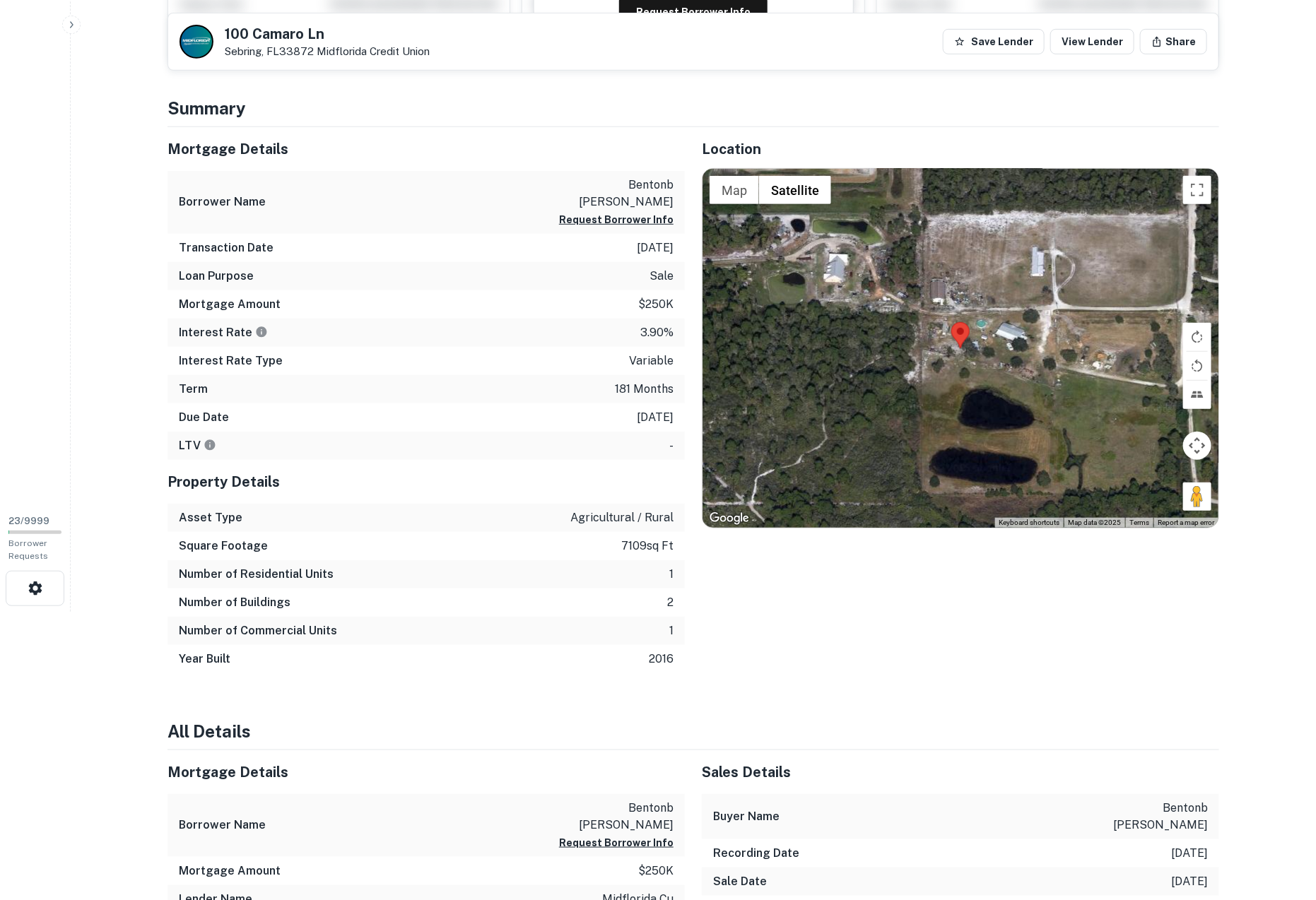
click at [204, 145] on h5 "Mortgage Details" at bounding box center [426, 149] width 517 height 21
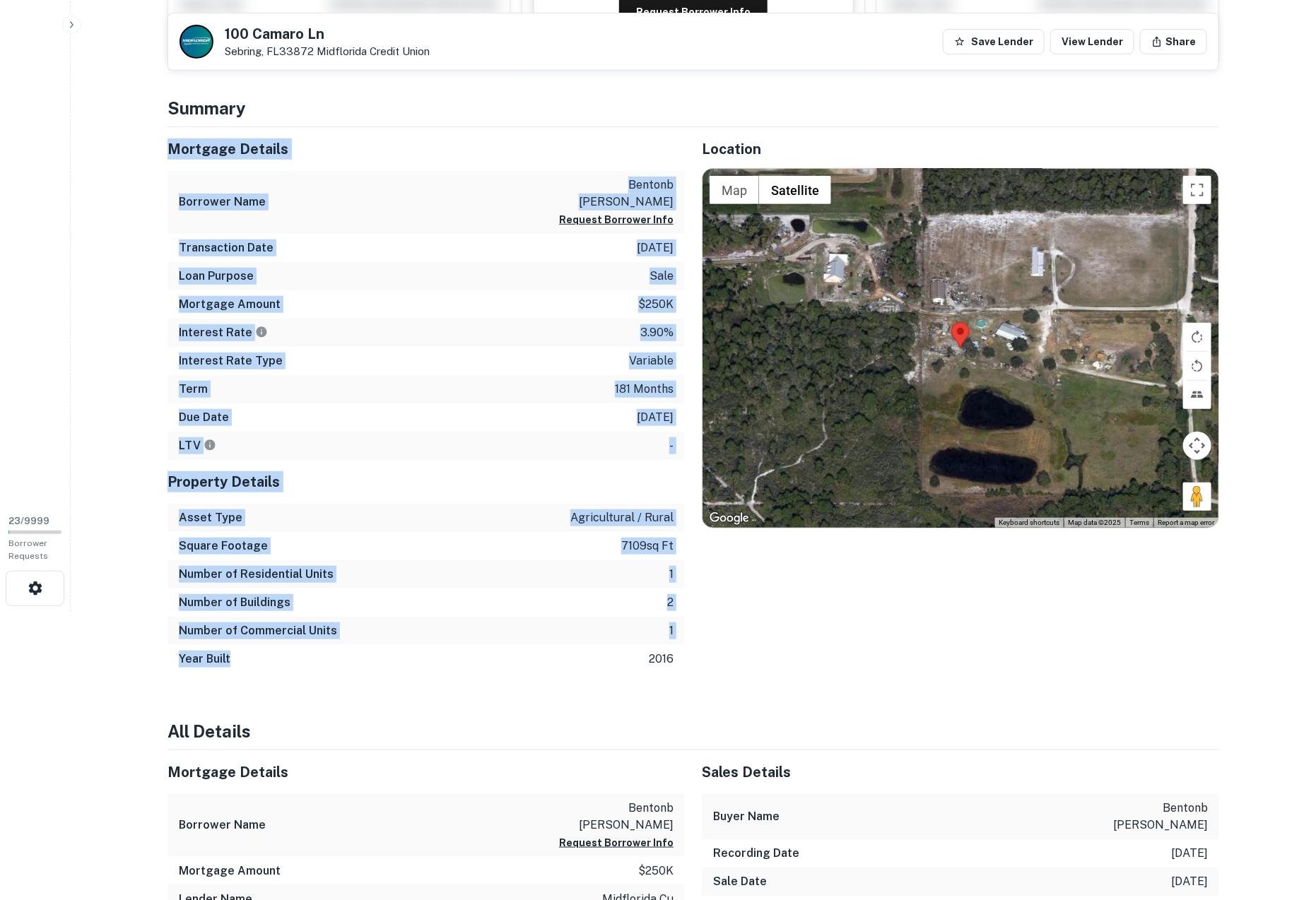
drag, startPoint x: 173, startPoint y: 137, endPoint x: 263, endPoint y: 637, distance: 508.0
click at [263, 637] on div "Mortgage Details Borrower Name bentonb uriel james Request Borrower Info Transa…" at bounding box center [426, 400] width 517 height 546
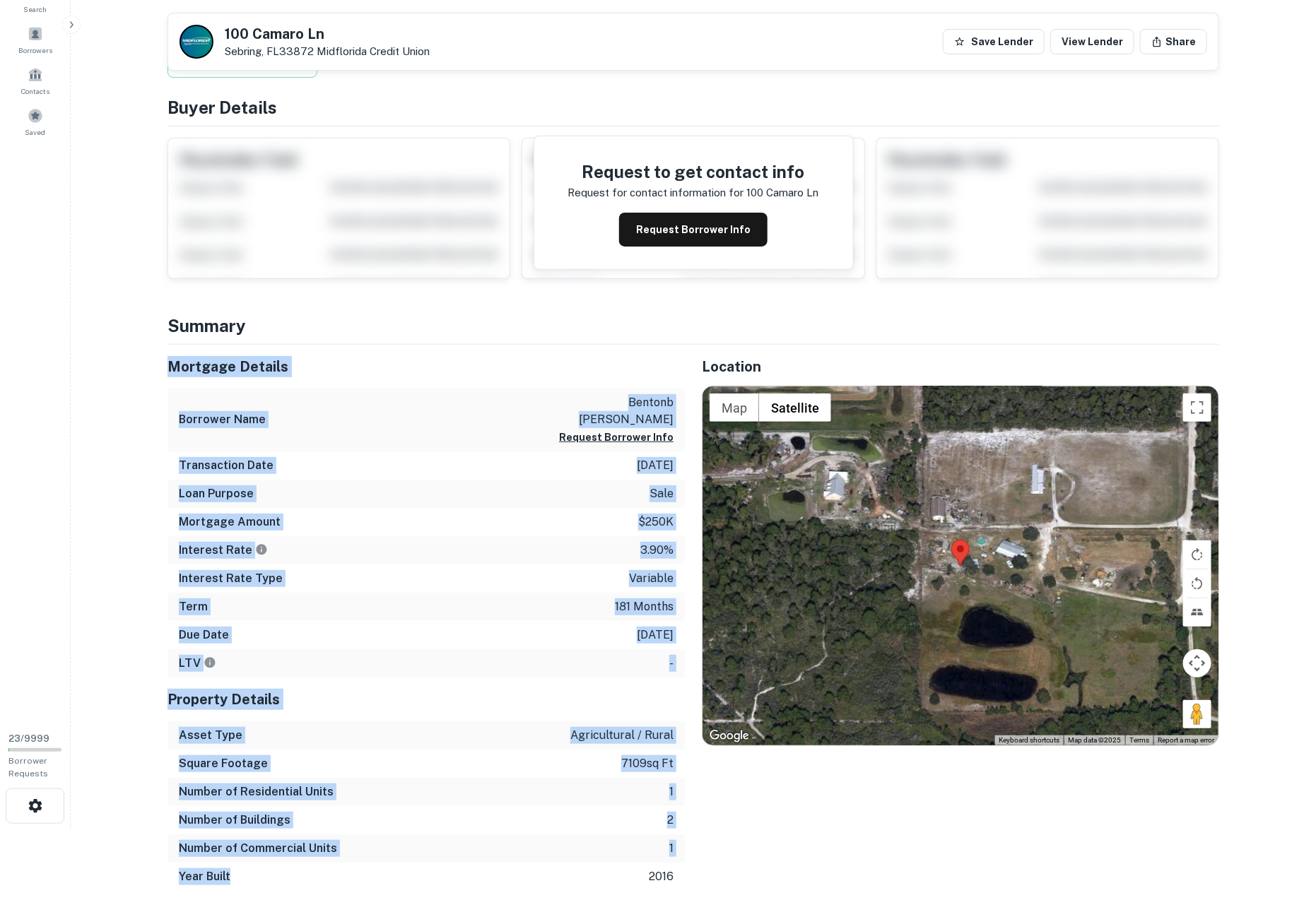
scroll to position [62, 0]
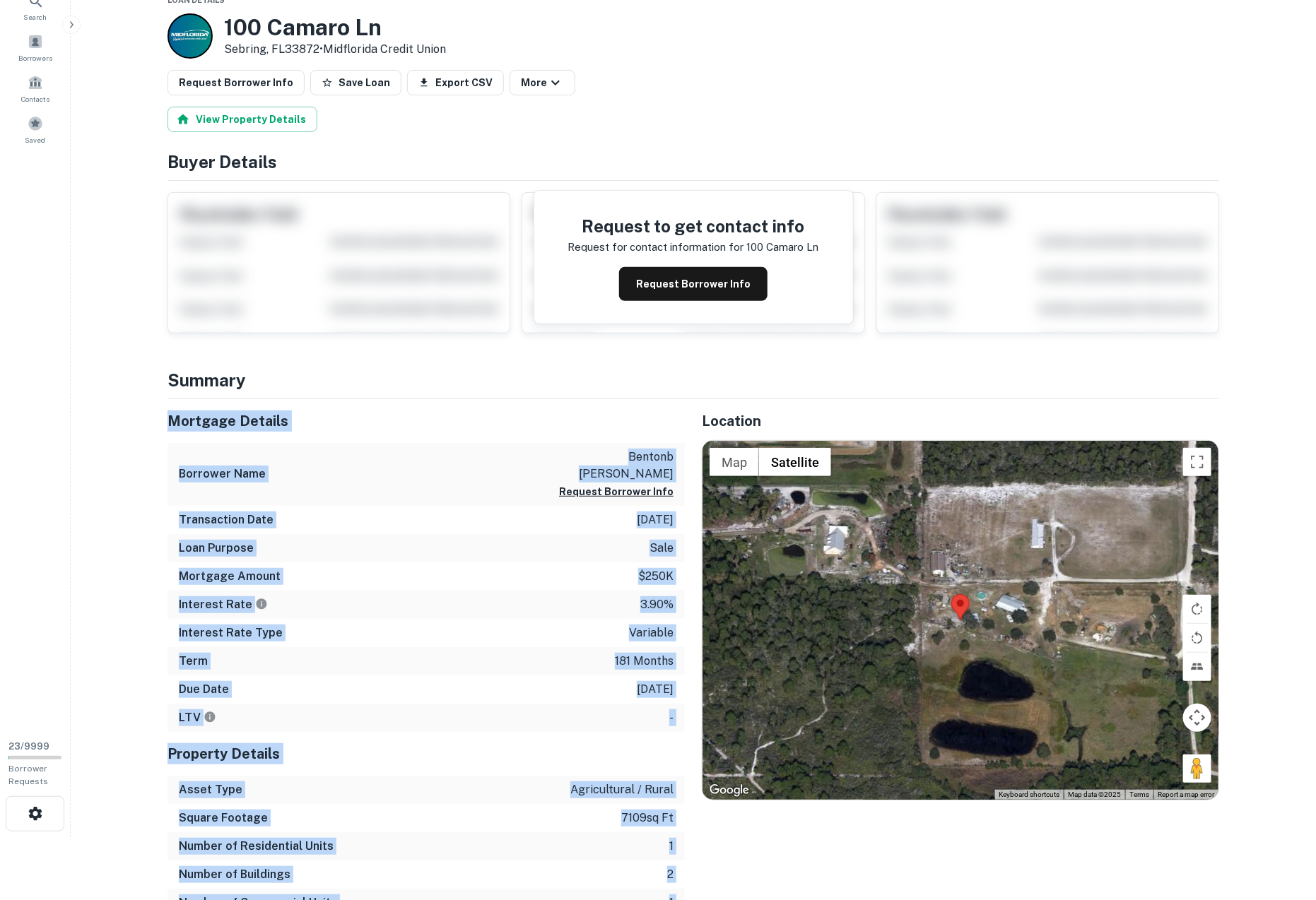
click at [132, 530] on main "Back to search Loan Details 100 Camaro Ln Sebring, FL33872 • Midflorida Credit …" at bounding box center [692, 388] width 1245 height 900
drag, startPoint x: 170, startPoint y: 371, endPoint x: 286, endPoint y: 853, distance: 495.8
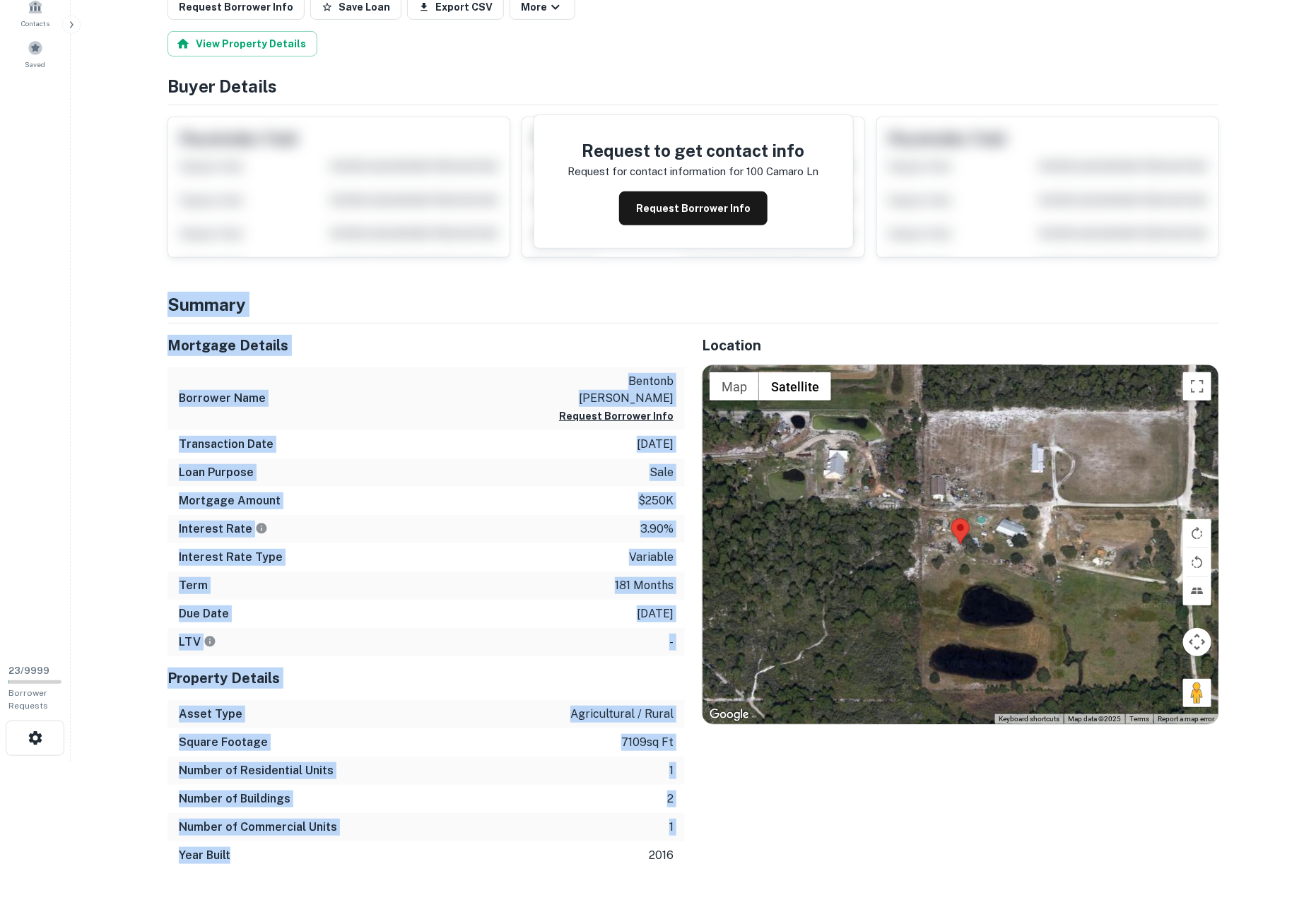
click at [278, 841] on div "Year Built 2016" at bounding box center [426, 855] width 517 height 28
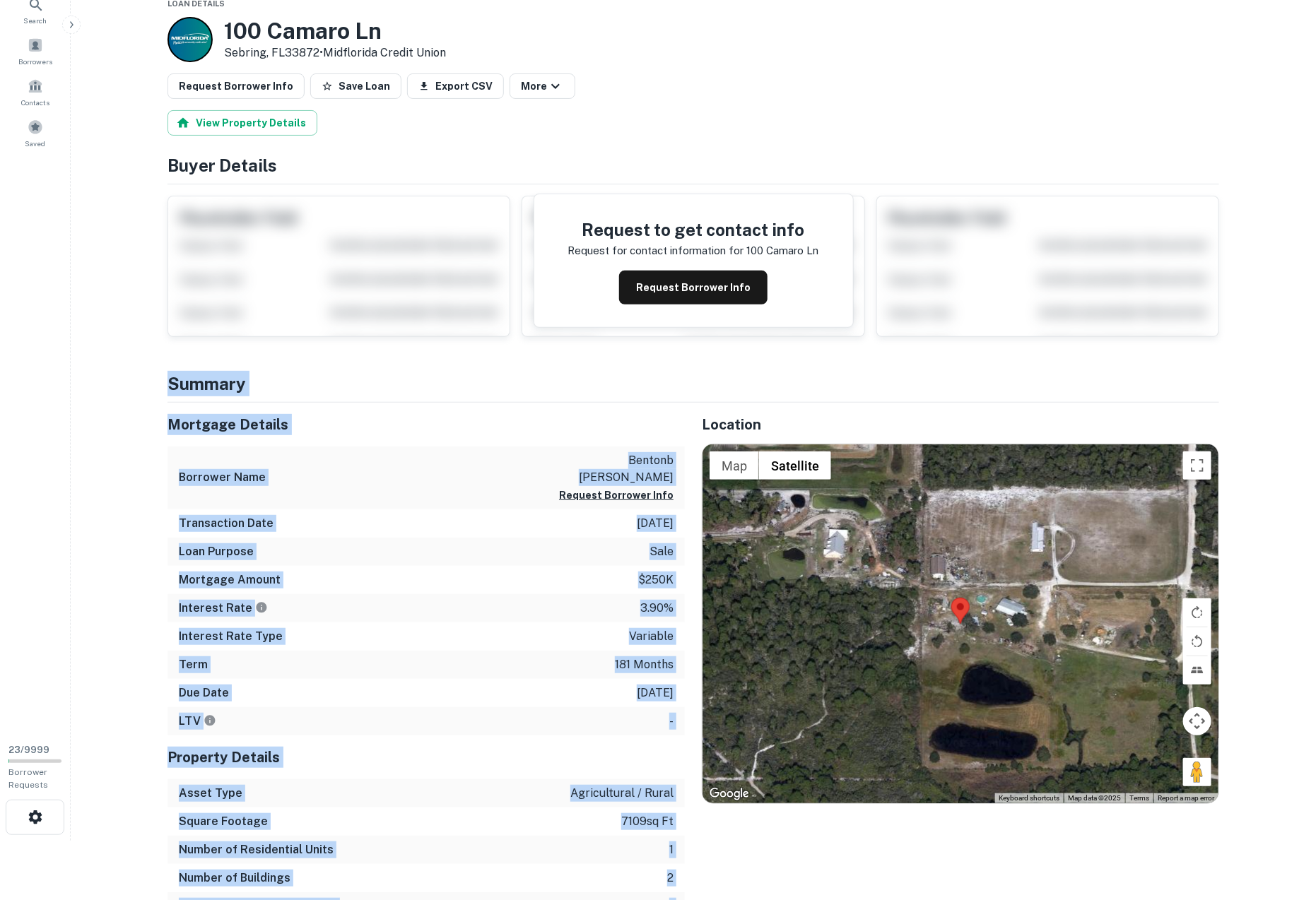
scroll to position [14, 0]
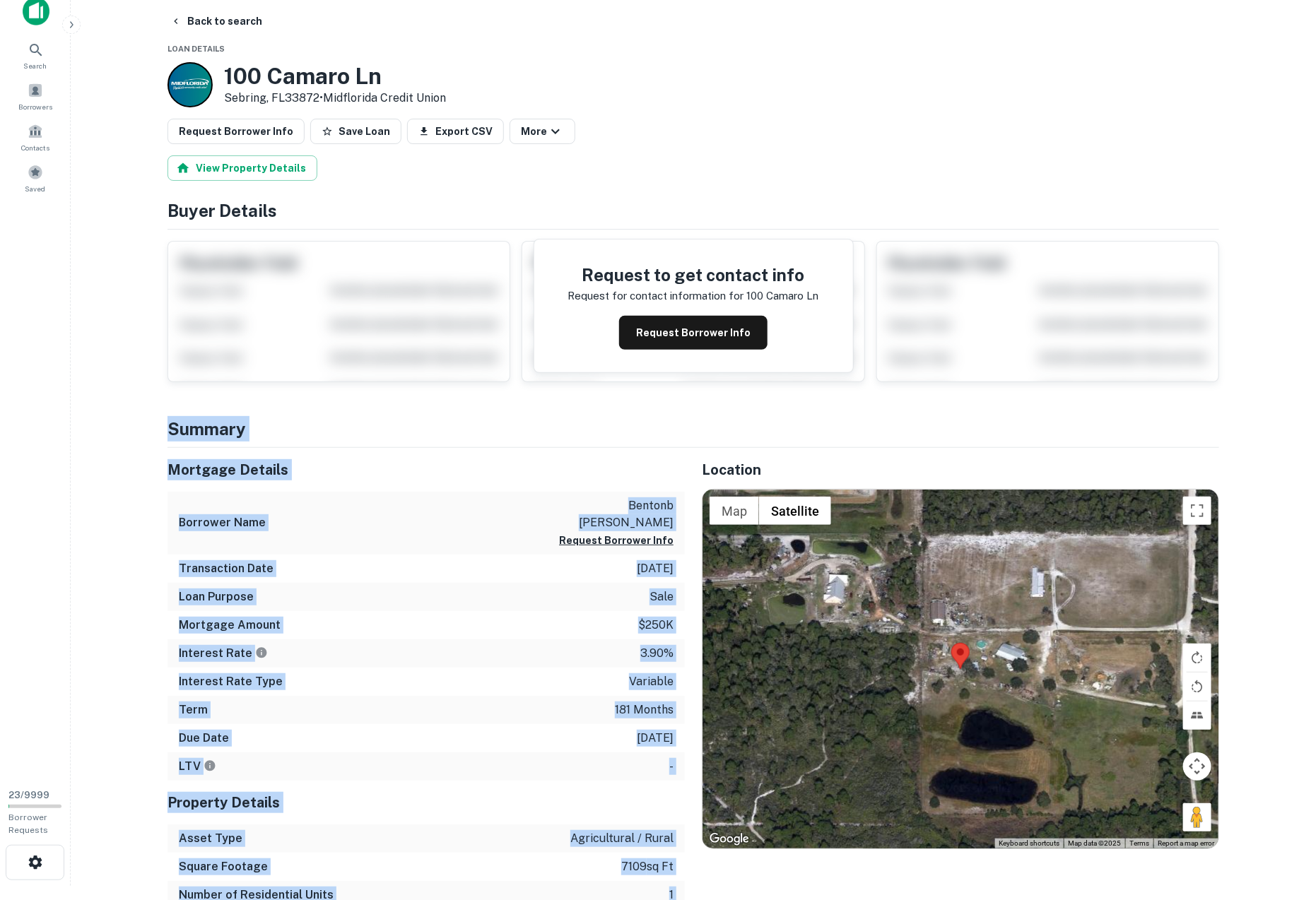
click at [137, 323] on main "Back to search Loan Details 100 Camaro Ln Sebring, FL33872 • Midflorida Credit …" at bounding box center [692, 436] width 1245 height 900
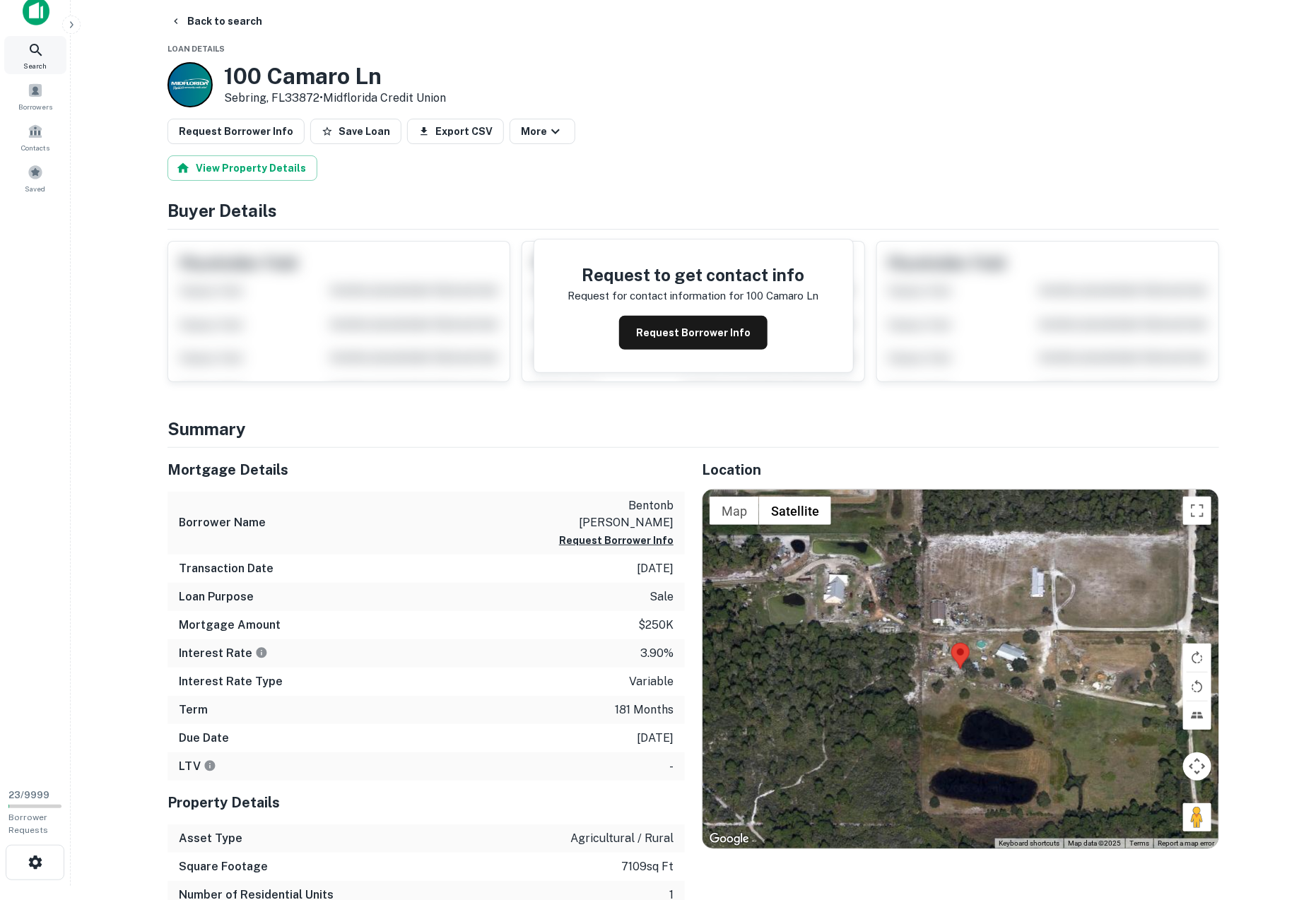
click at [44, 62] on span "Search" at bounding box center [36, 65] width 23 height 12
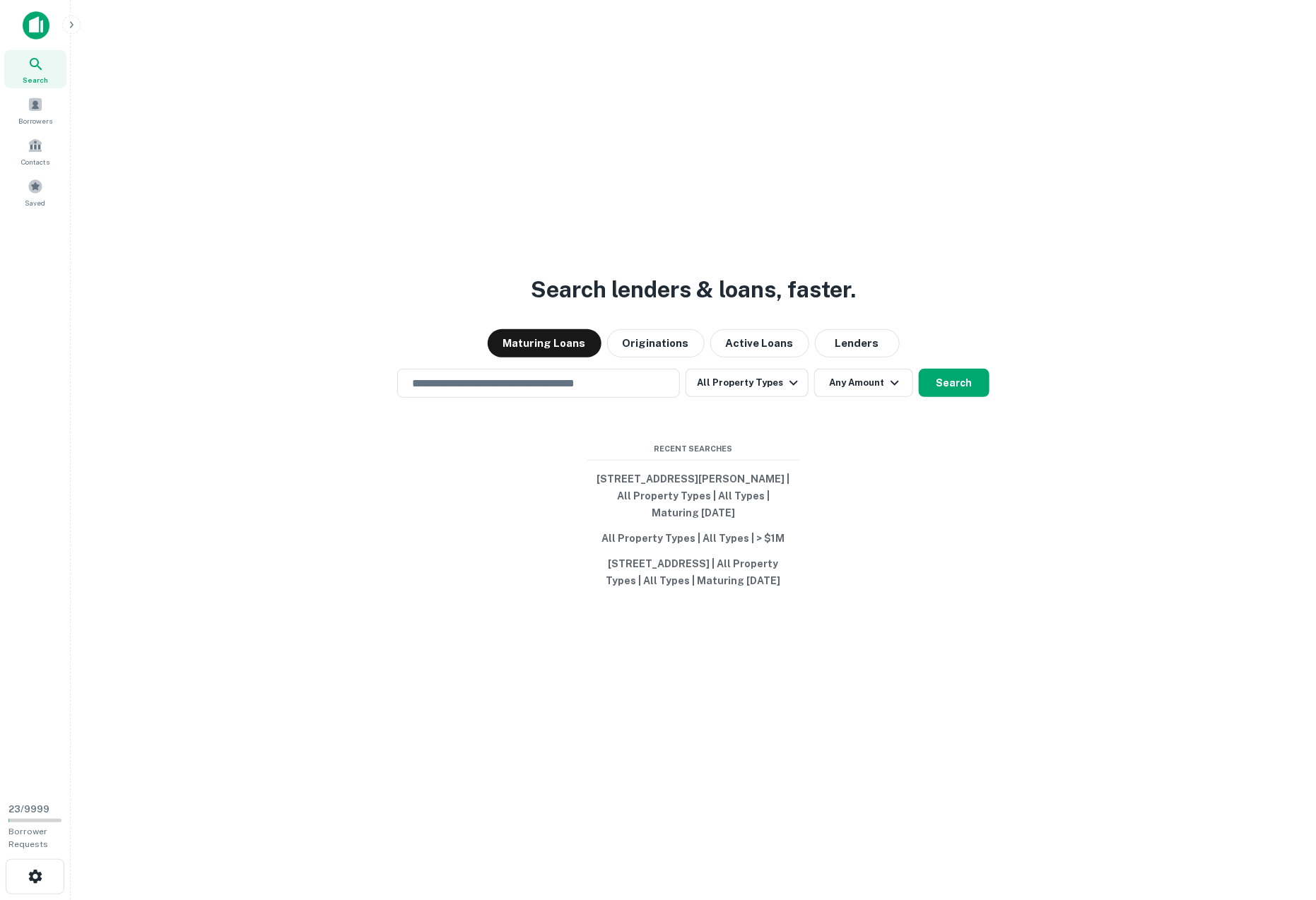
click at [479, 375] on input "text" at bounding box center [538, 383] width 270 height 16
type input "*******"
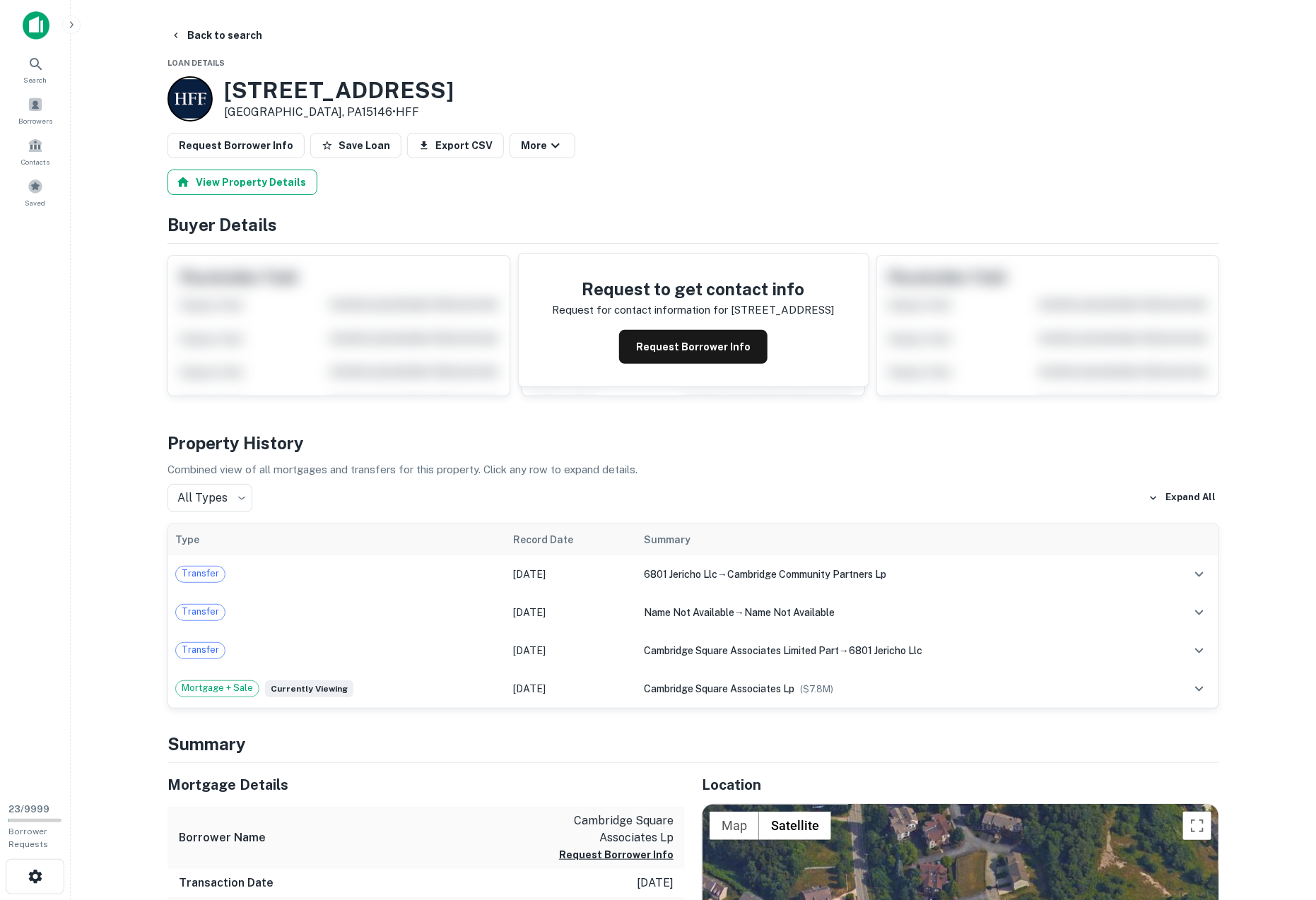
click at [245, 180] on button "View Property Details" at bounding box center [242, 182] width 150 height 25
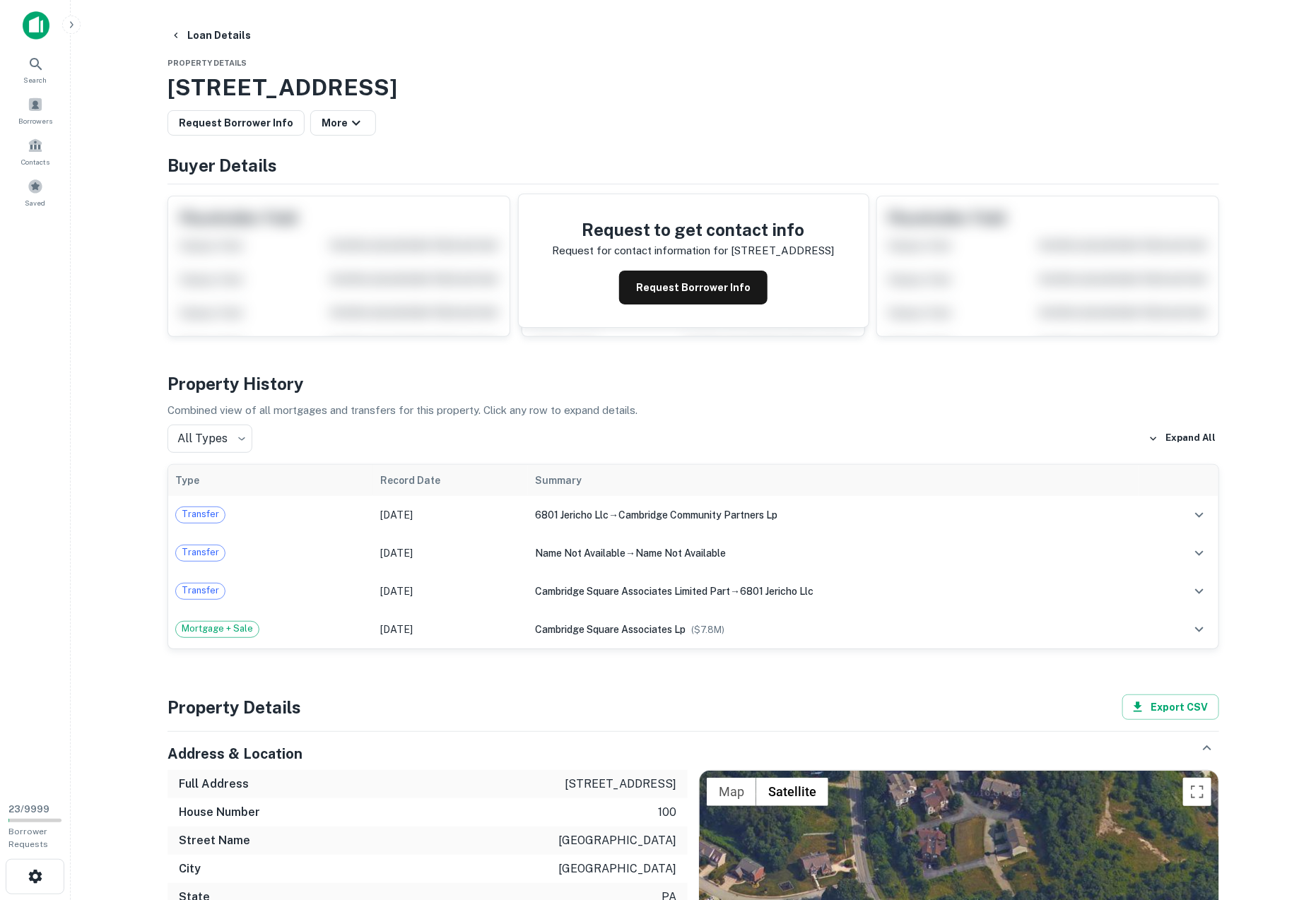
drag, startPoint x: 166, startPoint y: 80, endPoint x: 598, endPoint y: 79, distance: 432.0
click at [598, 79] on h3 "100 Cambridge Square Dr, Monroeville, PA, 15146" at bounding box center [693, 87] width 1052 height 34
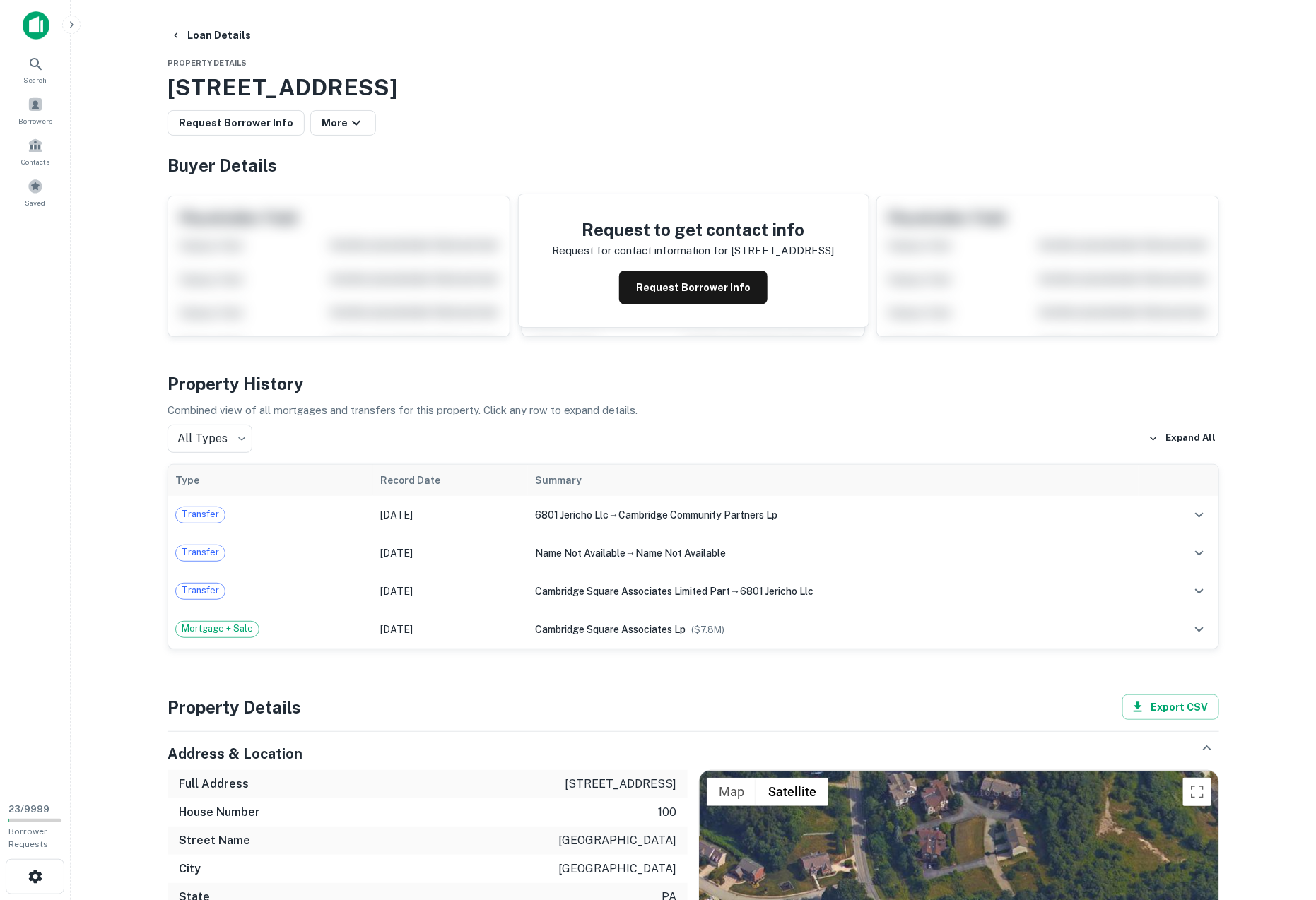
click at [598, 79] on h3 "100 Cambridge Square Dr, Monroeville, PA, 15146" at bounding box center [693, 87] width 1052 height 34
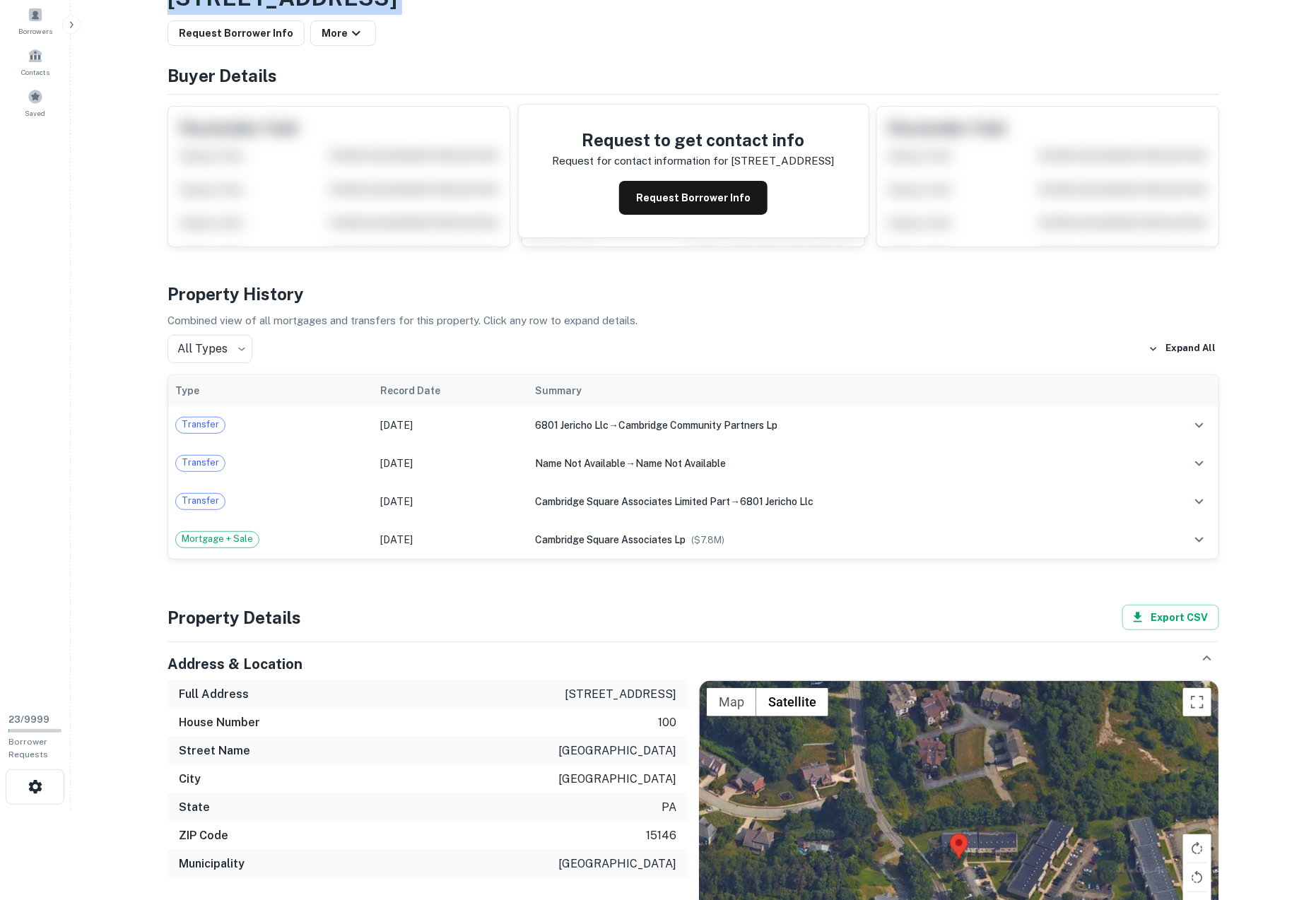
scroll to position [97, 0]
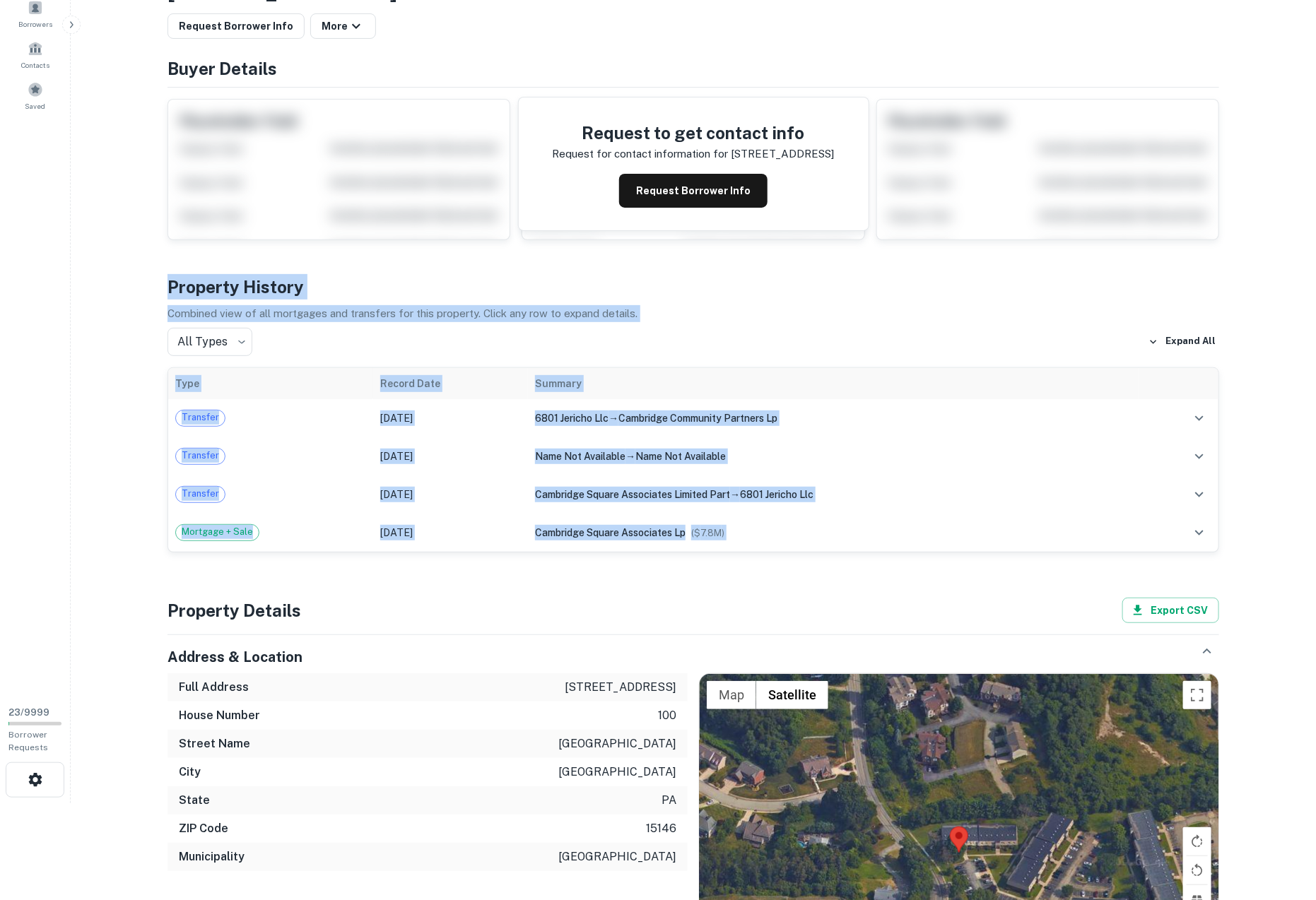
drag, startPoint x: 171, startPoint y: 284, endPoint x: 229, endPoint y: 558, distance: 280.1
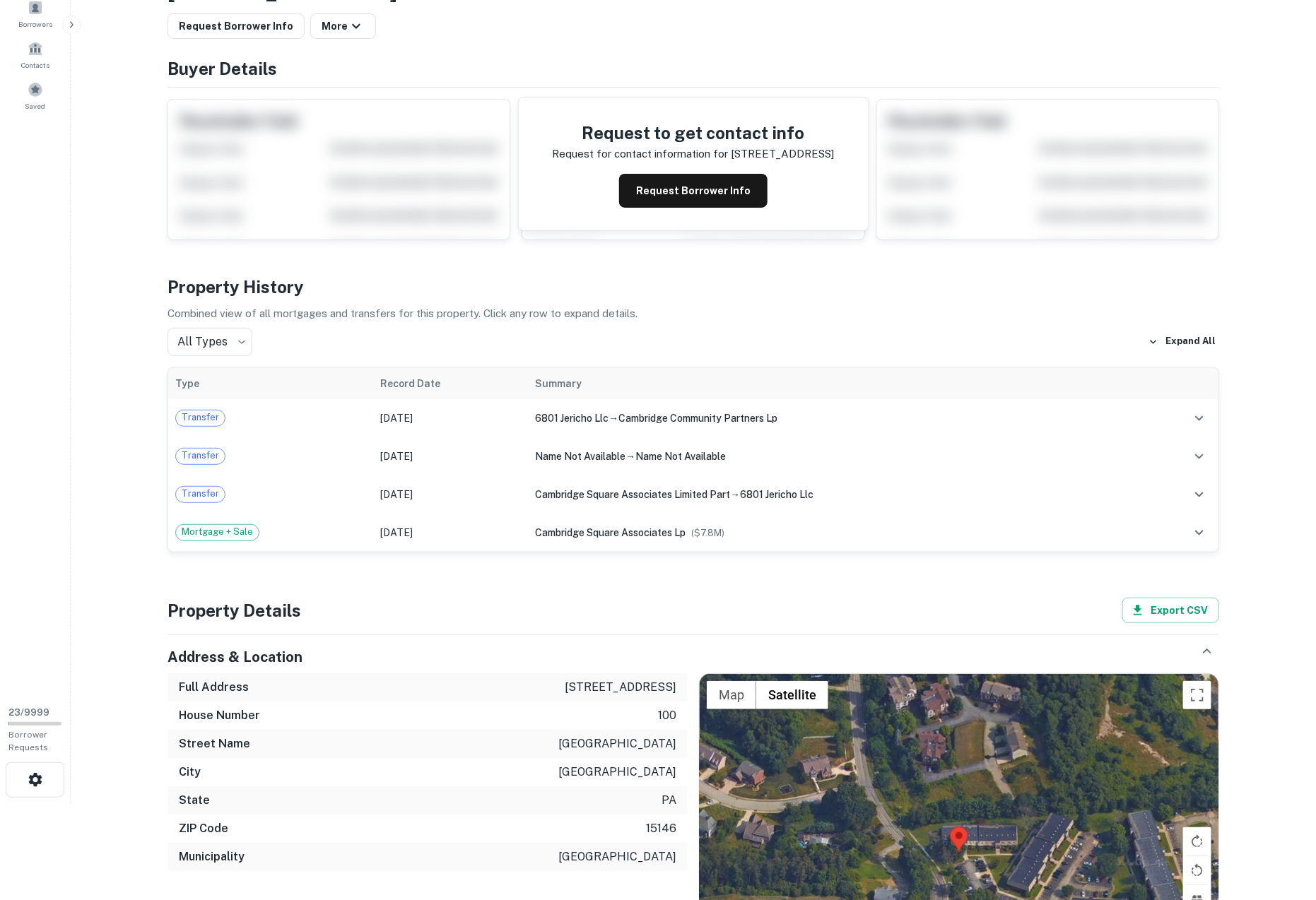
click at [141, 560] on main "Loan Details Property Details 100 Cambridge Square Dr, Monroeville, PA, 15146 R…" at bounding box center [692, 353] width 1245 height 900
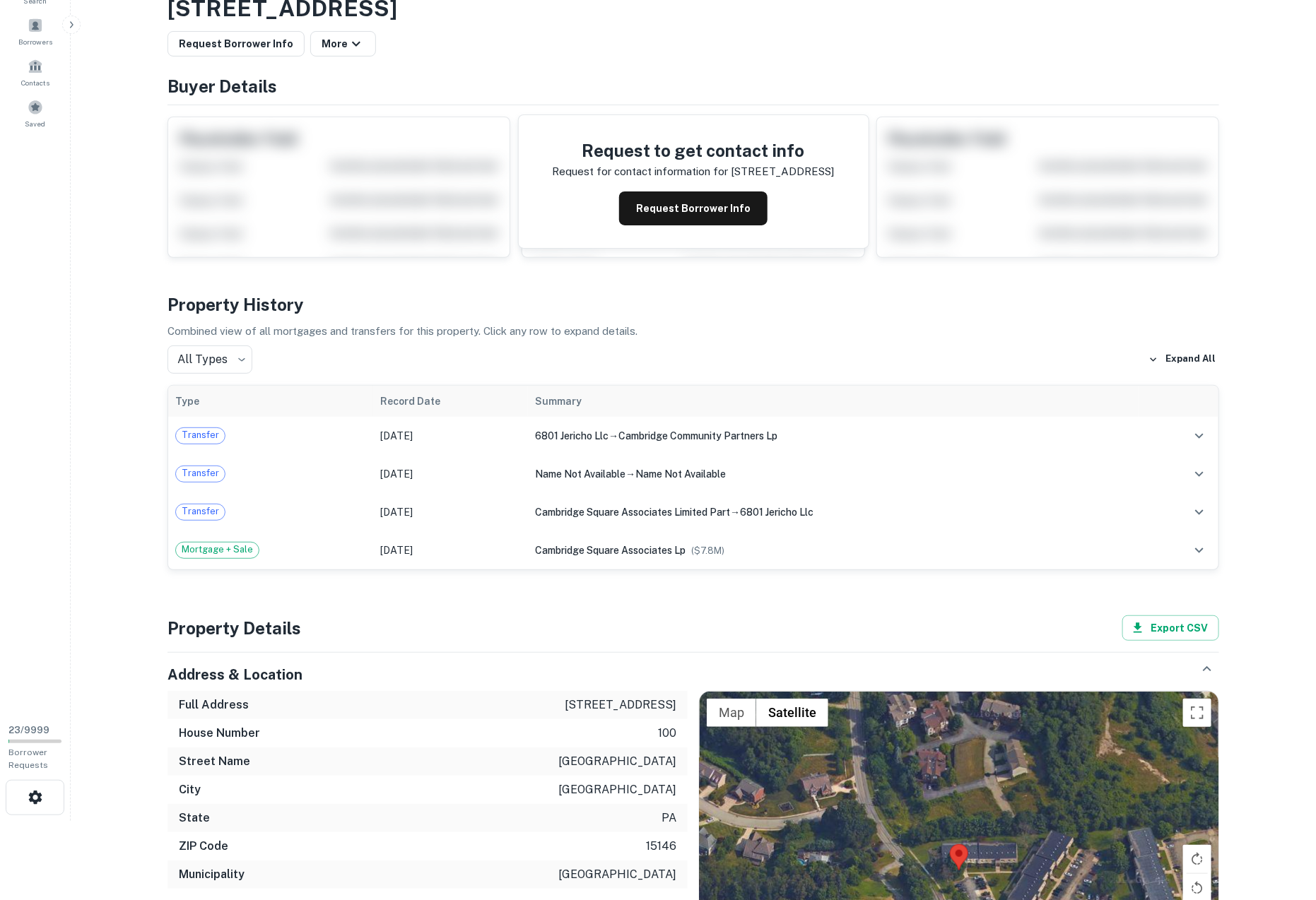
scroll to position [88, 0]
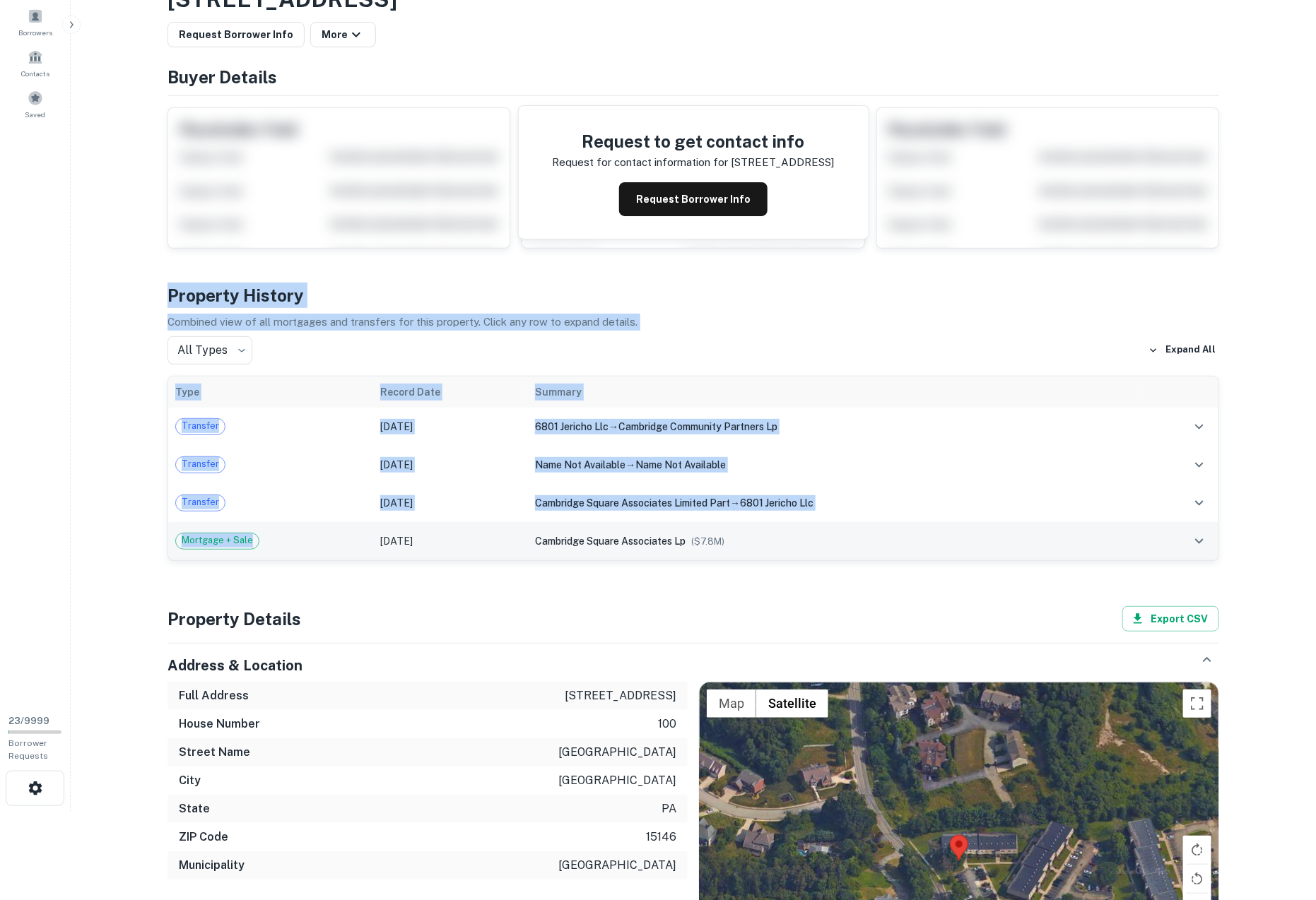
drag, startPoint x: 169, startPoint y: 287, endPoint x: 214, endPoint y: 558, distance: 274.7
click at [214, 558] on div "Property History Combined view of all mortgages and transfers for this property…" at bounding box center [693, 422] width 1052 height 279
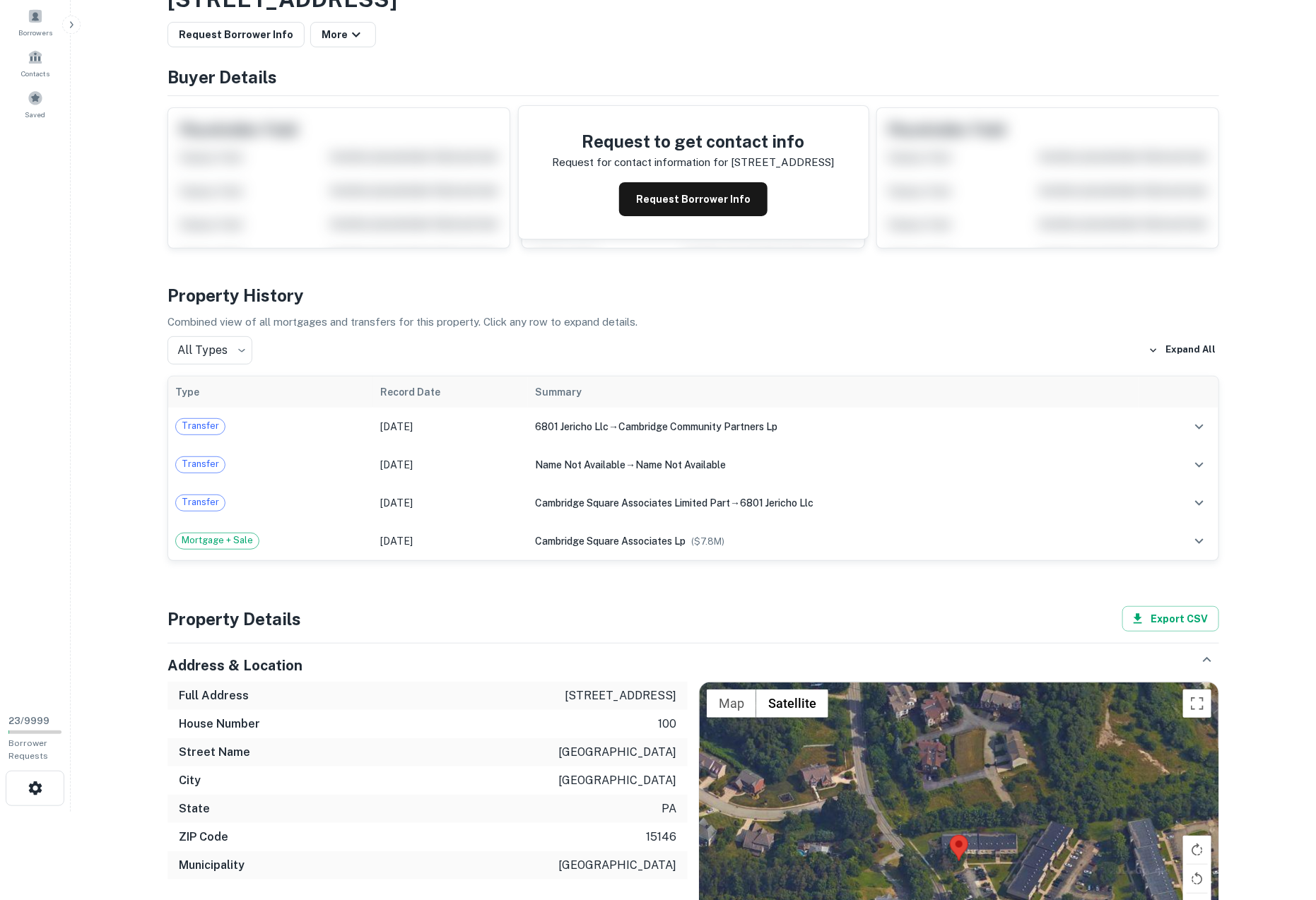
click at [146, 591] on main "Loan Details Property Details [STREET_ADDRESS] Request Borrower Info More Buyer…" at bounding box center [692, 362] width 1245 height 900
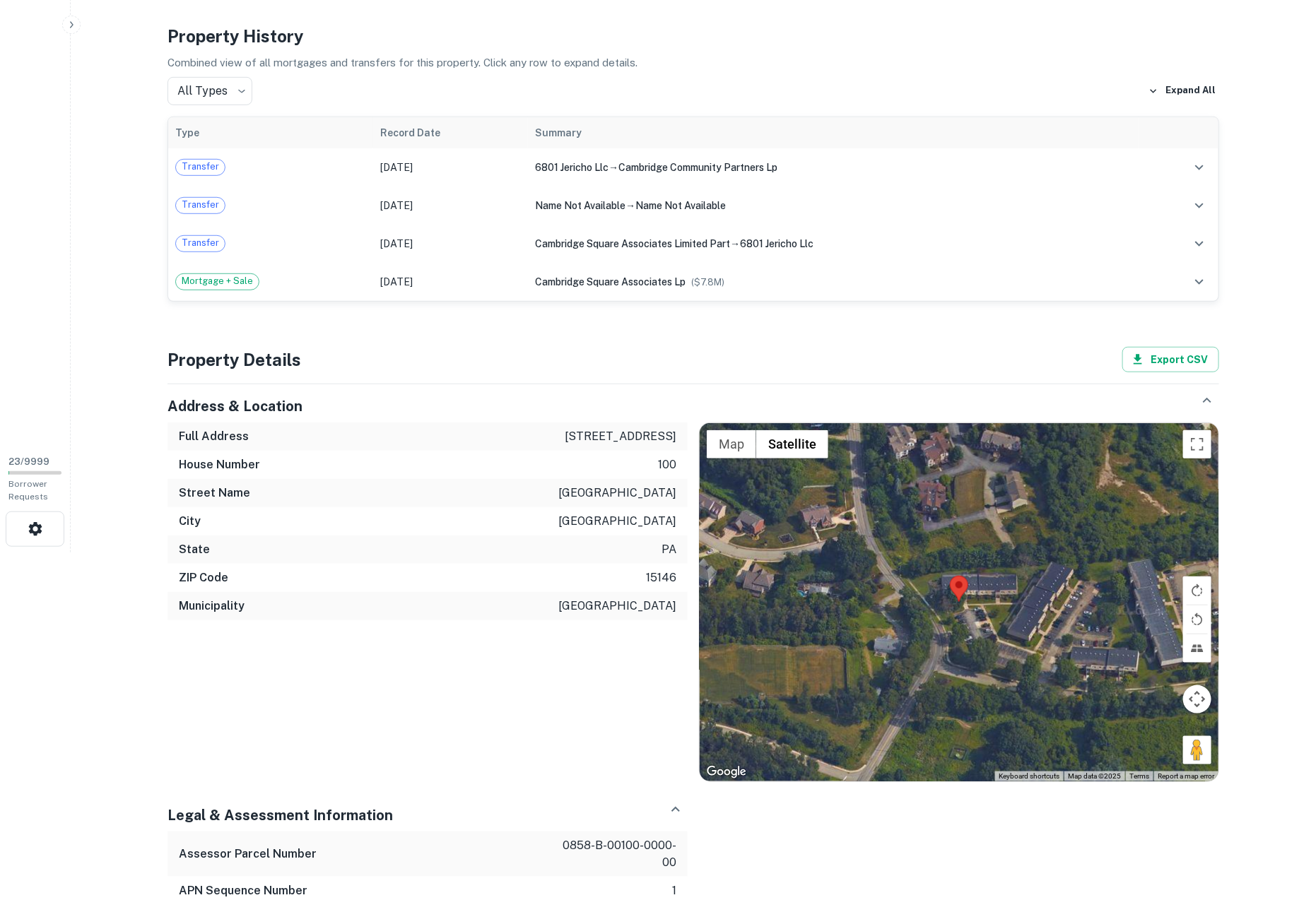
scroll to position [359, 0]
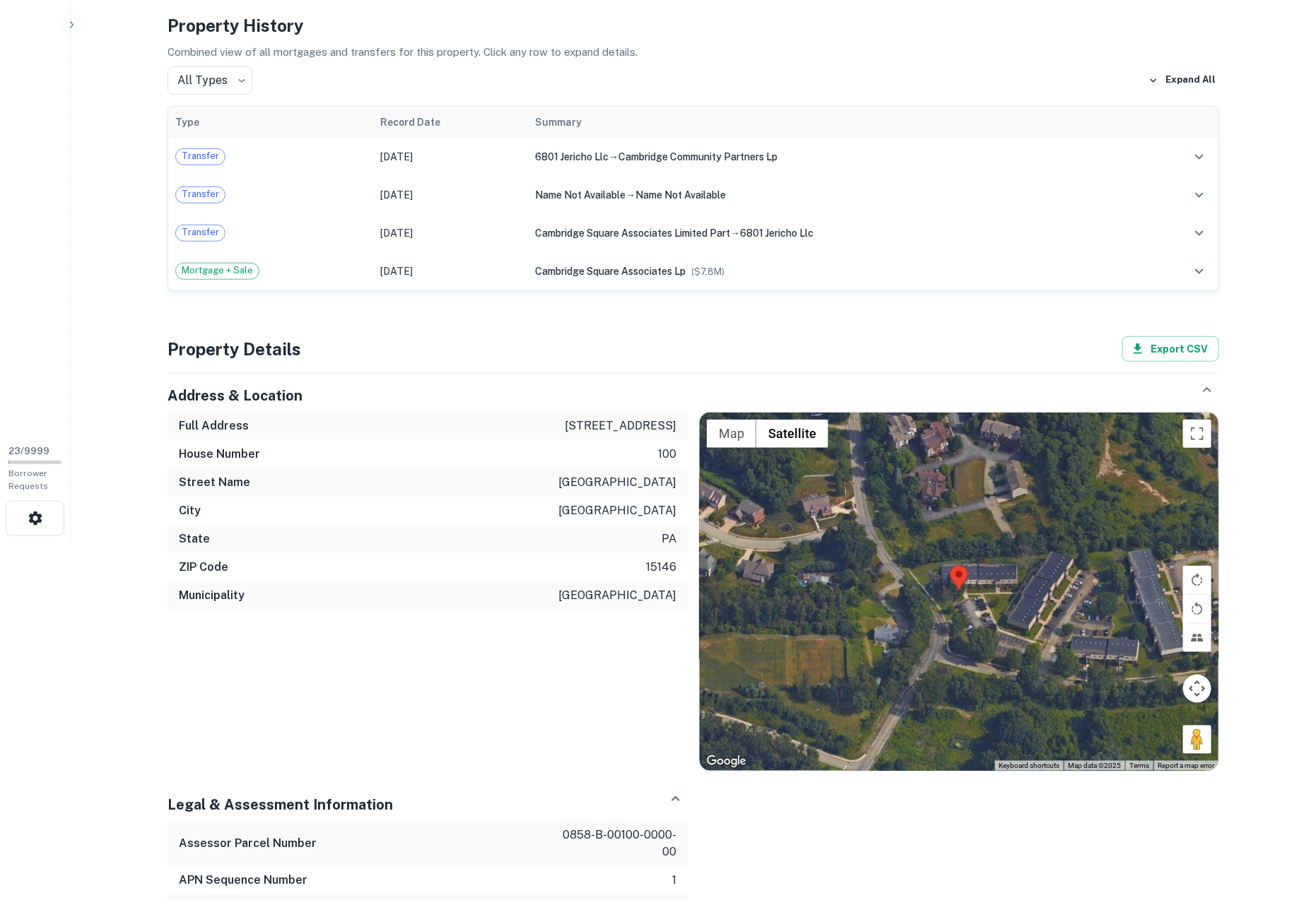
drag, startPoint x: 182, startPoint y: 345, endPoint x: 225, endPoint y: 614, distance: 272.4
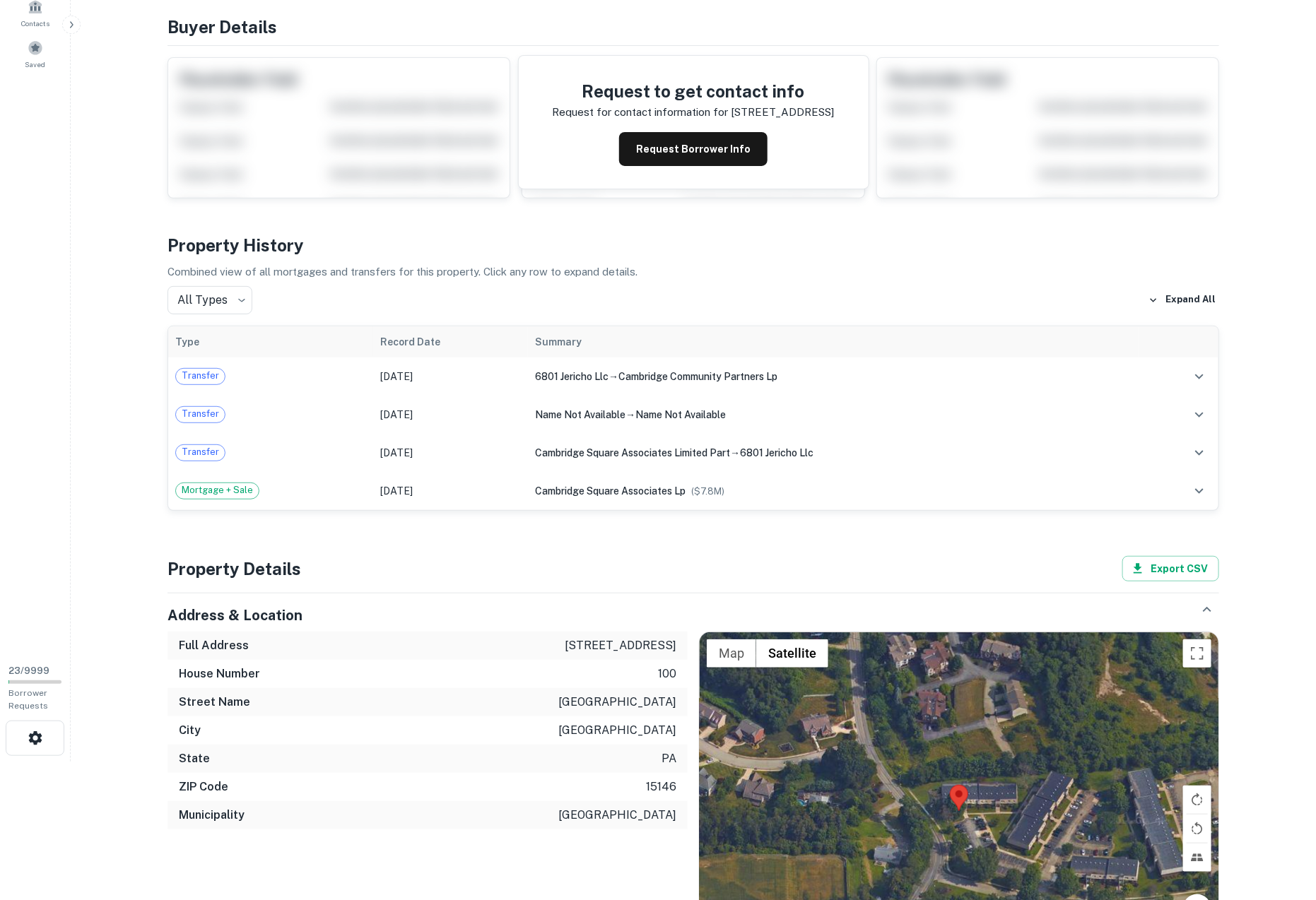
scroll to position [132, 0]
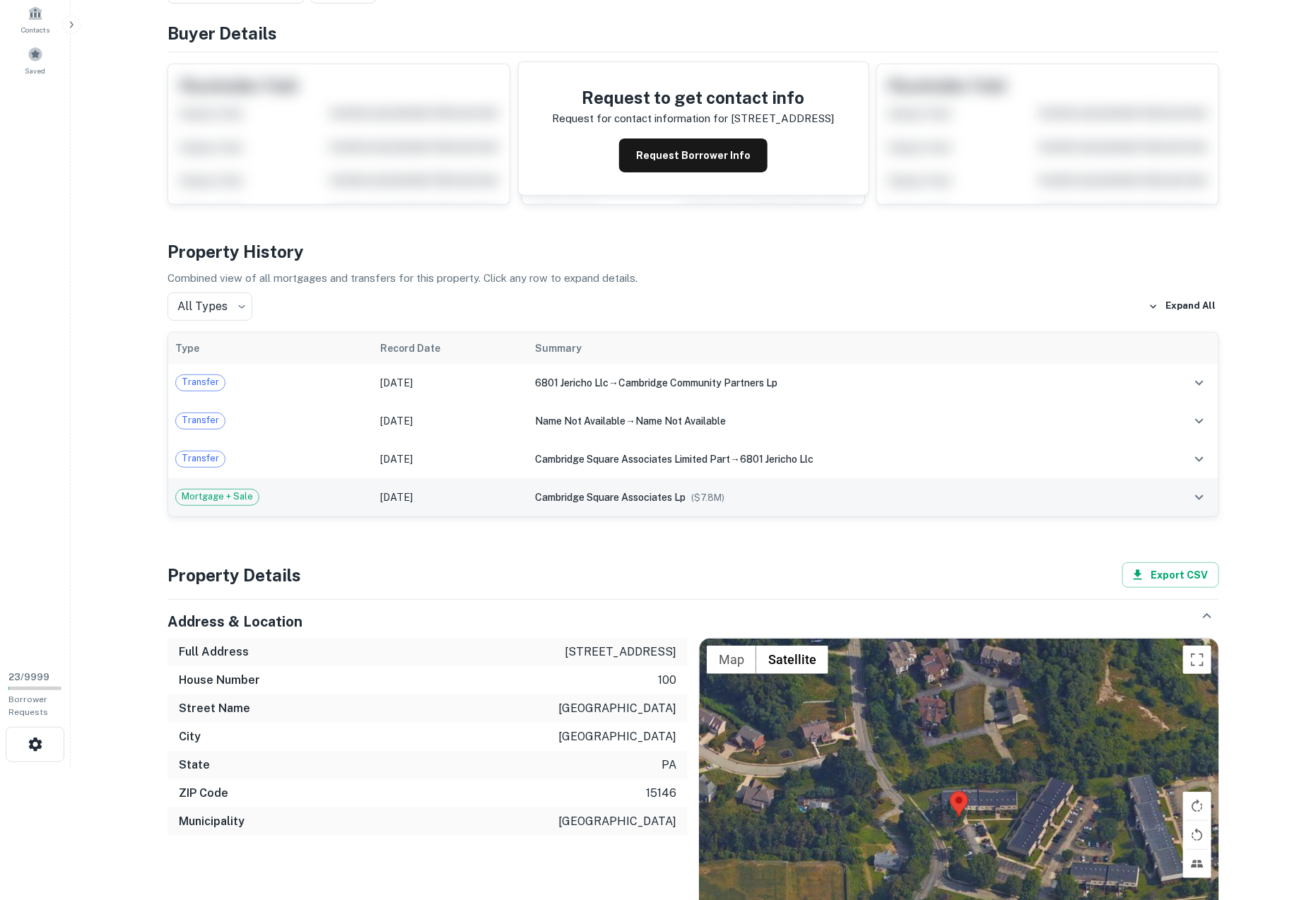
click at [292, 484] on td "Mortgage + Sale" at bounding box center [270, 498] width 205 height 38
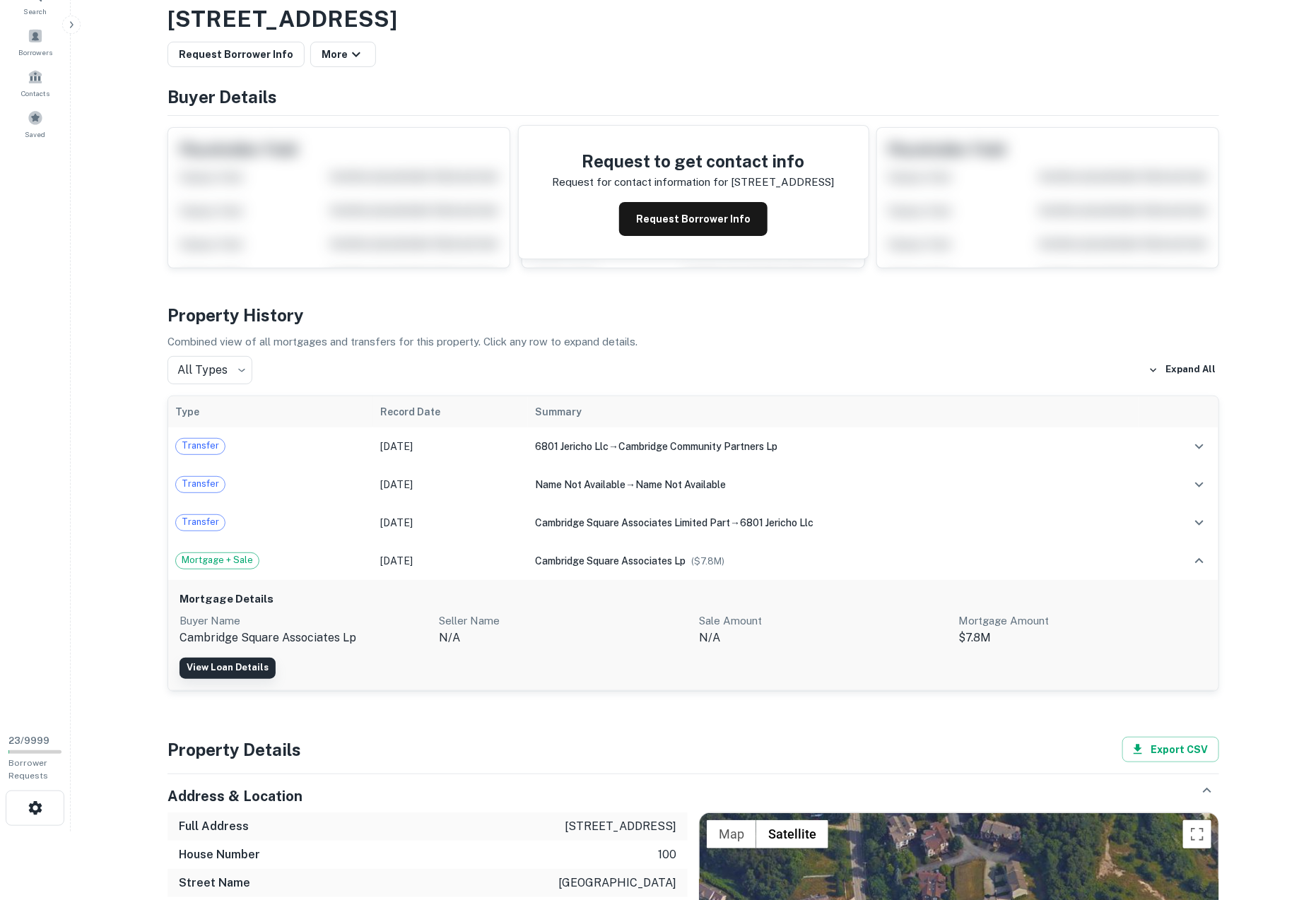
scroll to position [78, 0]
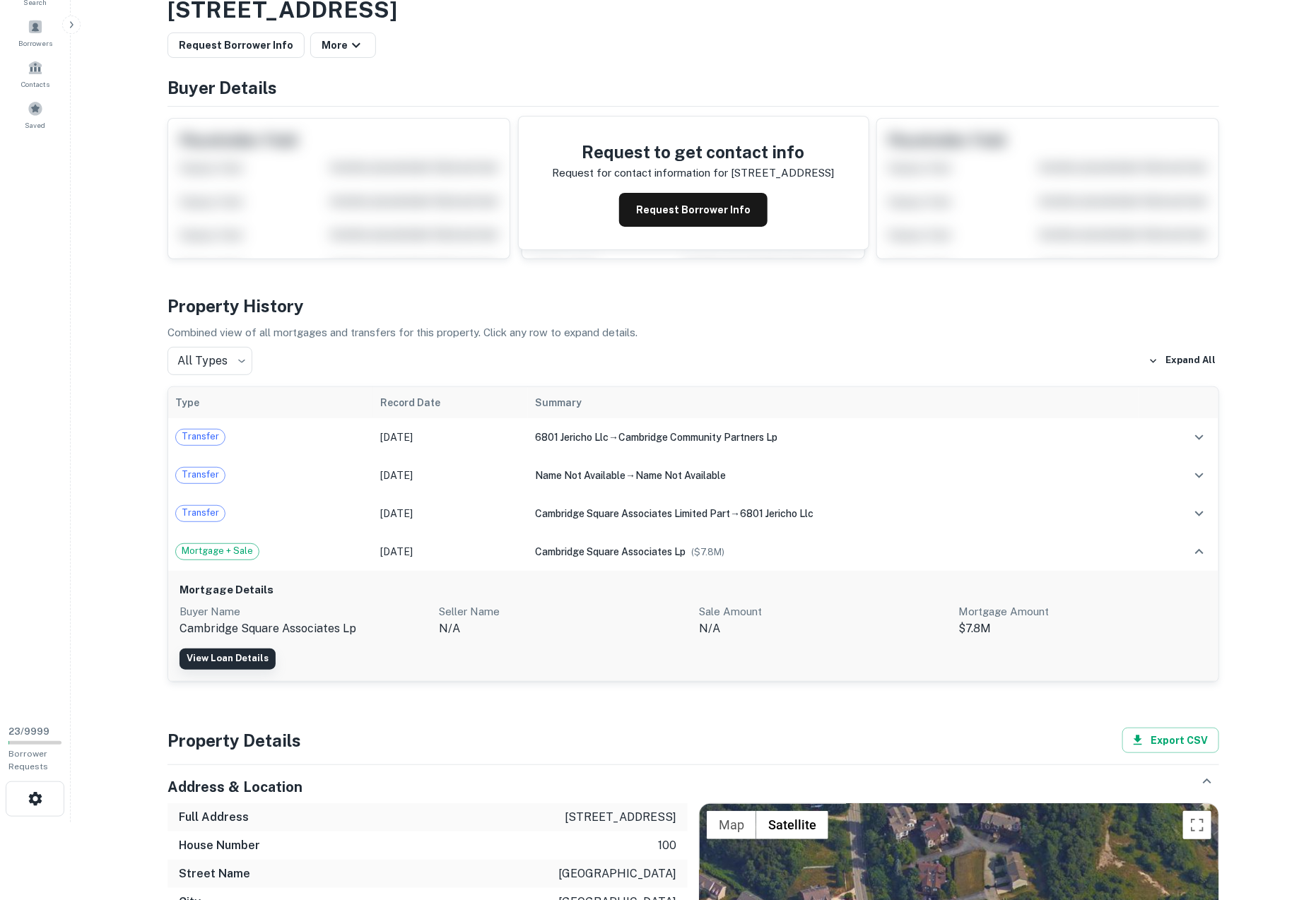
click at [215, 655] on link "View Loan Details" at bounding box center [228, 660] width 96 height 21
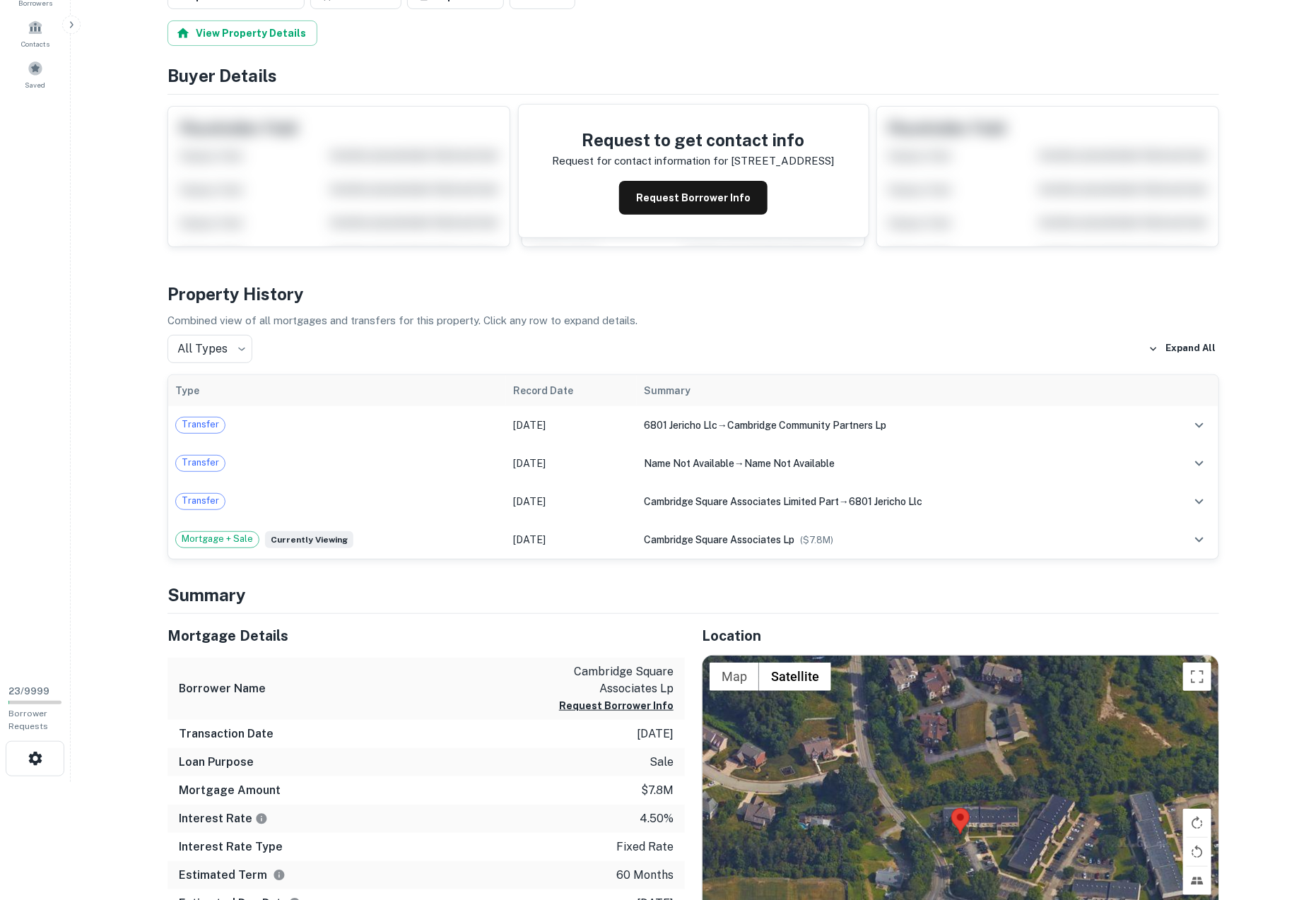
scroll to position [132, 0]
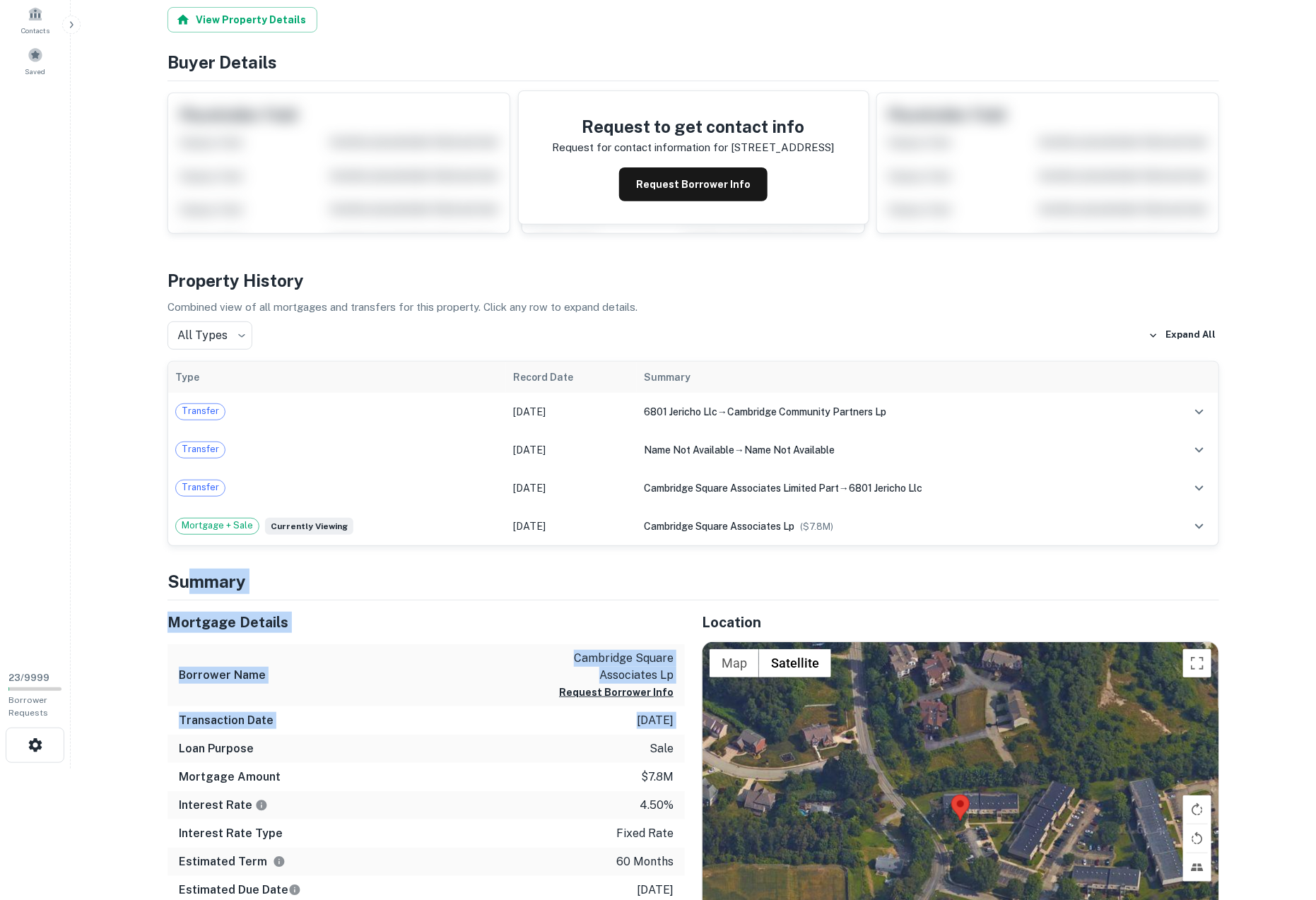
drag, startPoint x: 188, startPoint y: 566, endPoint x: 217, endPoint y: 740, distance: 176.4
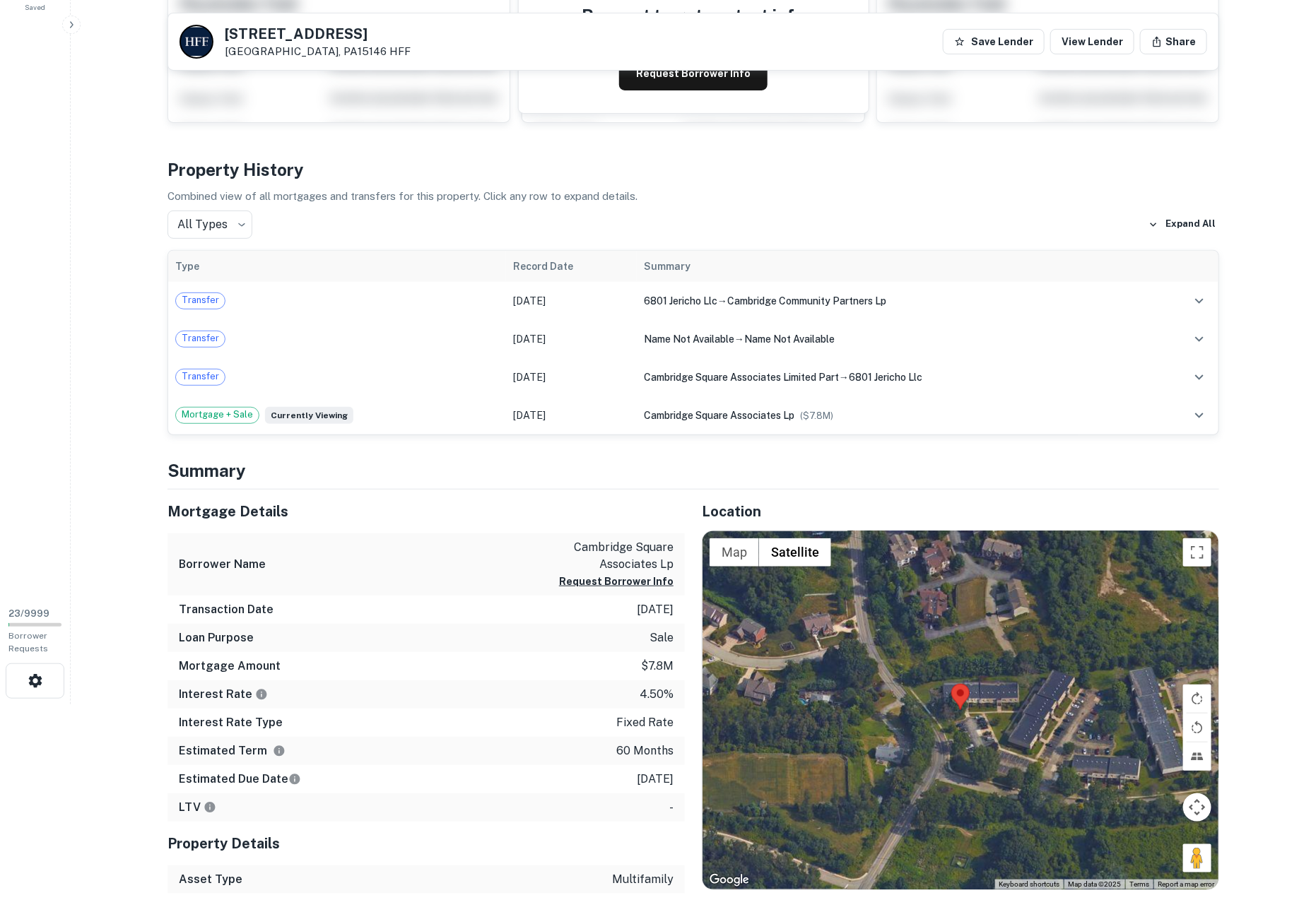
click at [132, 539] on main "[STREET_ADDRESS] Save Lender View Lender Share View Property Details Buyer Deta…" at bounding box center [692, 254] width 1245 height 900
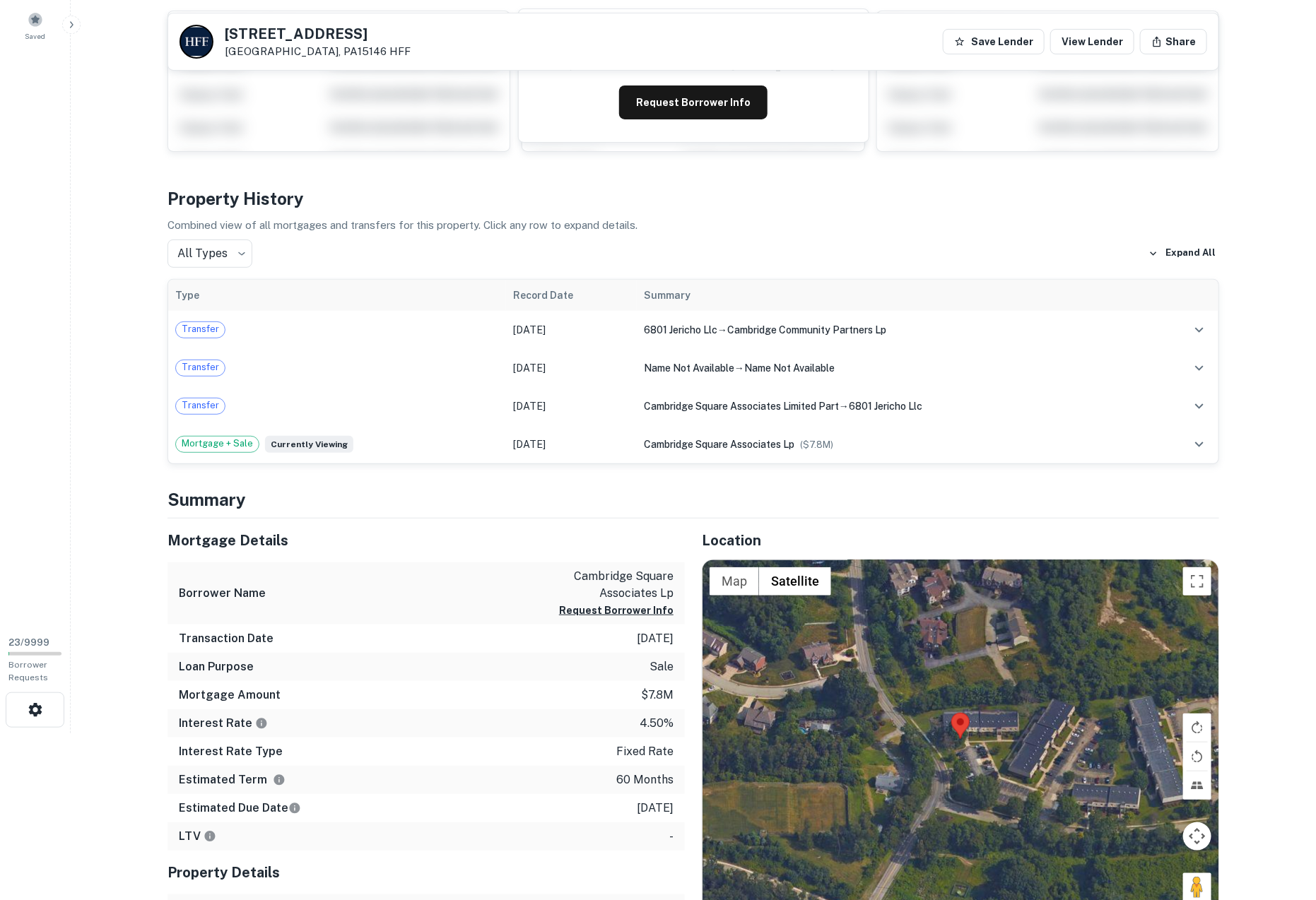
scroll to position [186, 0]
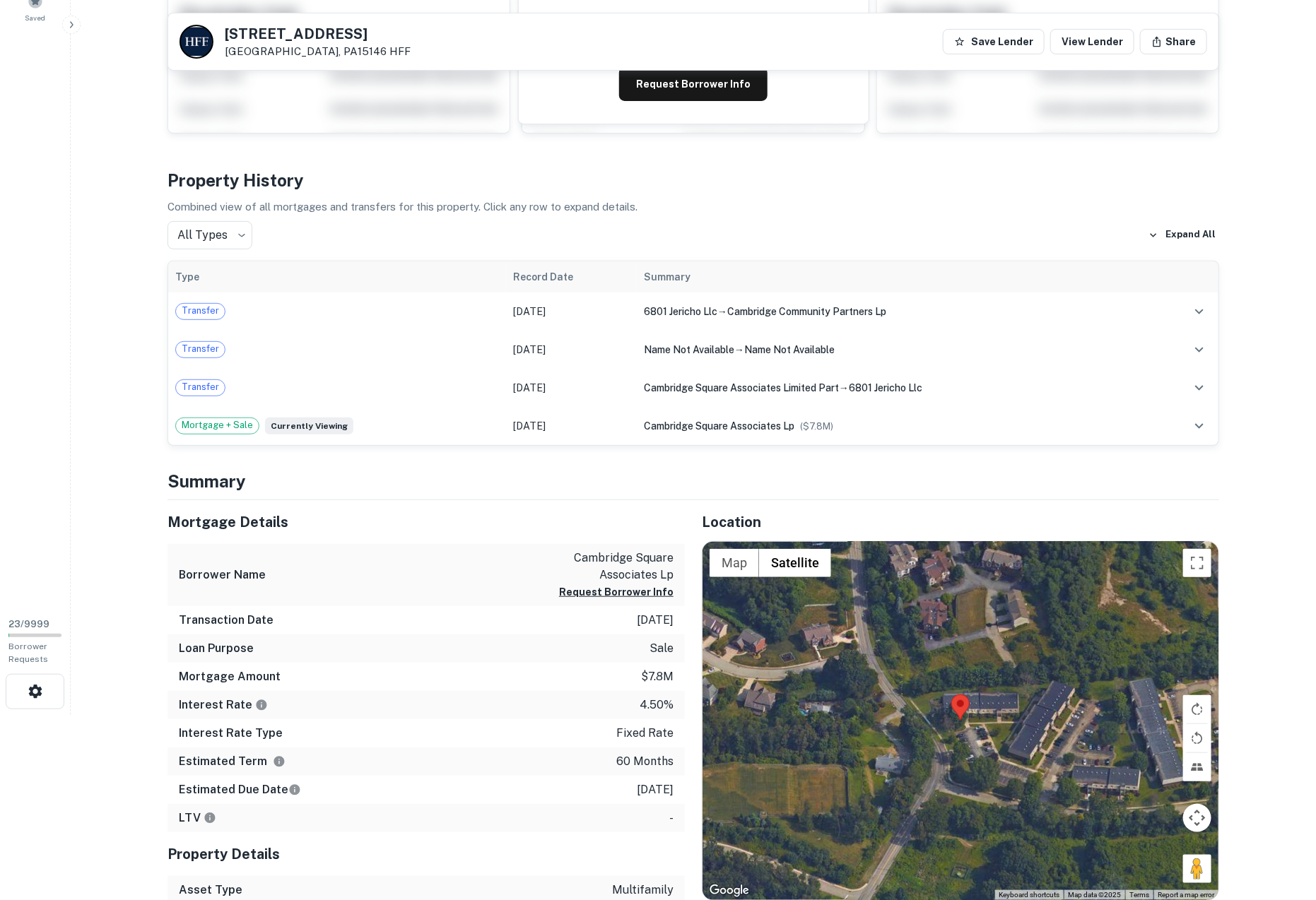
click at [124, 492] on main "[STREET_ADDRESS] Save Lender View Lender Share View Property Details Buyer Deta…" at bounding box center [692, 264] width 1245 height 900
click at [130, 388] on main "[STREET_ADDRESS] Save Lender View Lender Share View Property Details Buyer Deta…" at bounding box center [692, 264] width 1245 height 900
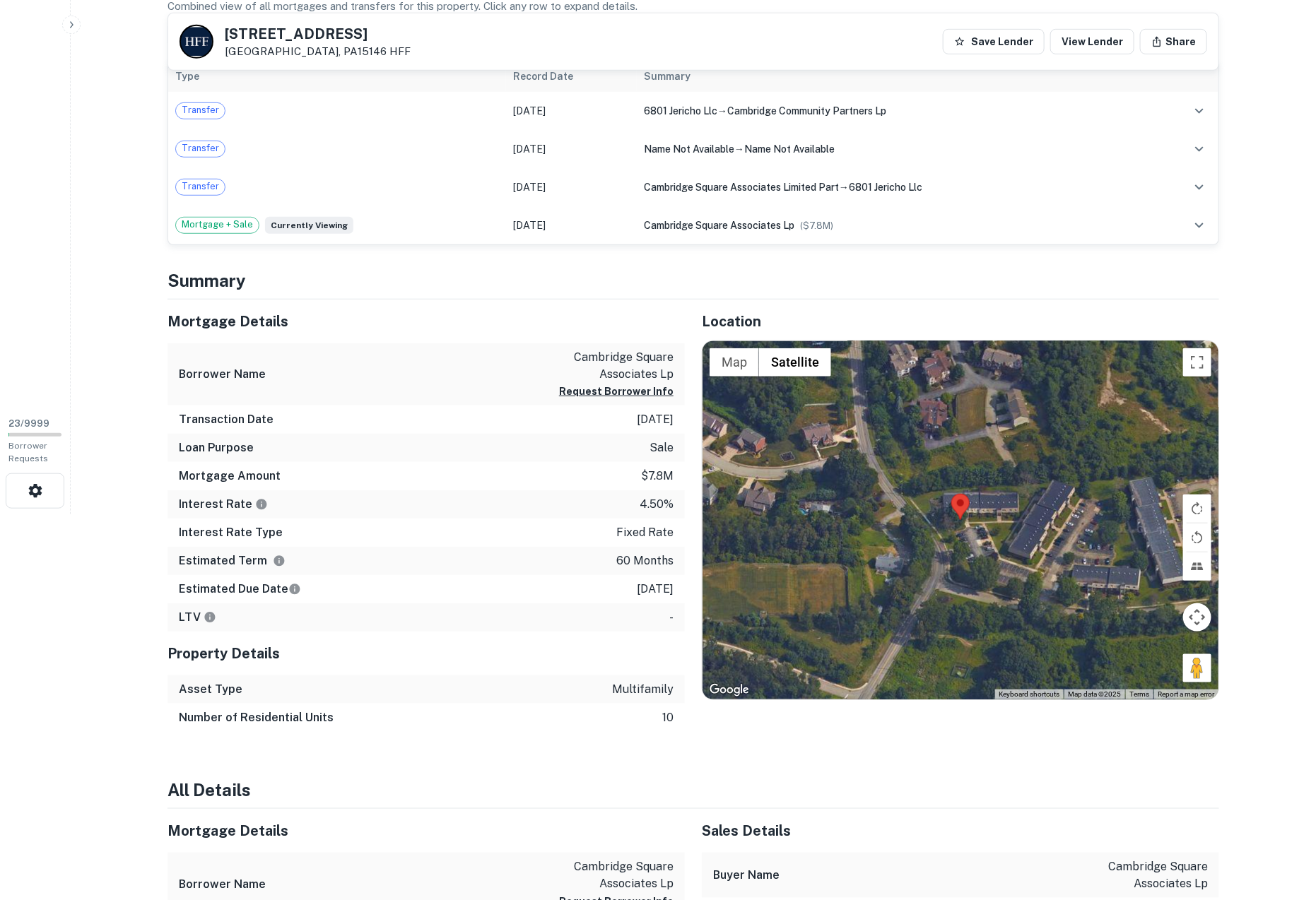
scroll to position [401, 0]
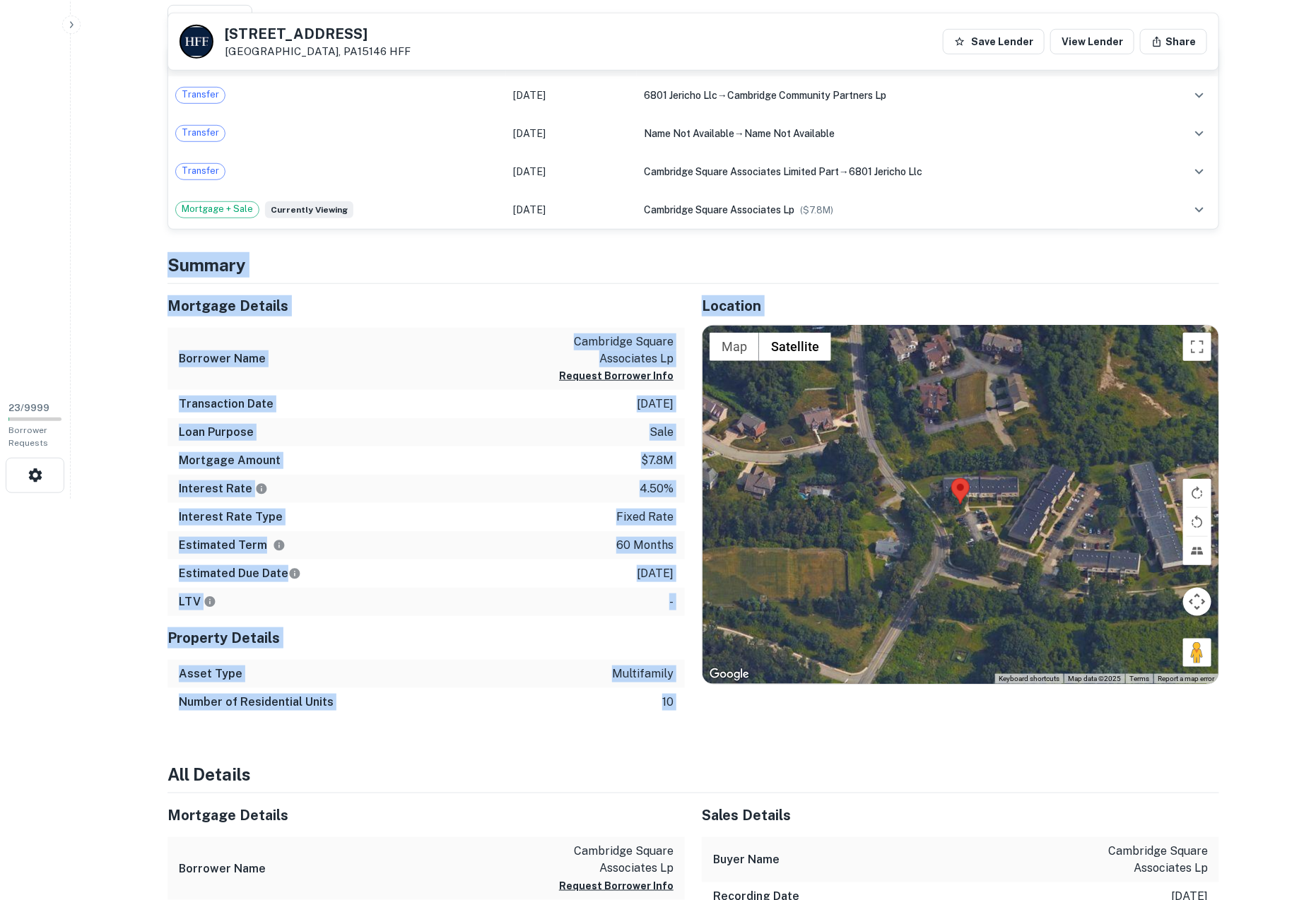
drag, startPoint x: 171, startPoint y: 249, endPoint x: 223, endPoint y: 716, distance: 469.9
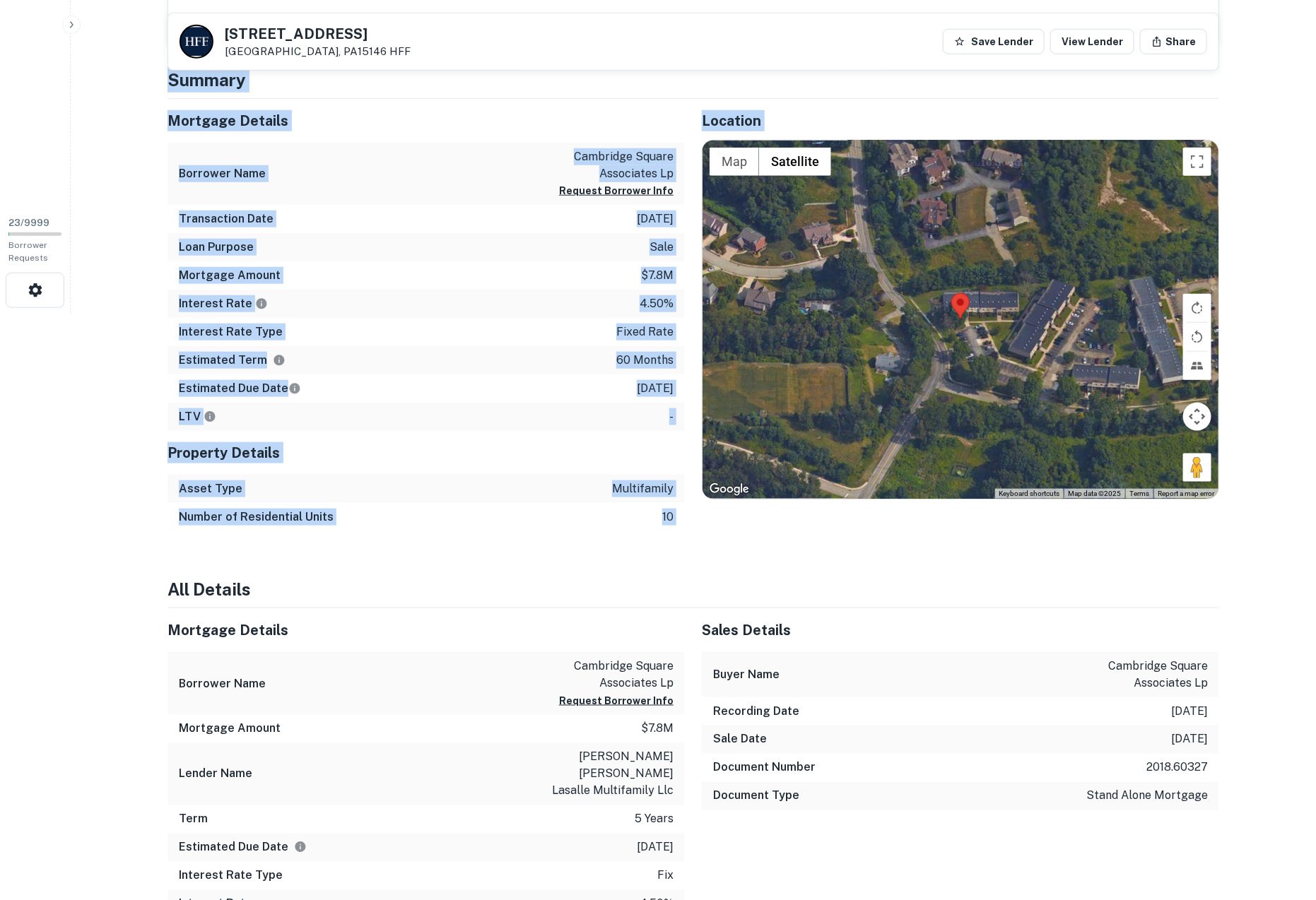
scroll to position [588, 0]
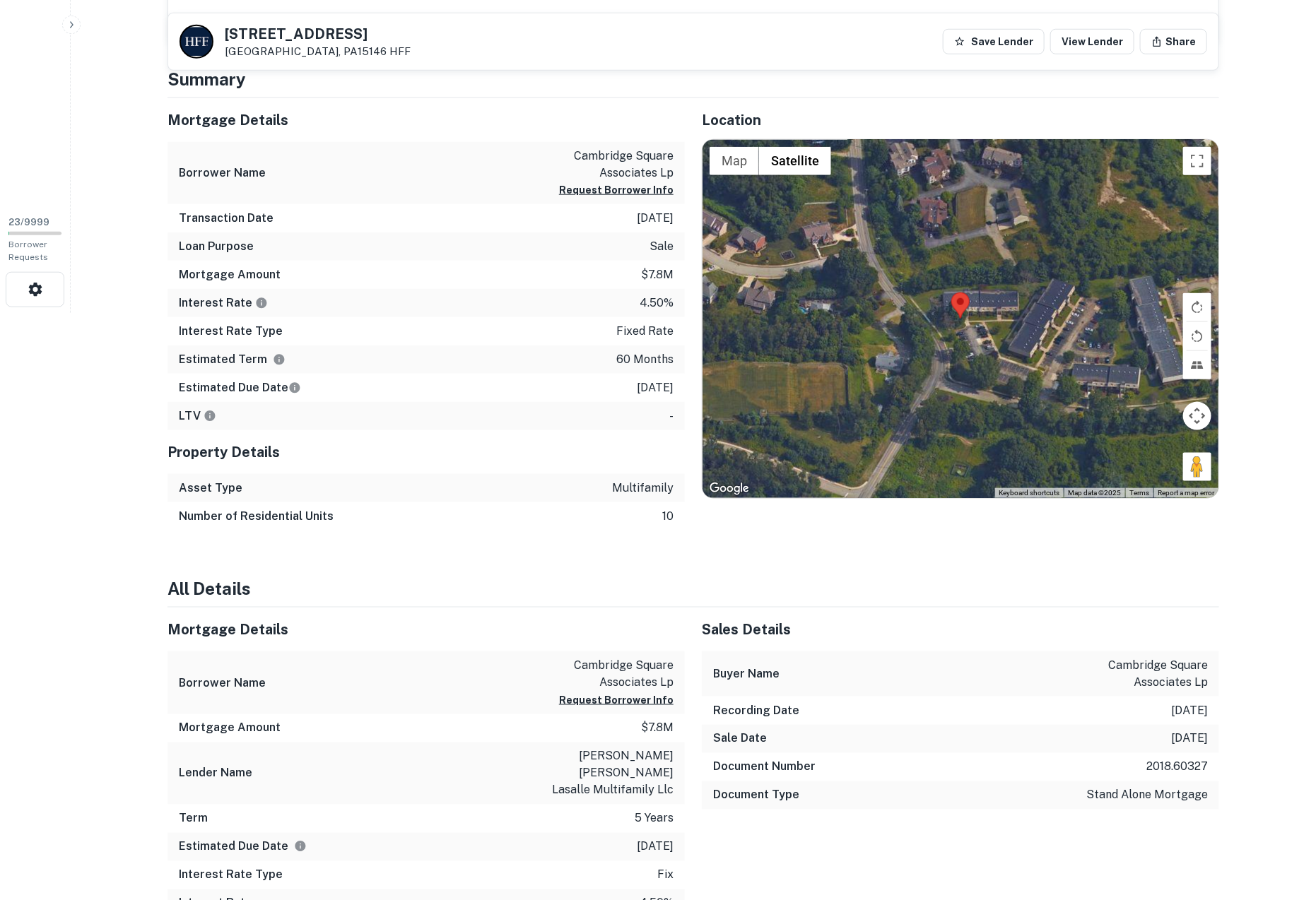
click at [161, 547] on div "100 Cambridge Square Dr Monroeville, PA15146 HFF Save Lender View Lender Share …" at bounding box center [693, 641] width 1085 height 2412
drag, startPoint x: 180, startPoint y: 446, endPoint x: 210, endPoint y: 522, distance: 81.7
click at [210, 522] on div "Property Details Asset Type multifamily Number of Residential Units 10" at bounding box center [426, 481] width 517 height 100
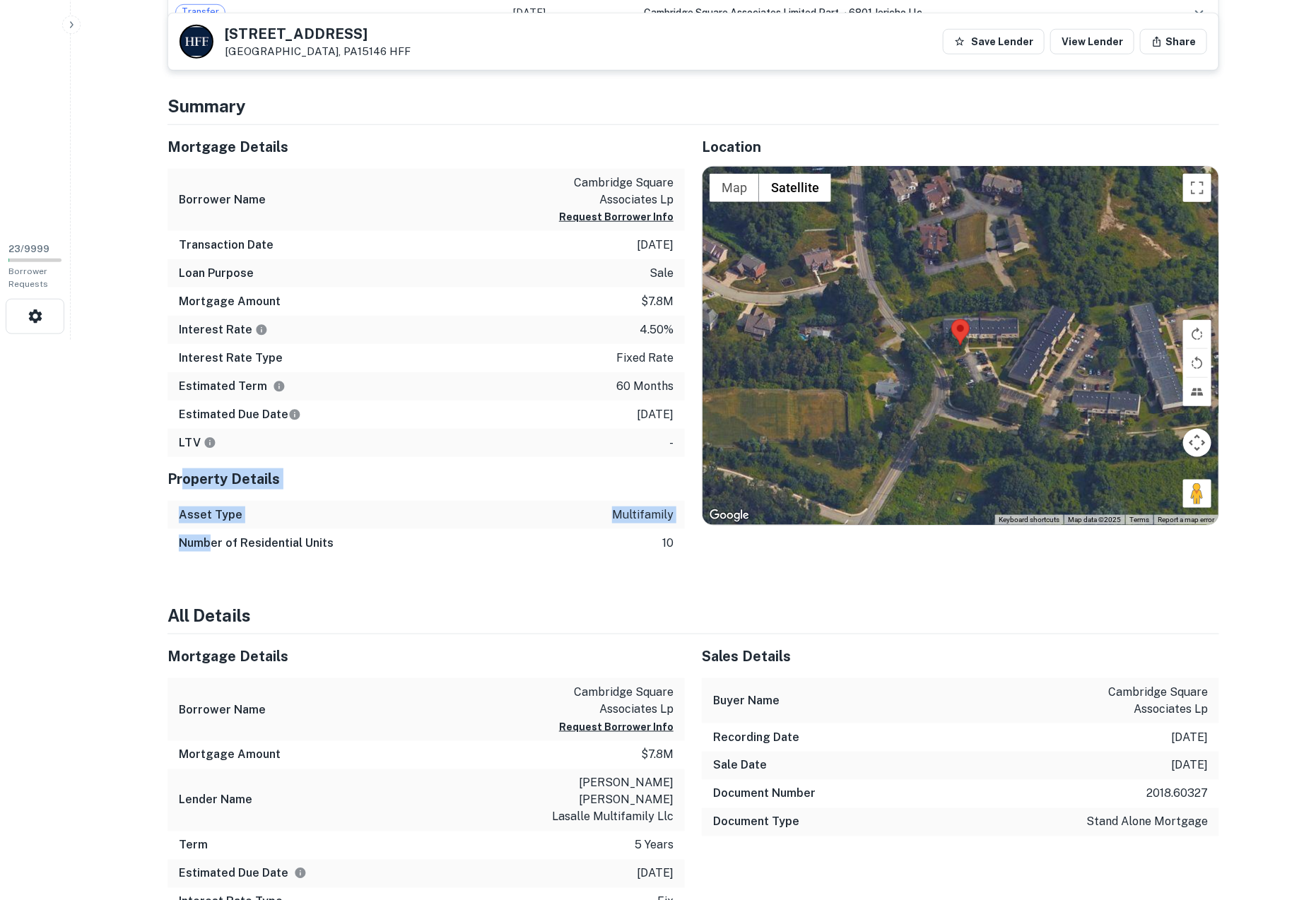
scroll to position [548, 0]
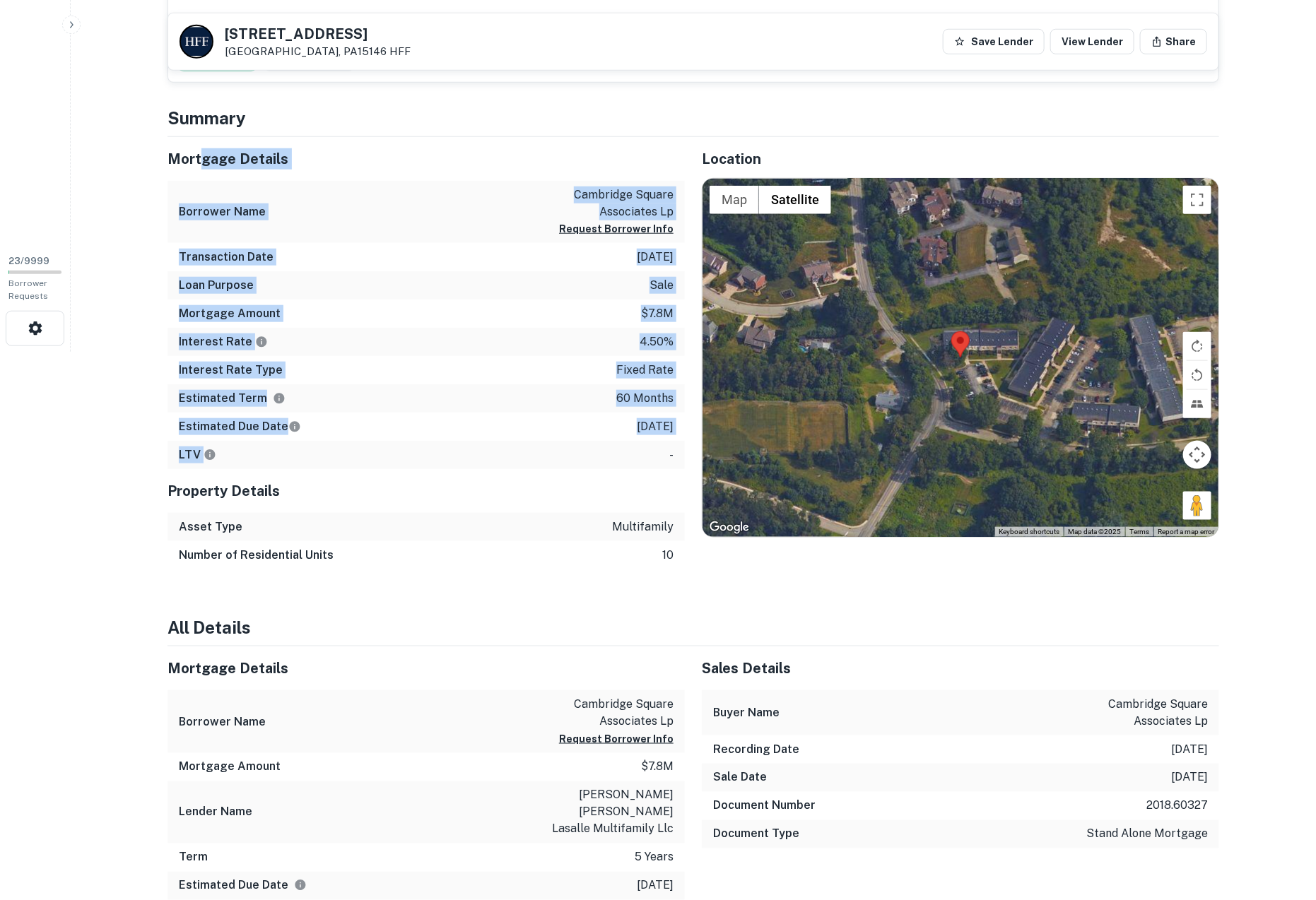
drag, startPoint x: 200, startPoint y: 157, endPoint x: 262, endPoint y: 452, distance: 301.4
click at [262, 452] on div "Mortgage Details Borrower Name cambridge square associates lp Request Borrower …" at bounding box center [426, 304] width 517 height 333
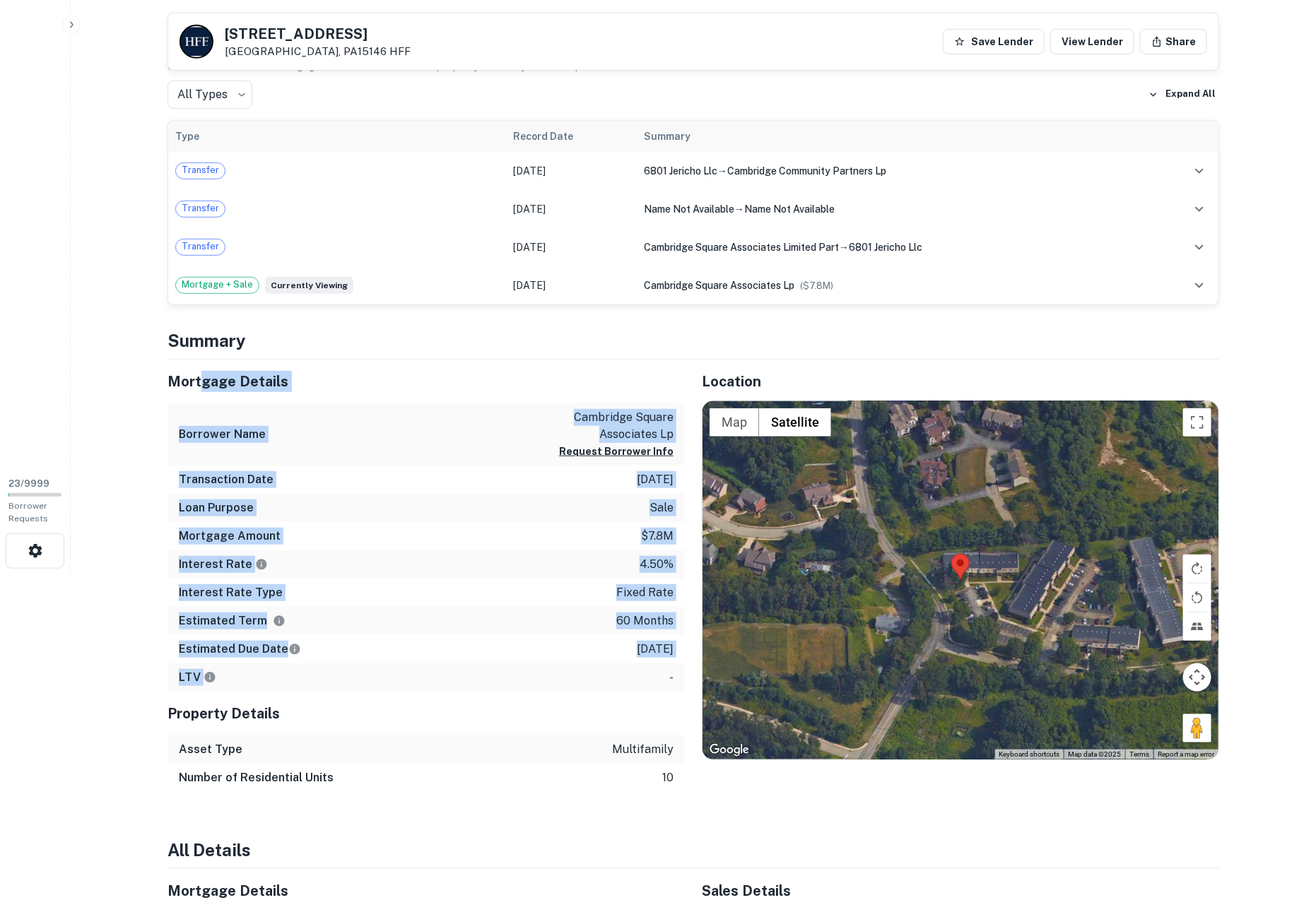
scroll to position [320, 0]
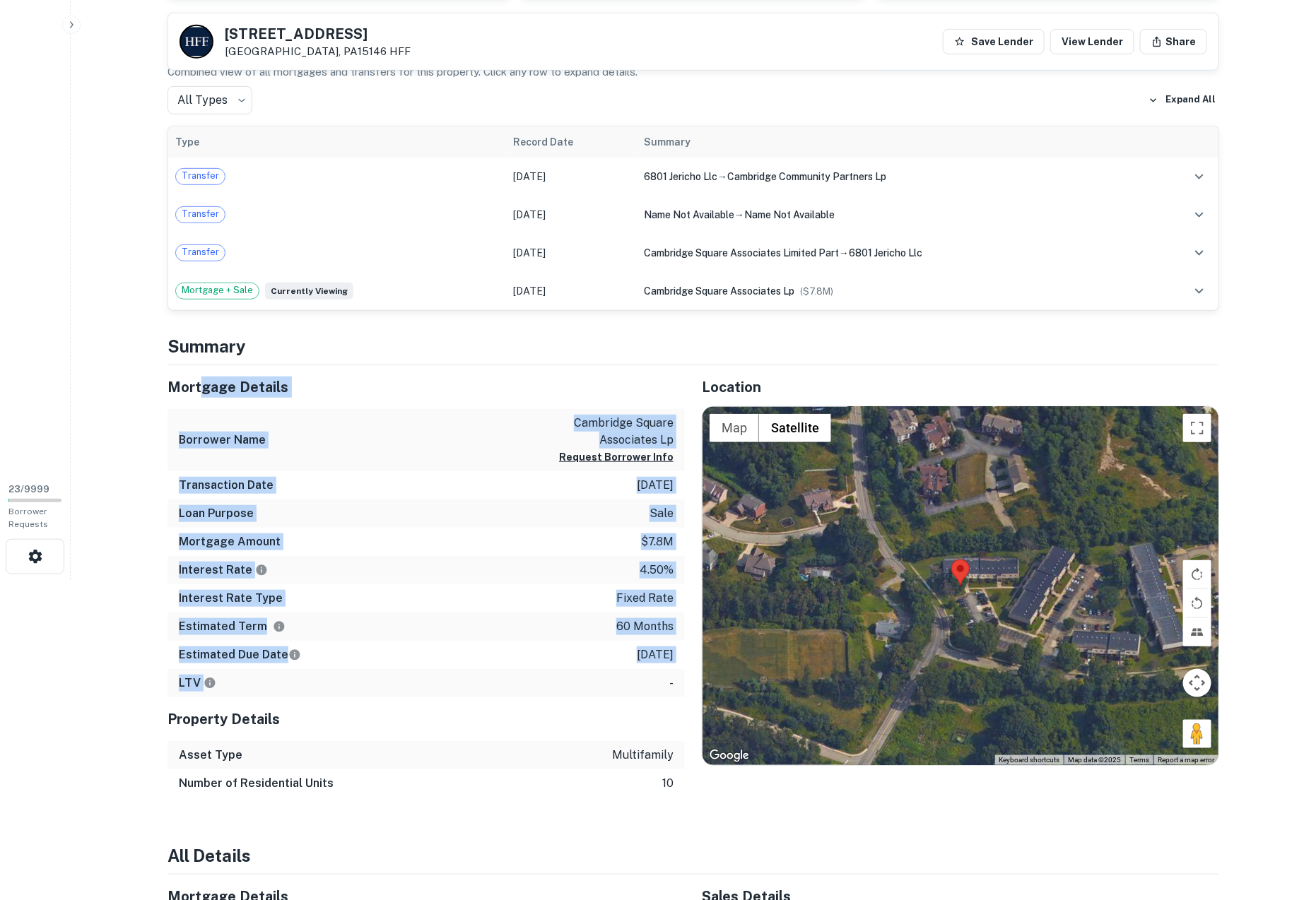
click at [141, 435] on main "100 Cambridge Square Dr Monroeville, PA15146 HFF Save Lender View Lender Share …" at bounding box center [692, 130] width 1245 height 900
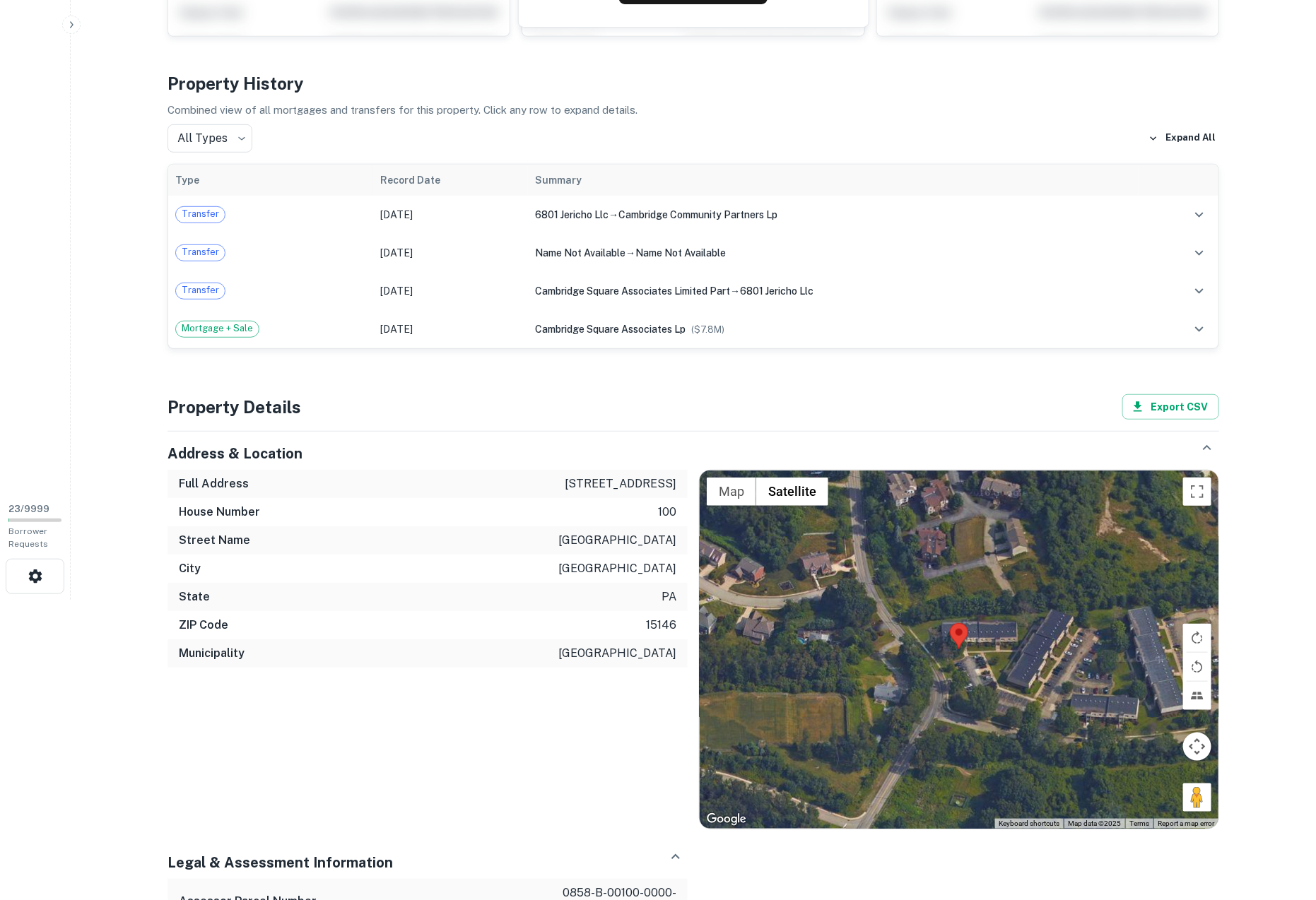
scroll to position [306, 0]
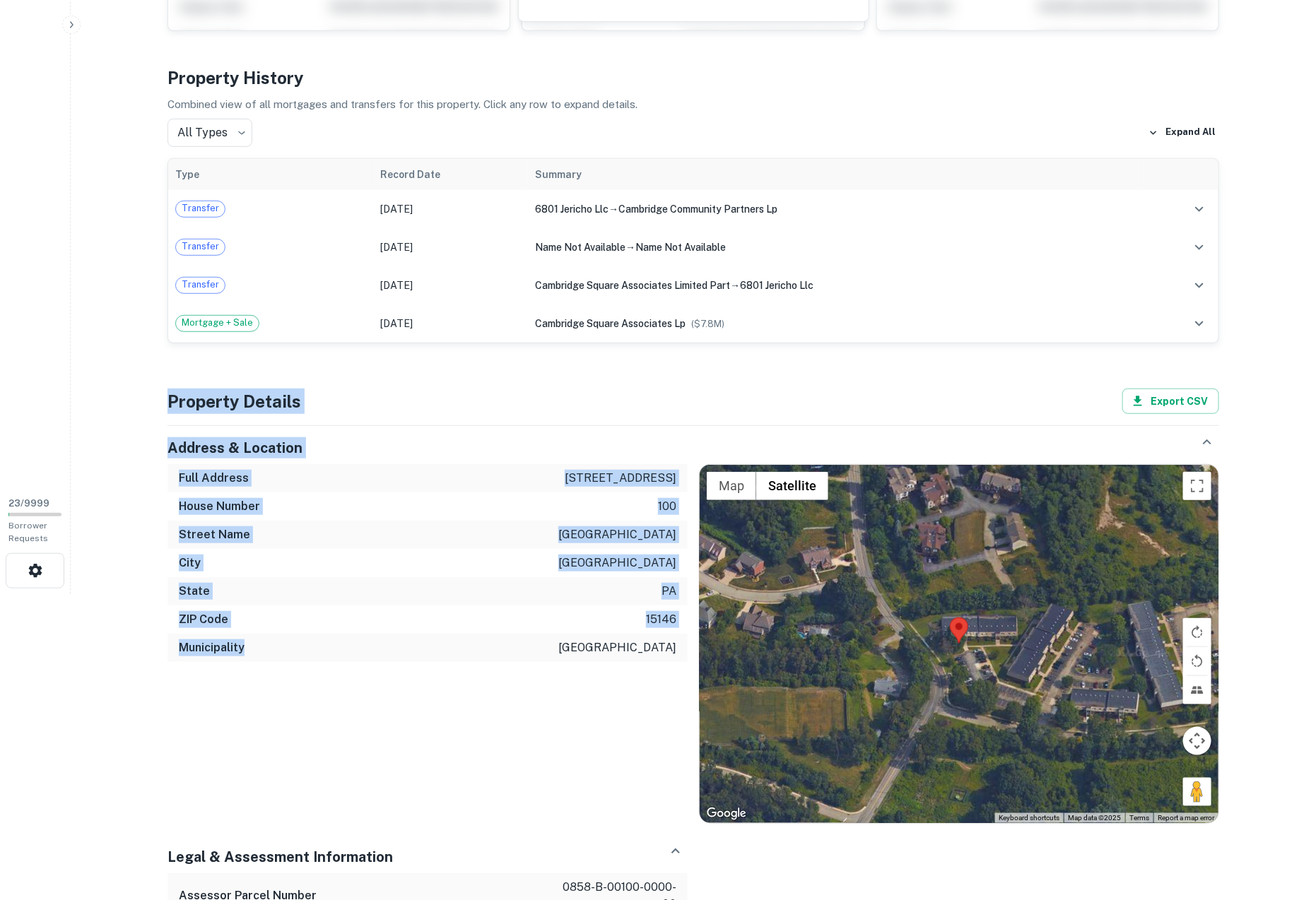
drag, startPoint x: 168, startPoint y: 398, endPoint x: 241, endPoint y: 685, distance: 296.1
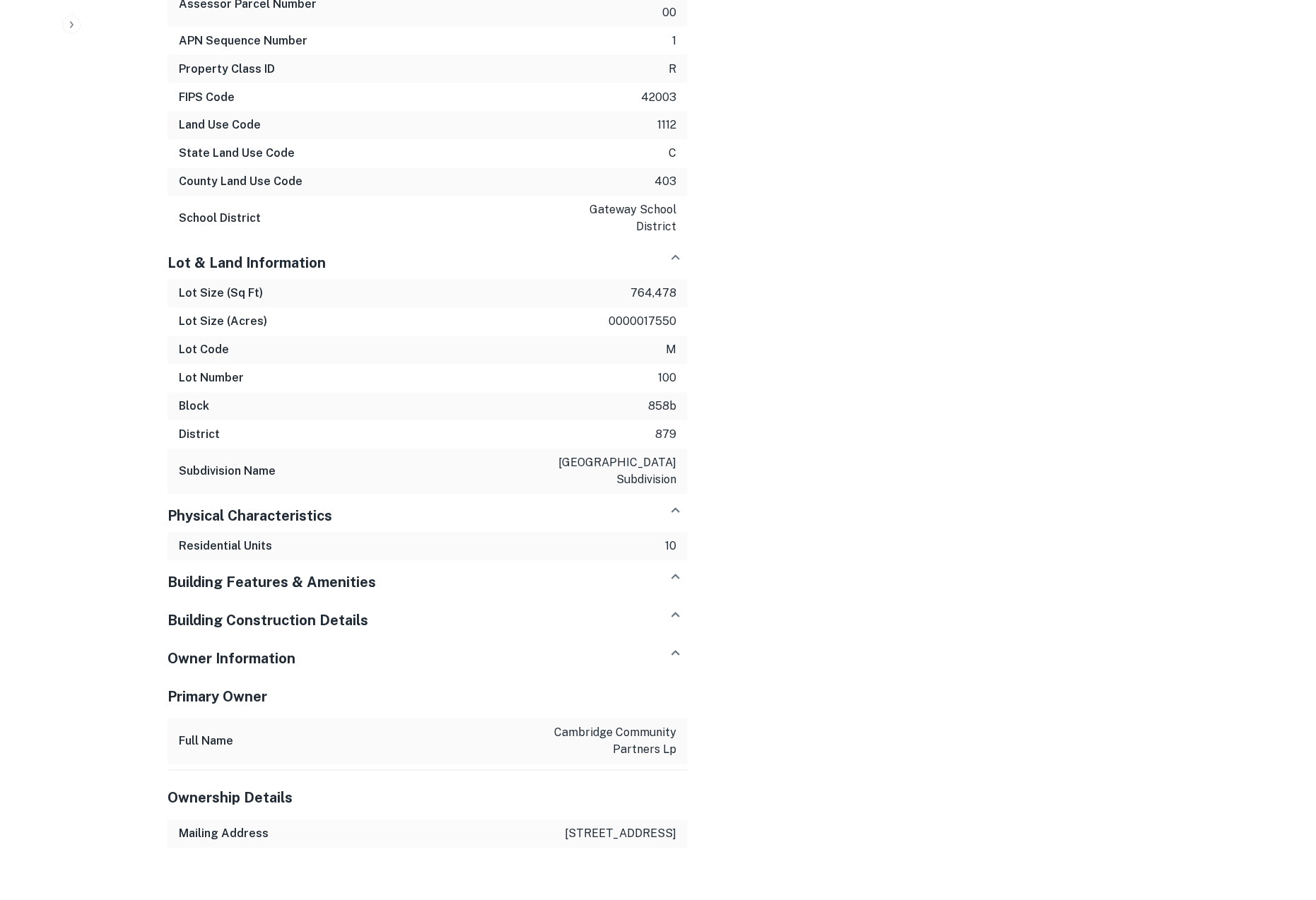
scroll to position [1212, 0]
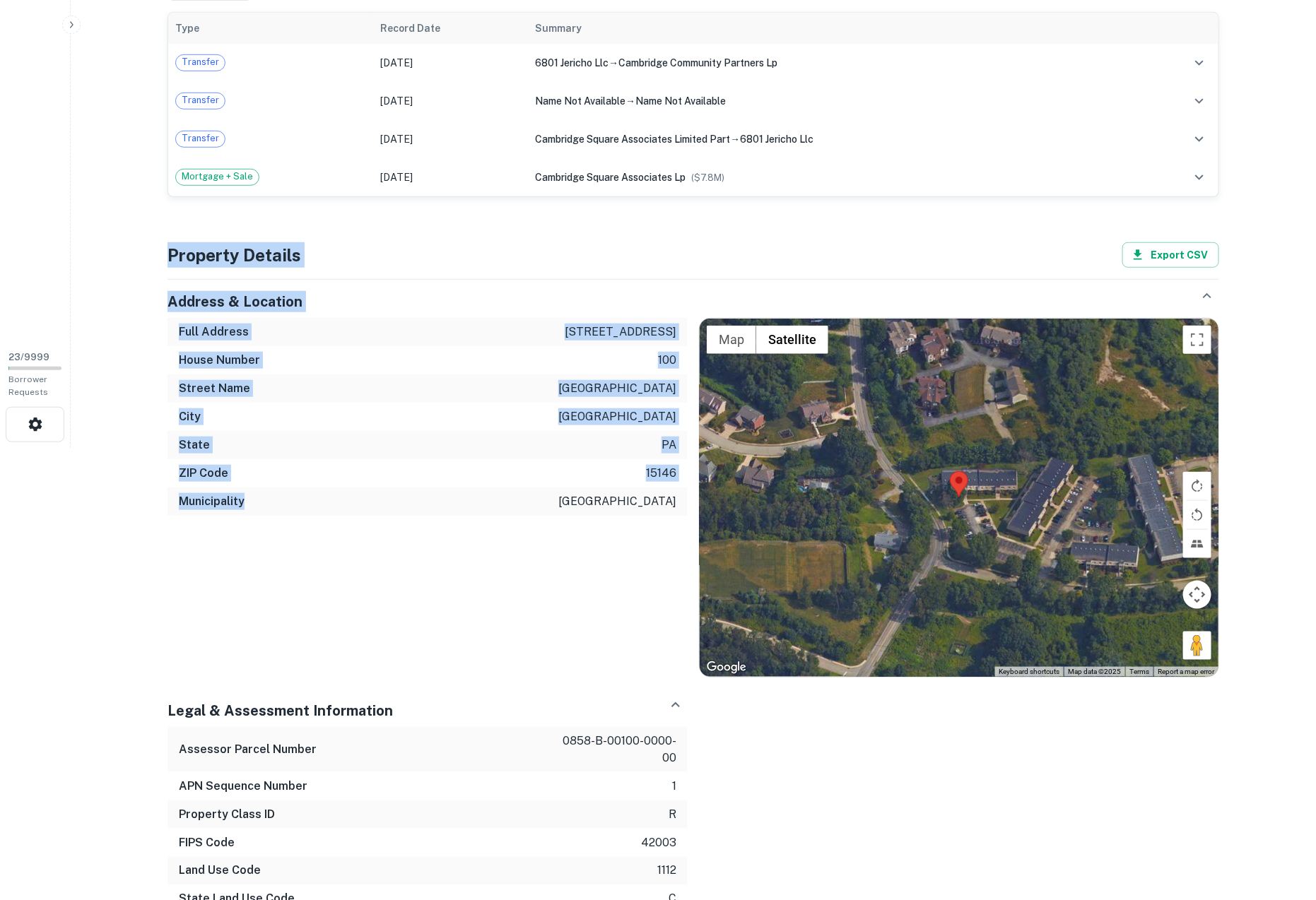
click at [163, 578] on div "Full Address [STREET_ADDRESS] Municipality [GEOGRAPHIC_DATA]" at bounding box center [421, 492] width 532 height 372
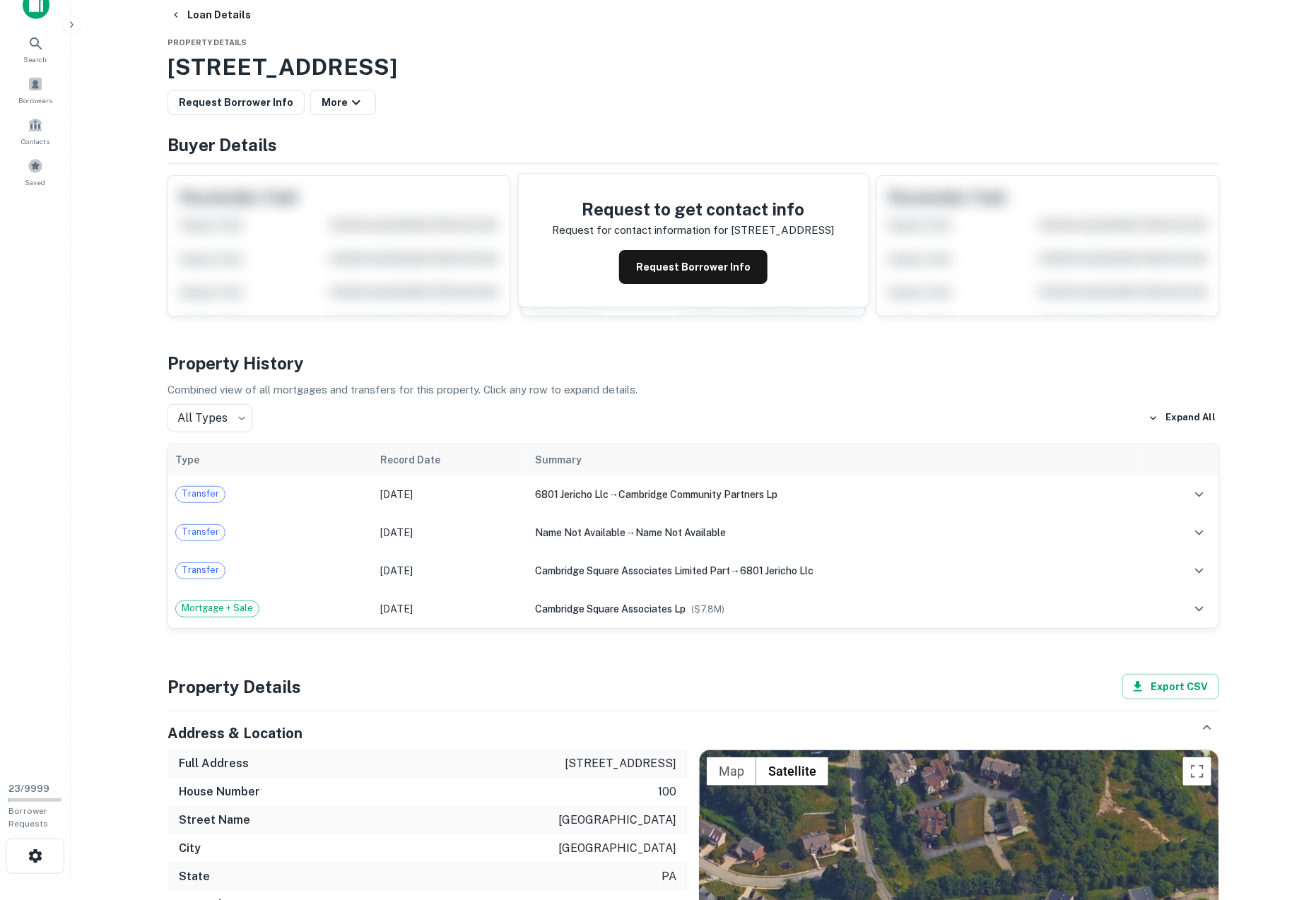
scroll to position [6, 0]
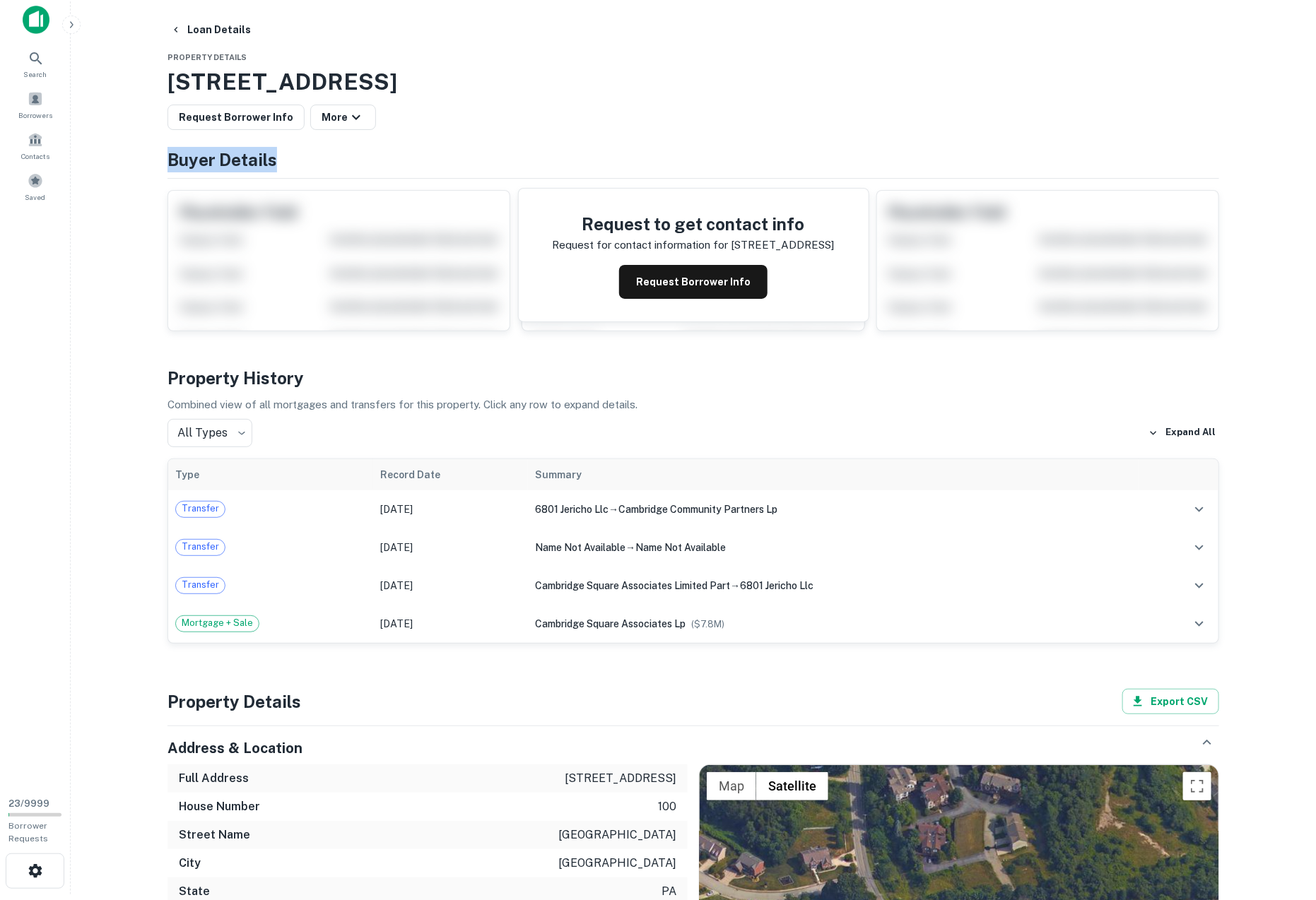
drag, startPoint x: 169, startPoint y: 156, endPoint x: 400, endPoint y: 156, distance: 231.0
click at [400, 156] on h4 "Buyer Details" at bounding box center [693, 160] width 1052 height 25
click at [138, 379] on main "Loan Details Property Details [STREET_ADDRESS] Request Borrower Info More Buyer…" at bounding box center [692, 444] width 1245 height 900
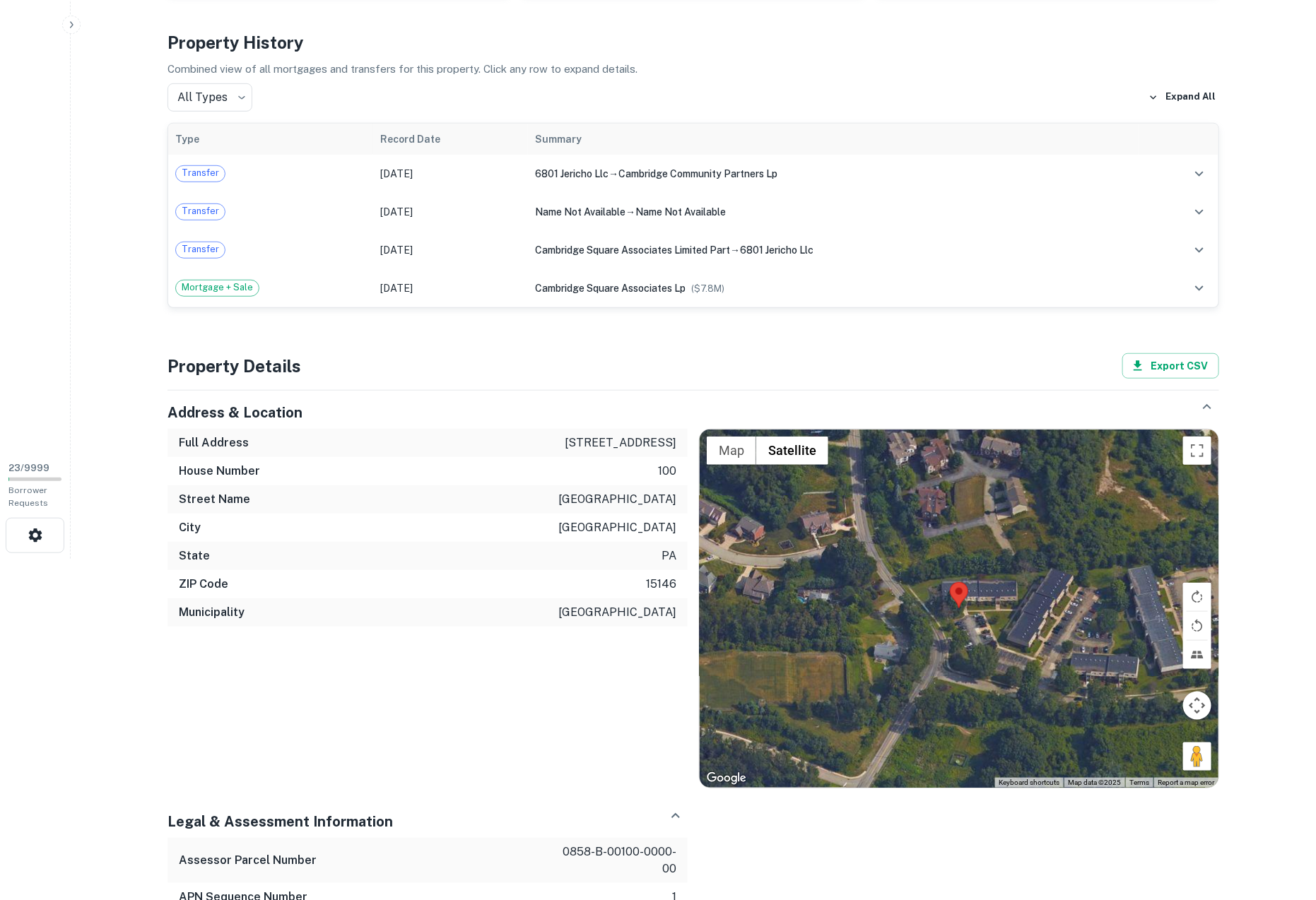
scroll to position [342, 0]
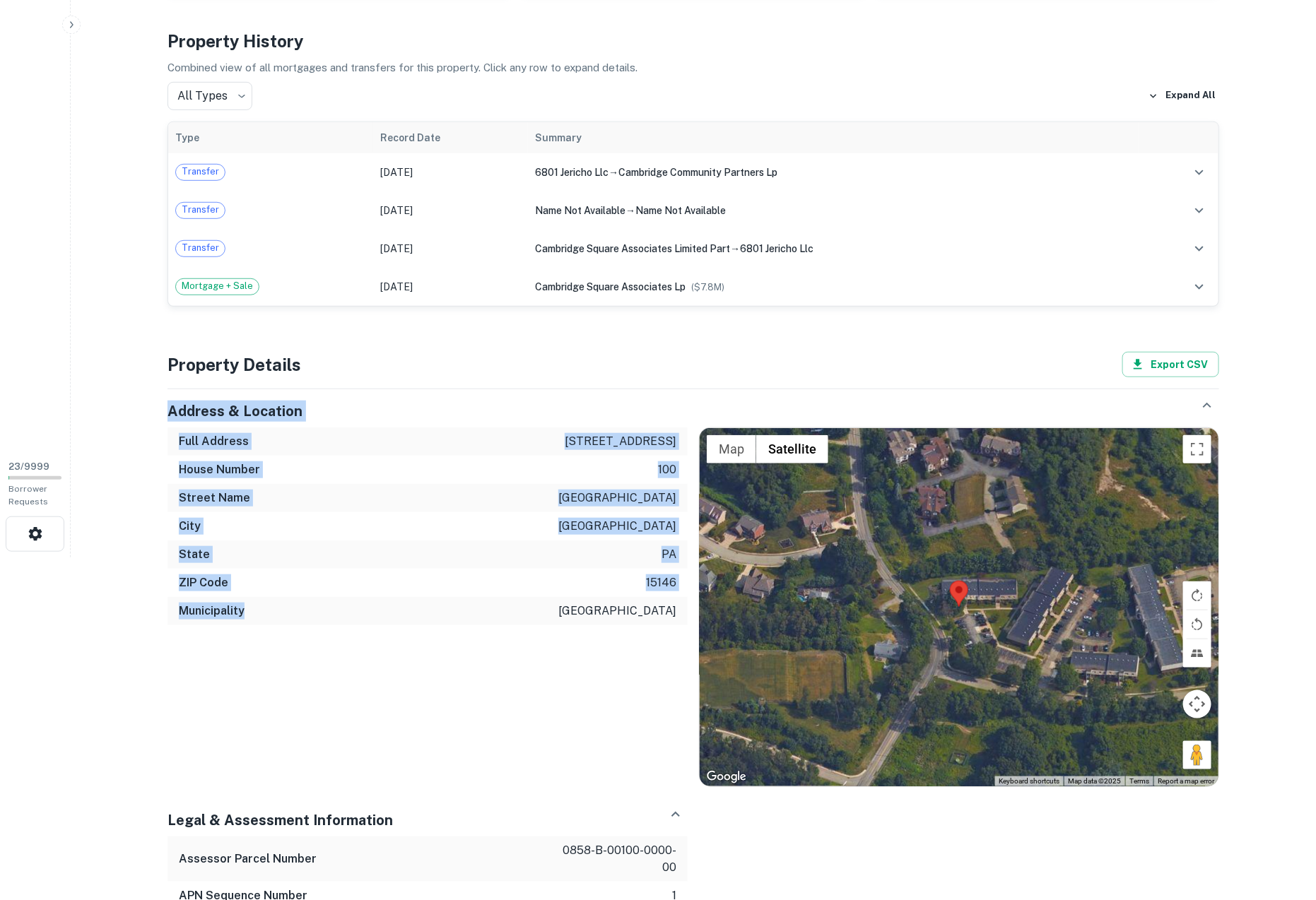
drag, startPoint x: 297, startPoint y: 630, endPoint x: 167, endPoint y: 411, distance: 254.7
click at [167, 410] on div "Address & Location Full Address [STREET_ADDRESS] Municipality [GEOGRAPHIC_DATA]…" at bounding box center [693, 588] width 1052 height 399
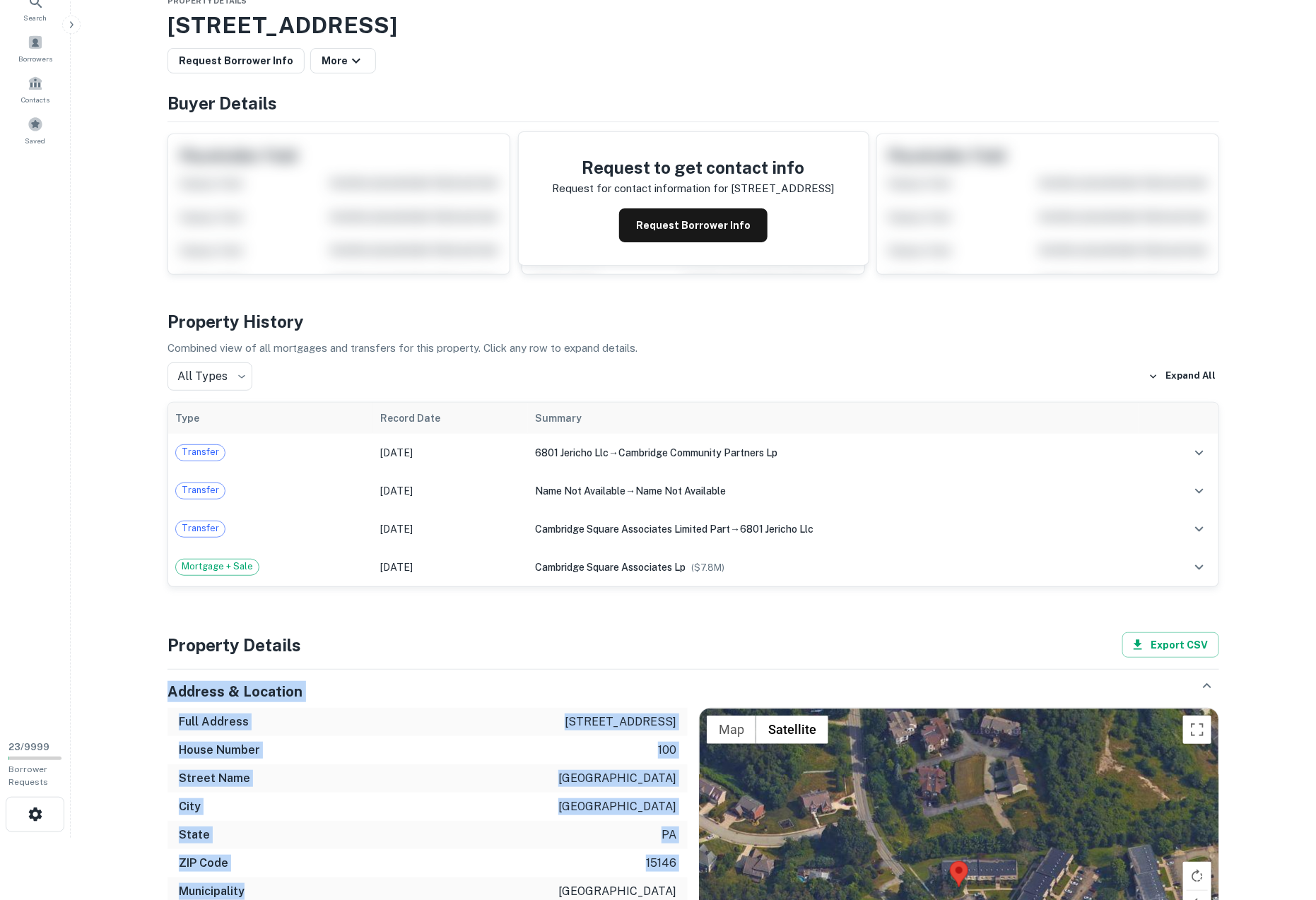
scroll to position [0, 0]
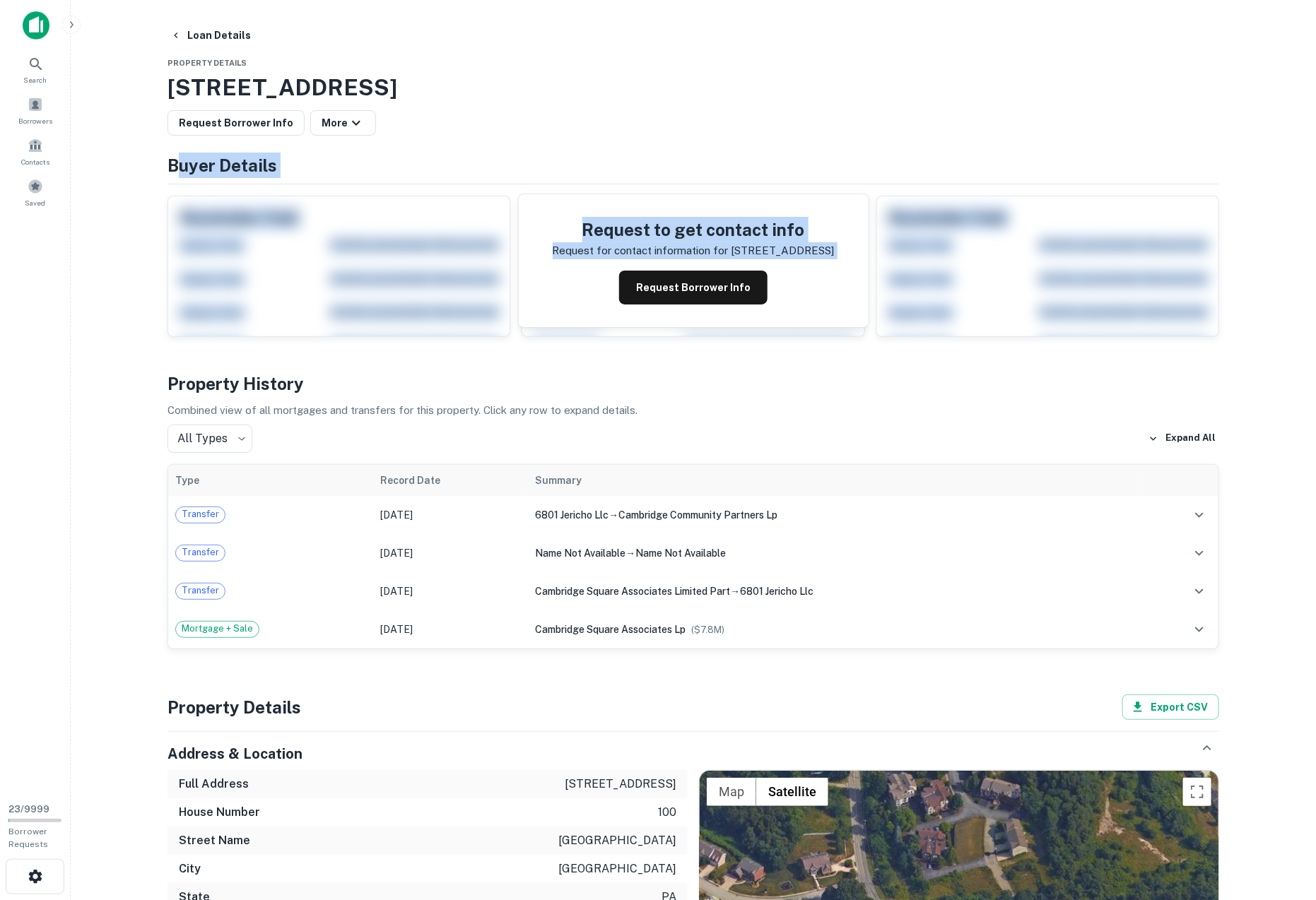
drag, startPoint x: 190, startPoint y: 159, endPoint x: 428, endPoint y: 355, distance: 308.3
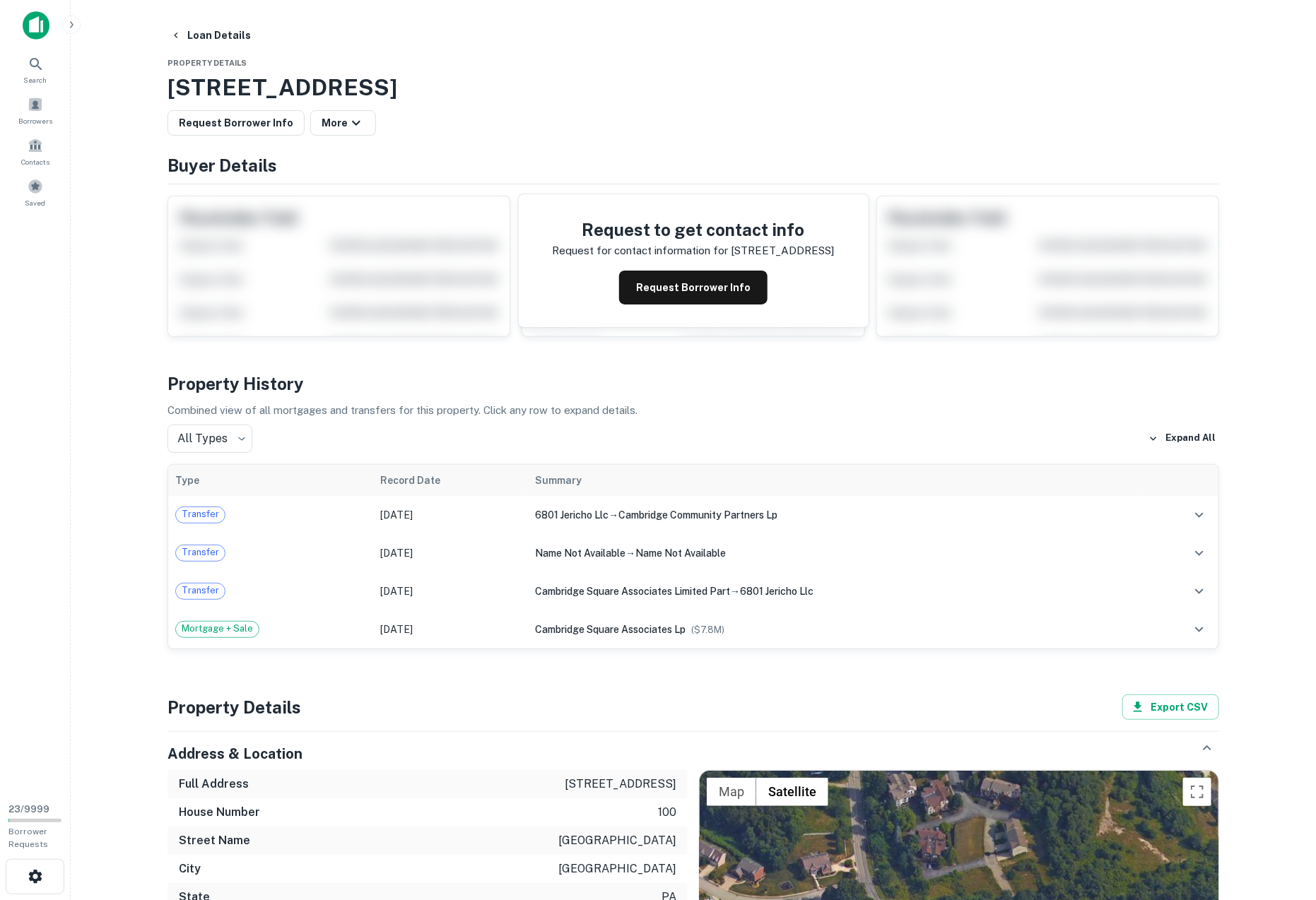
click at [119, 345] on main "Loan Details Property Details [STREET_ADDRESS] Request Borrower Info More Buyer…" at bounding box center [692, 450] width 1245 height 900
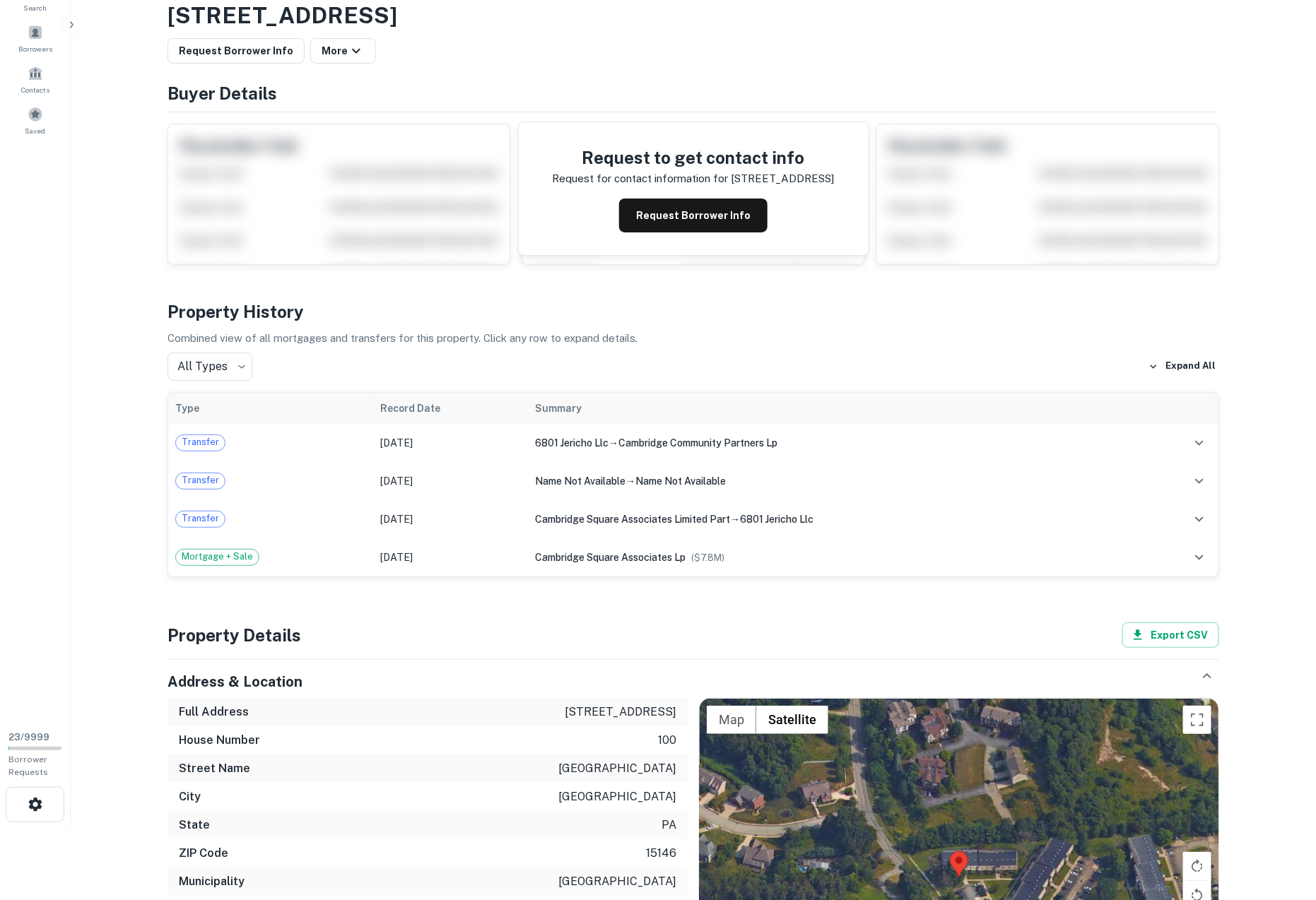
scroll to position [46, 0]
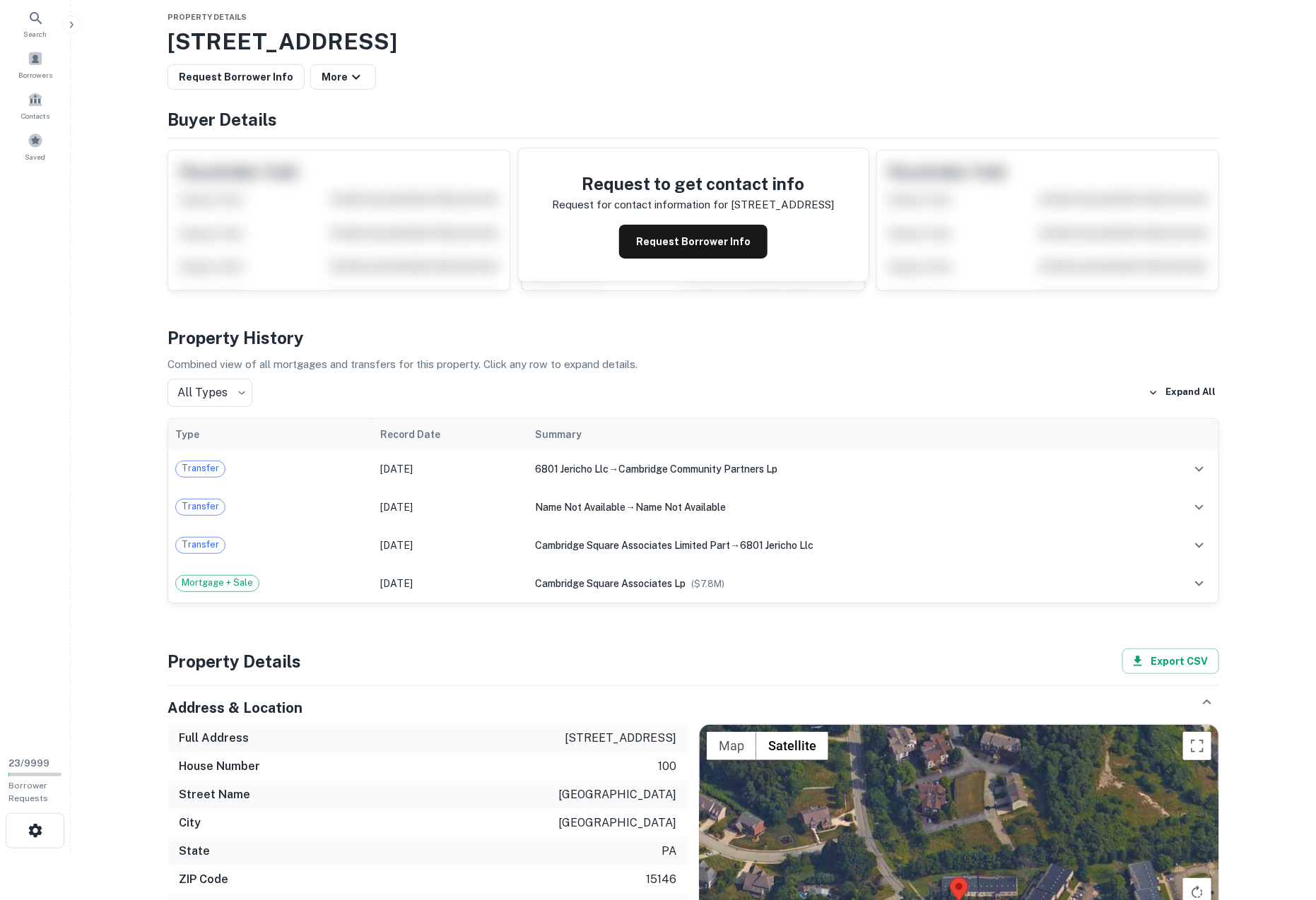
click at [133, 548] on main "Loan Details Property Details [STREET_ADDRESS] Request Borrower Info More Buyer…" at bounding box center [692, 404] width 1245 height 900
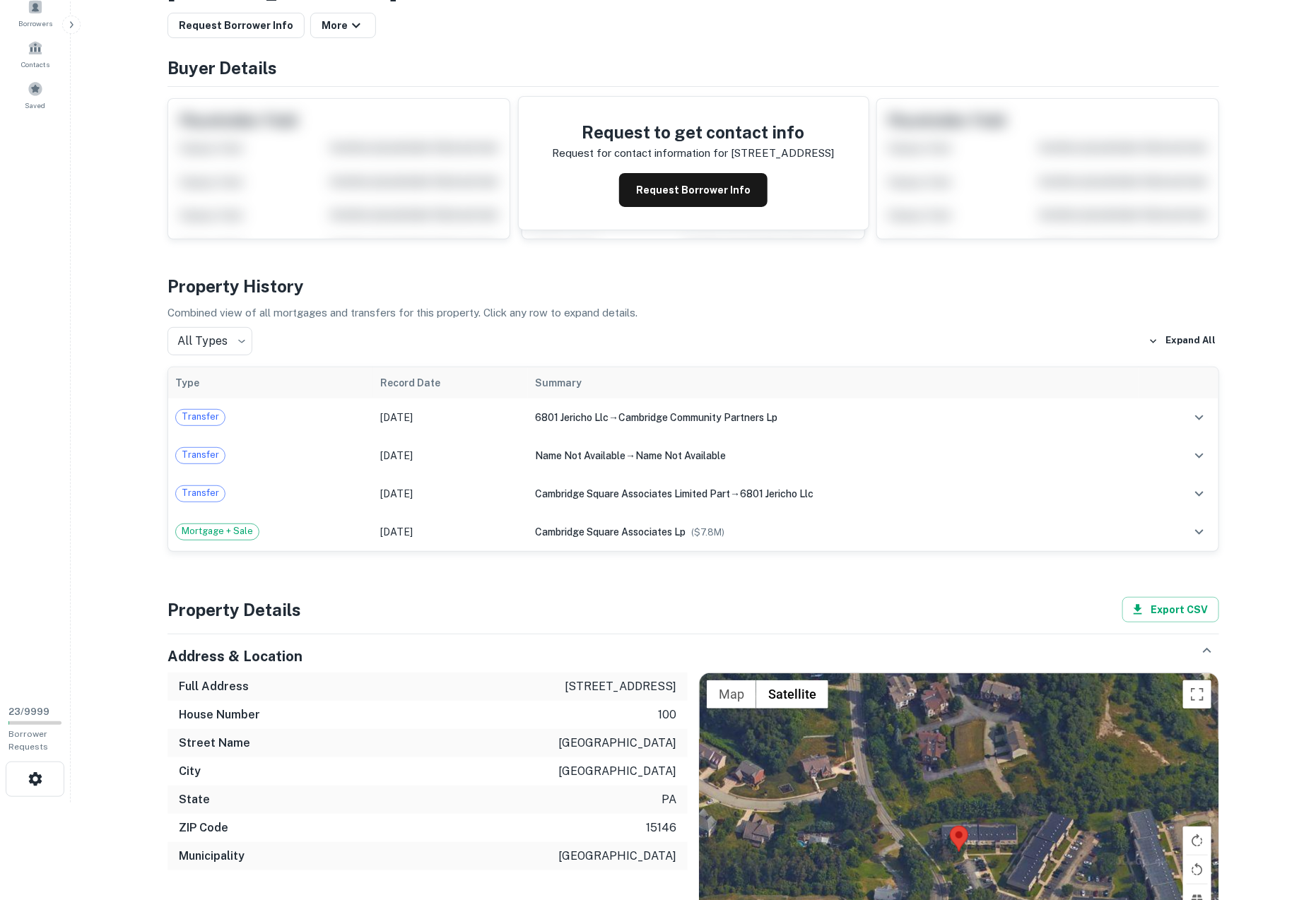
scroll to position [105, 0]
